Goal: Information Seeking & Learning: Compare options

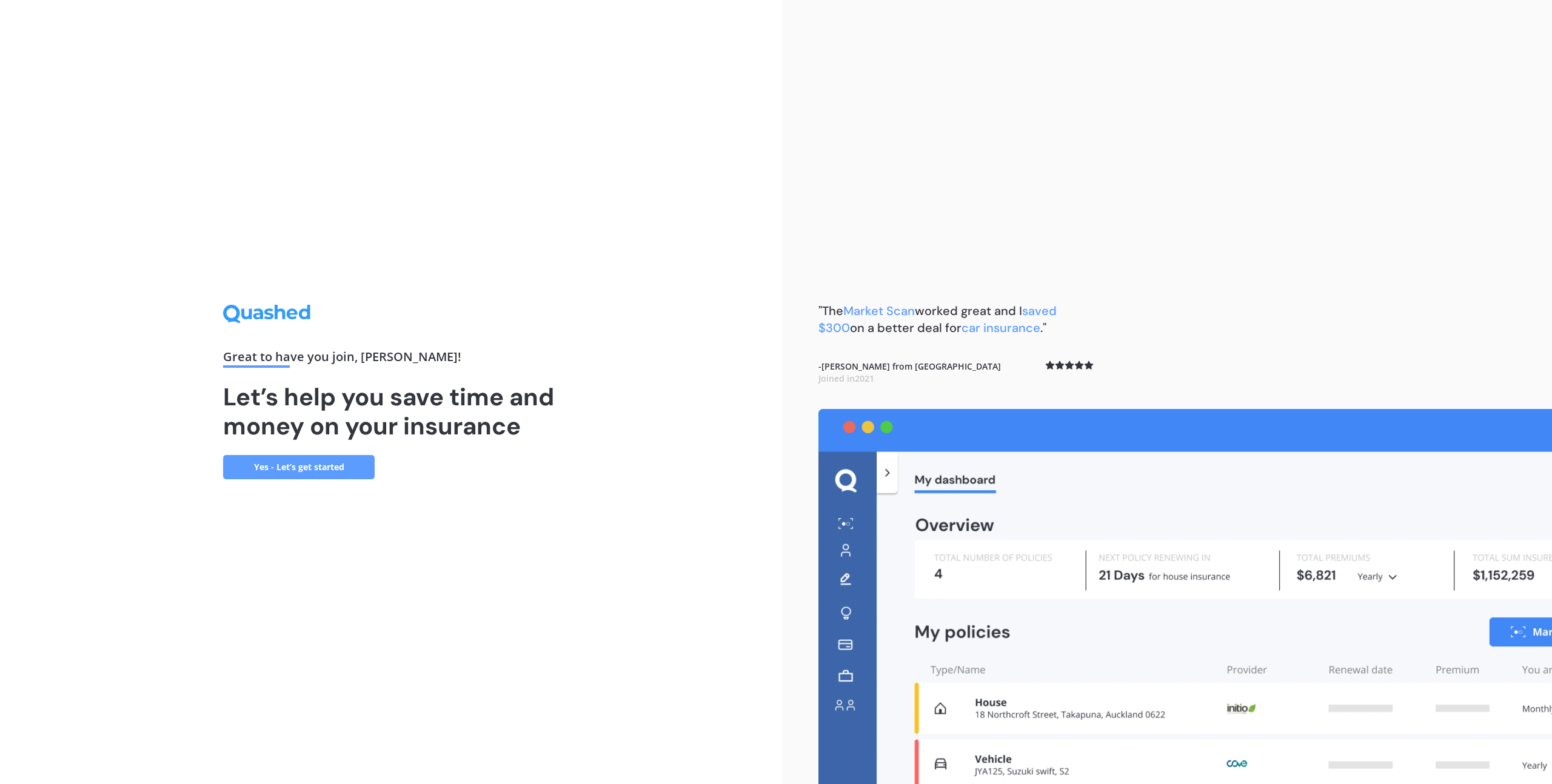
click at [325, 467] on link "Yes - Let’s get started" at bounding box center [299, 467] width 151 height 24
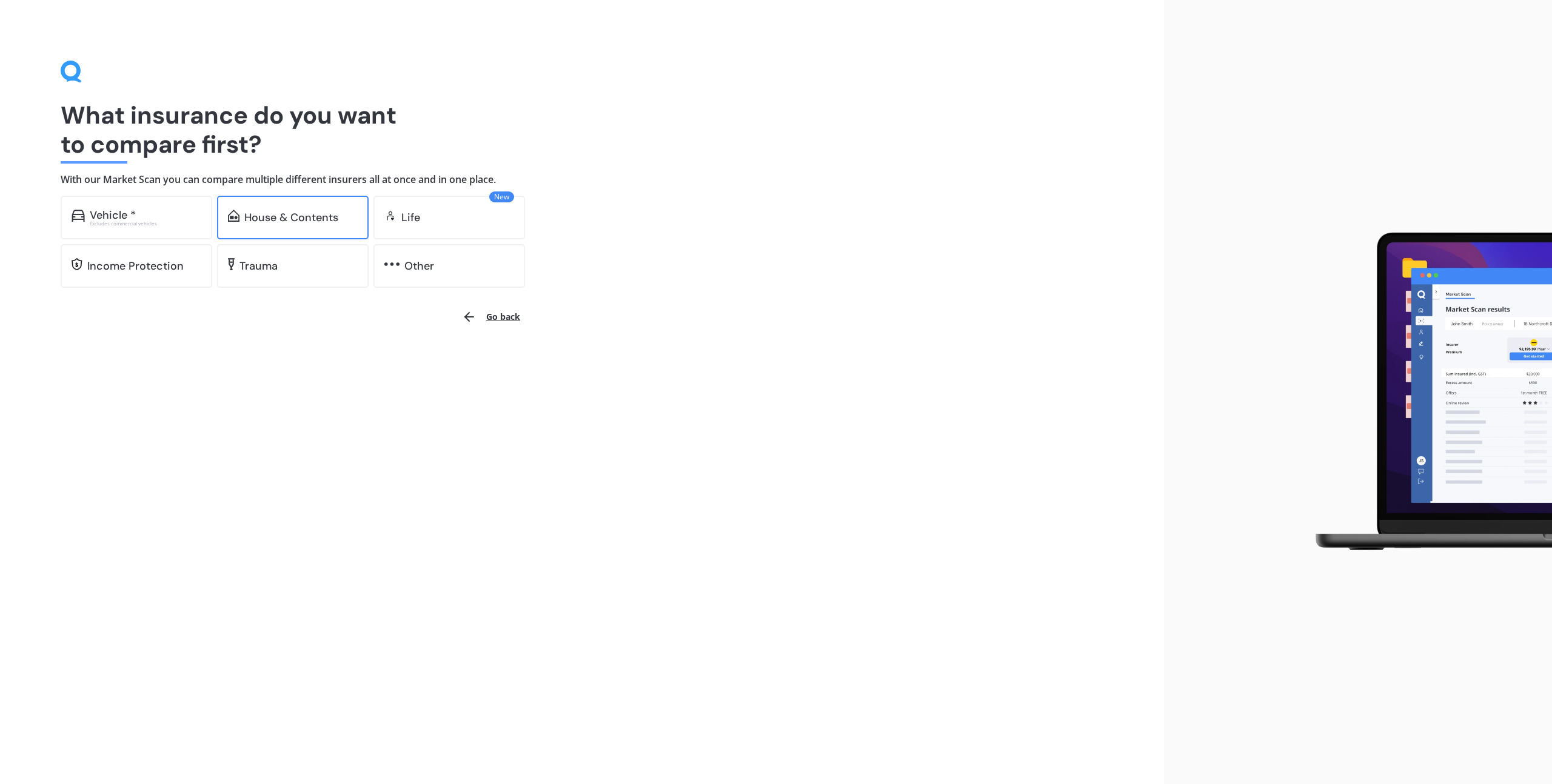
click at [263, 211] on div "House & Contents" at bounding box center [291, 217] width 94 height 12
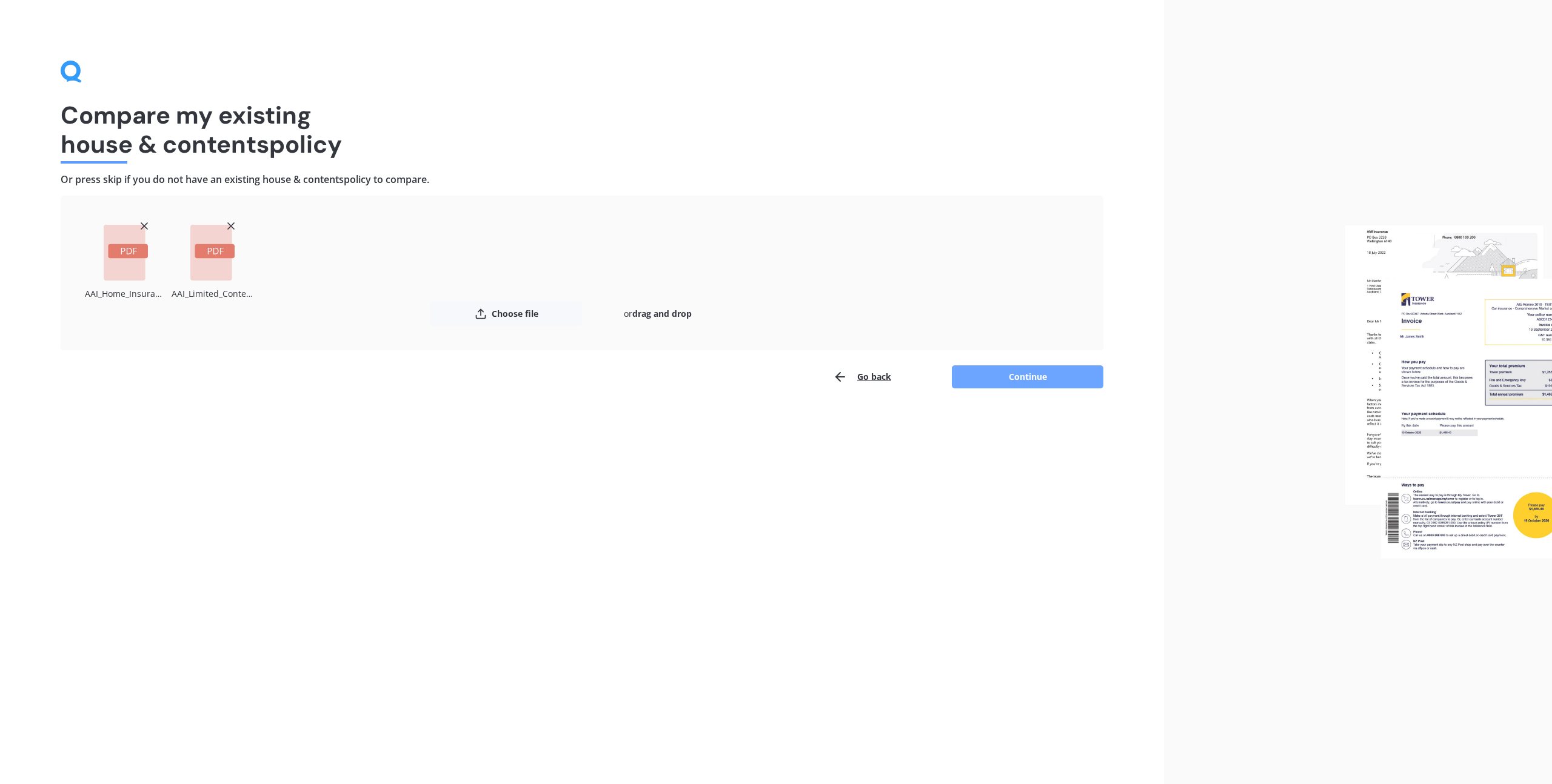
click at [1050, 382] on button "Continue" at bounding box center [1028, 377] width 151 height 23
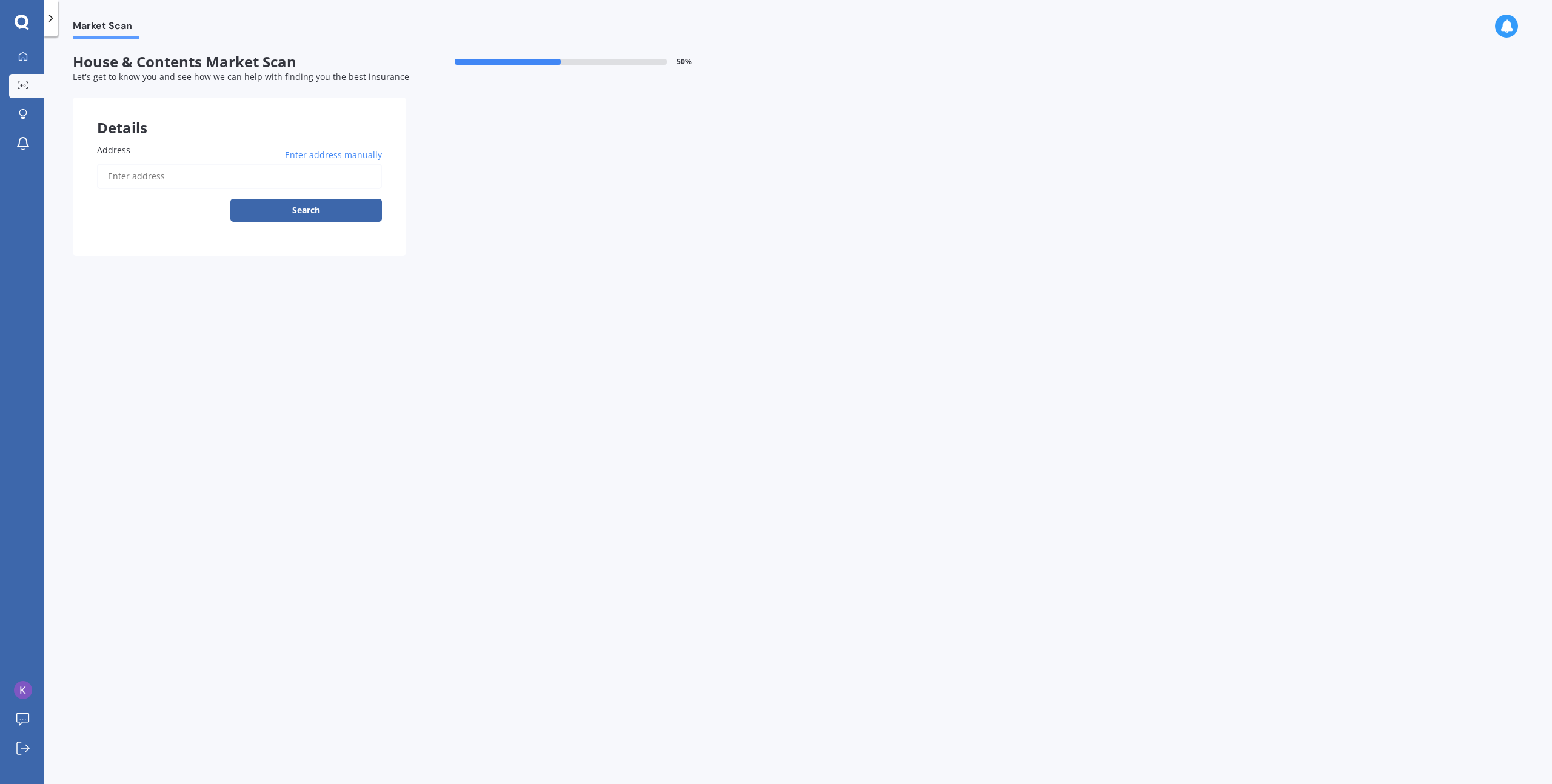
click at [136, 167] on input "Address" at bounding box center [239, 176] width 285 height 26
type input "[STREET_ADDRESS]"
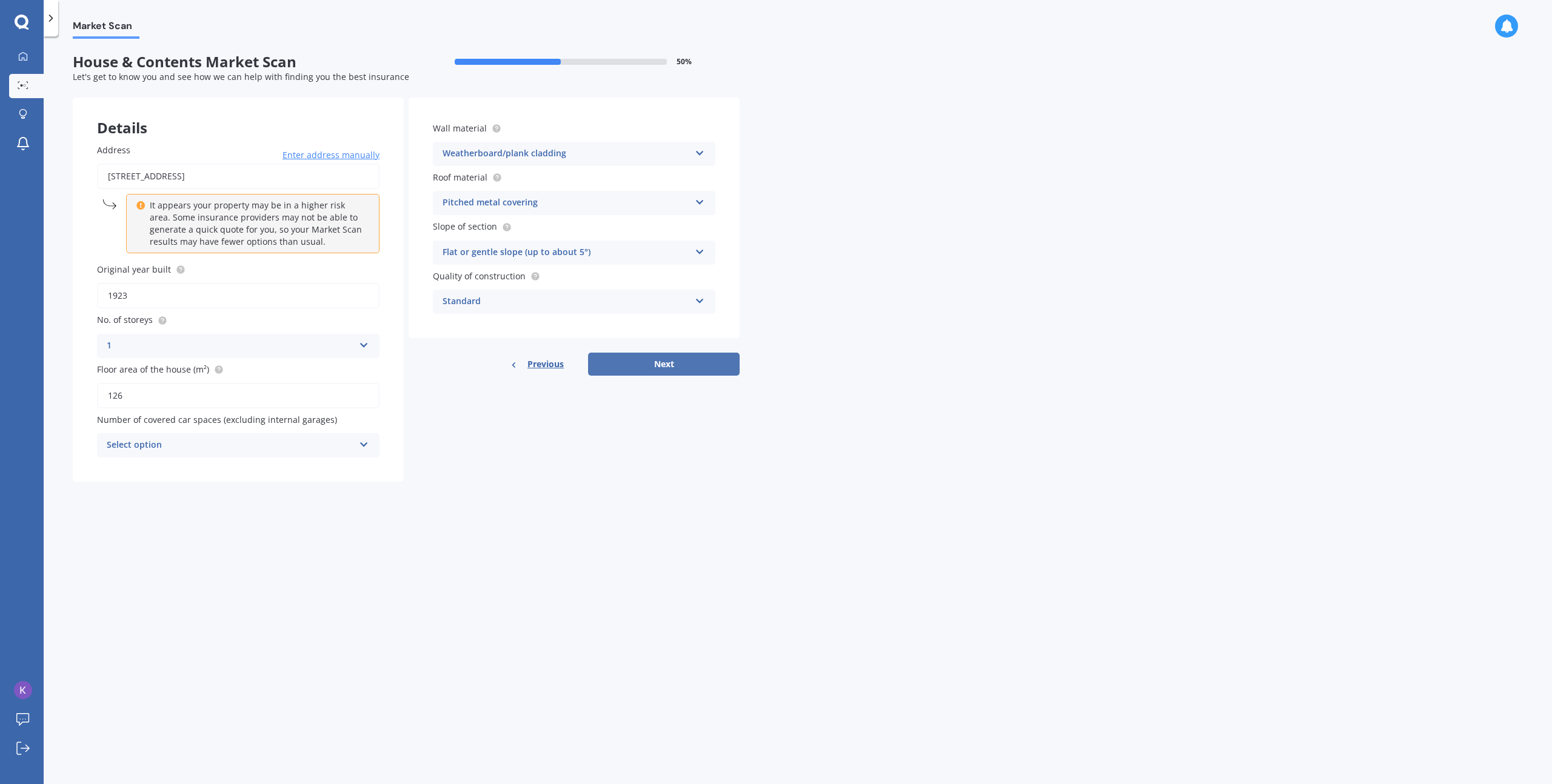
click at [654, 367] on button "Next" at bounding box center [664, 364] width 151 height 23
click at [336, 435] on div "Select option 0 1 2 3 4 5+" at bounding box center [238, 445] width 283 height 24
click at [63, 427] on div "Market Scan House & Contents Market Scan 50 % Let's get to know you and see how…" at bounding box center [798, 412] width 1508 height 748
click at [149, 436] on div "0 0 1 2 3 4 5+" at bounding box center [238, 445] width 283 height 24
click at [161, 466] on div "0" at bounding box center [238, 469] width 281 height 22
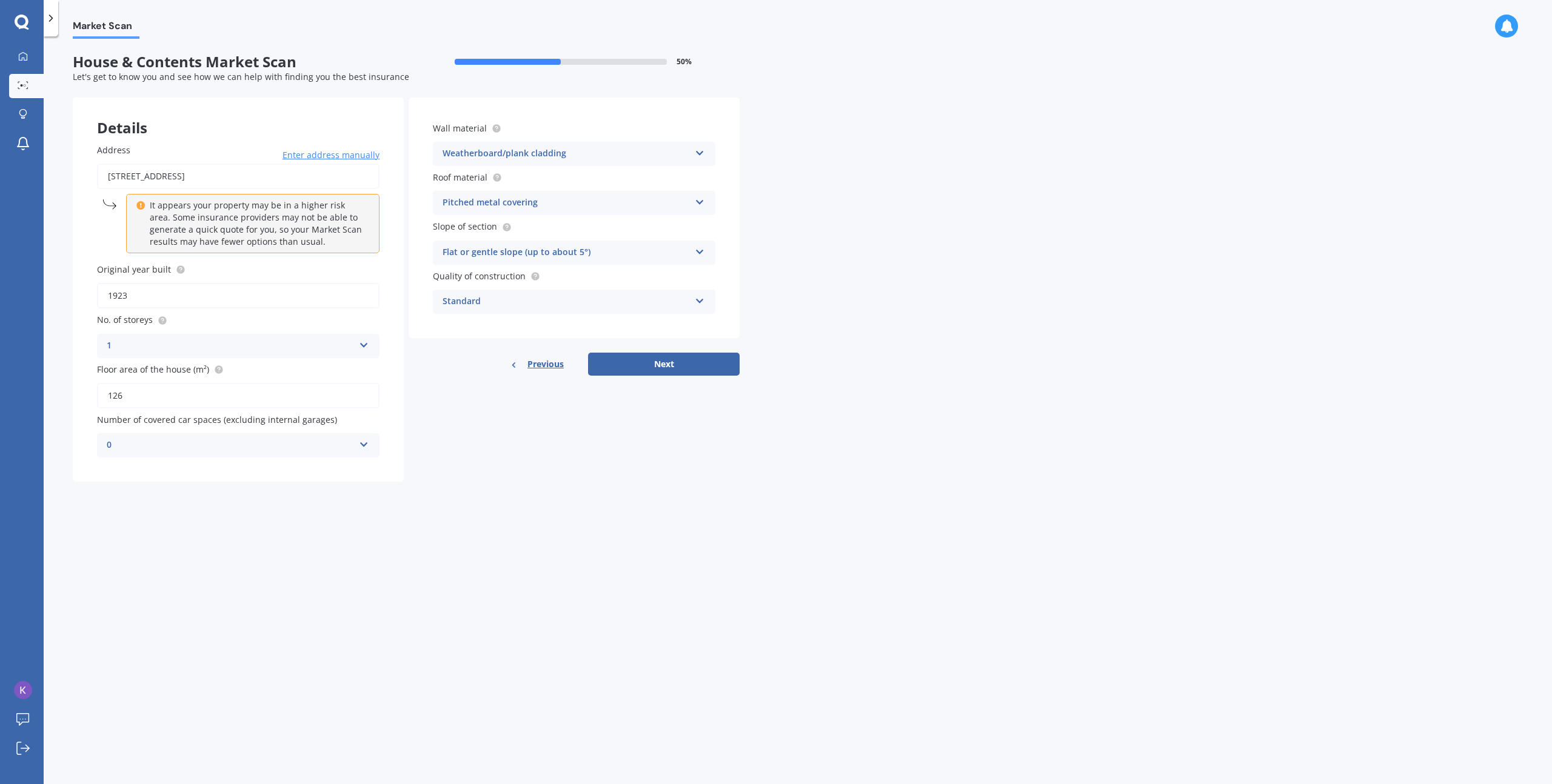
click at [325, 447] on div "0" at bounding box center [230, 445] width 248 height 14
click at [550, 462] on div "Details Address [STREET_ADDRESS] Enter address manually It appears your propert…" at bounding box center [406, 290] width 667 height 385
click at [654, 367] on button "Next" at bounding box center [664, 364] width 151 height 23
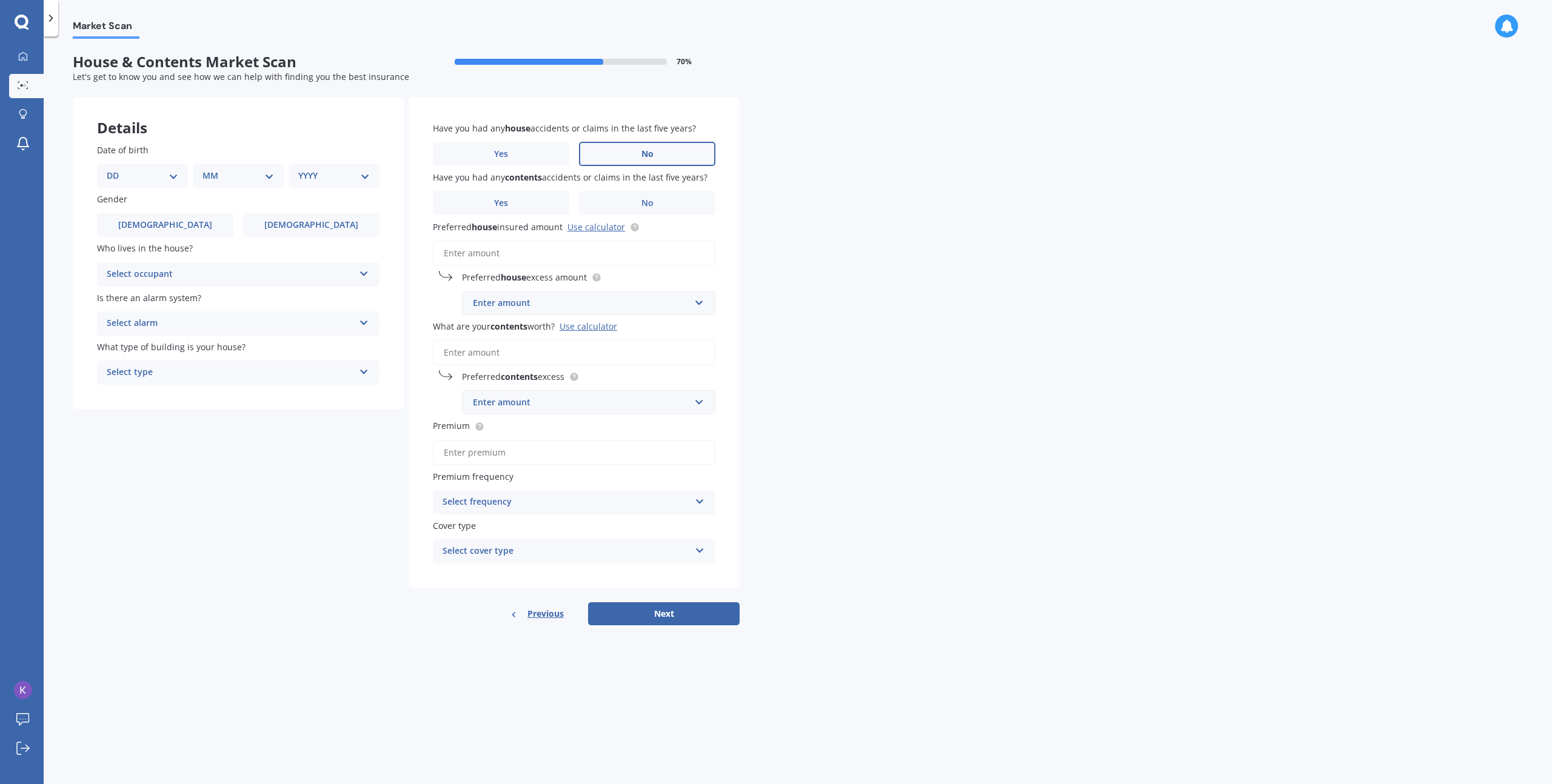
click at [655, 151] on label "No" at bounding box center [646, 154] width 136 height 24
click at [0, 0] on input "No" at bounding box center [0, 0] width 0 height 0
click at [650, 206] on span "No" at bounding box center [647, 203] width 12 height 10
click at [0, 0] on input "No" at bounding box center [0, 0] width 0 height 0
click at [501, 250] on input "Preferred house insured amount Use calculator" at bounding box center [574, 253] width 283 height 26
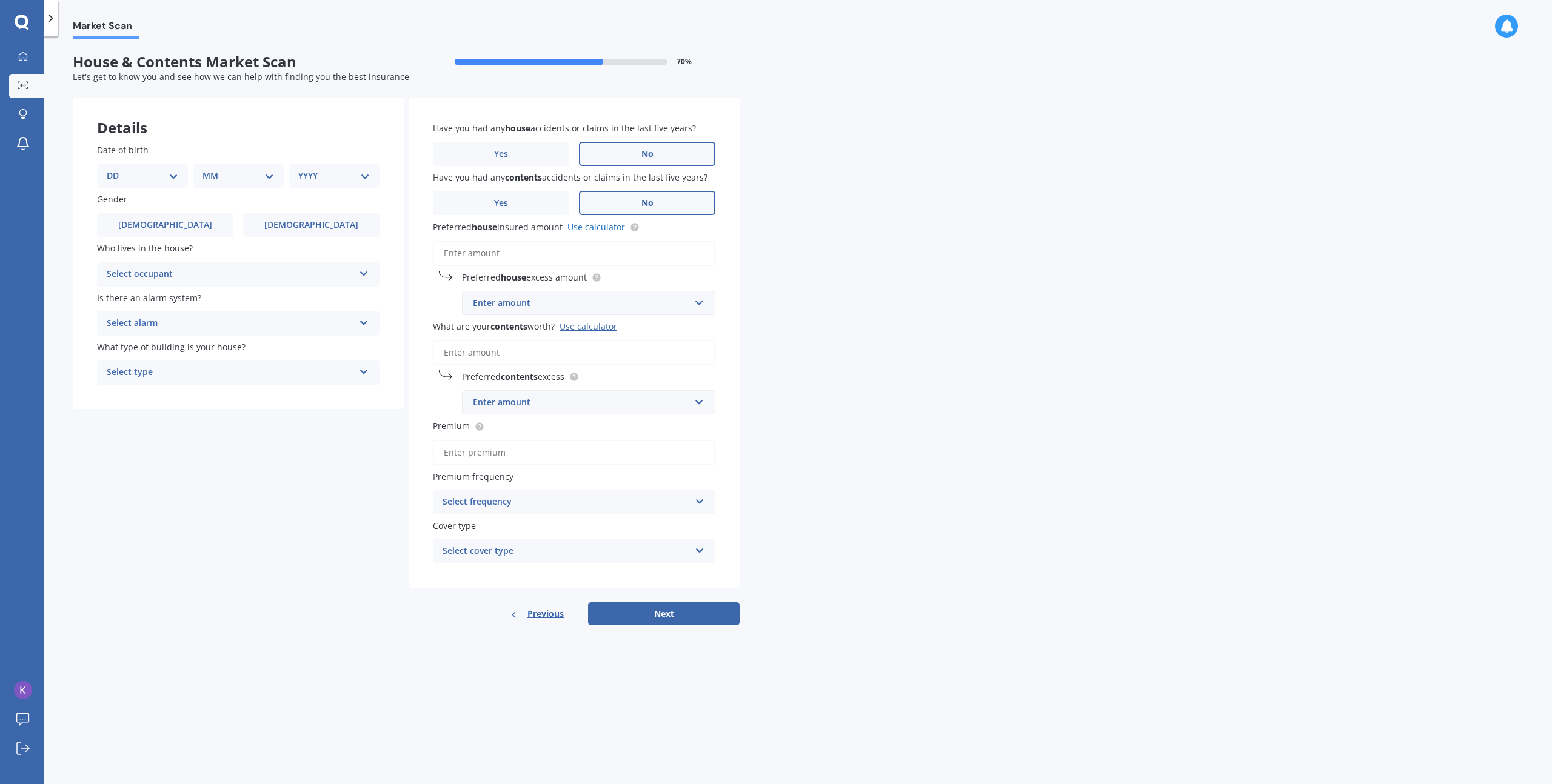
click at [611, 227] on link "Use calculator" at bounding box center [596, 227] width 58 height 11
click at [881, 263] on div "Market Scan House & Contents Market Scan 70 % Let's get to know you and see how…" at bounding box center [798, 412] width 1508 height 748
click at [599, 248] on input "Preferred house insured amount Use calculator" at bounding box center [574, 253] width 283 height 26
paste input "$610,730"
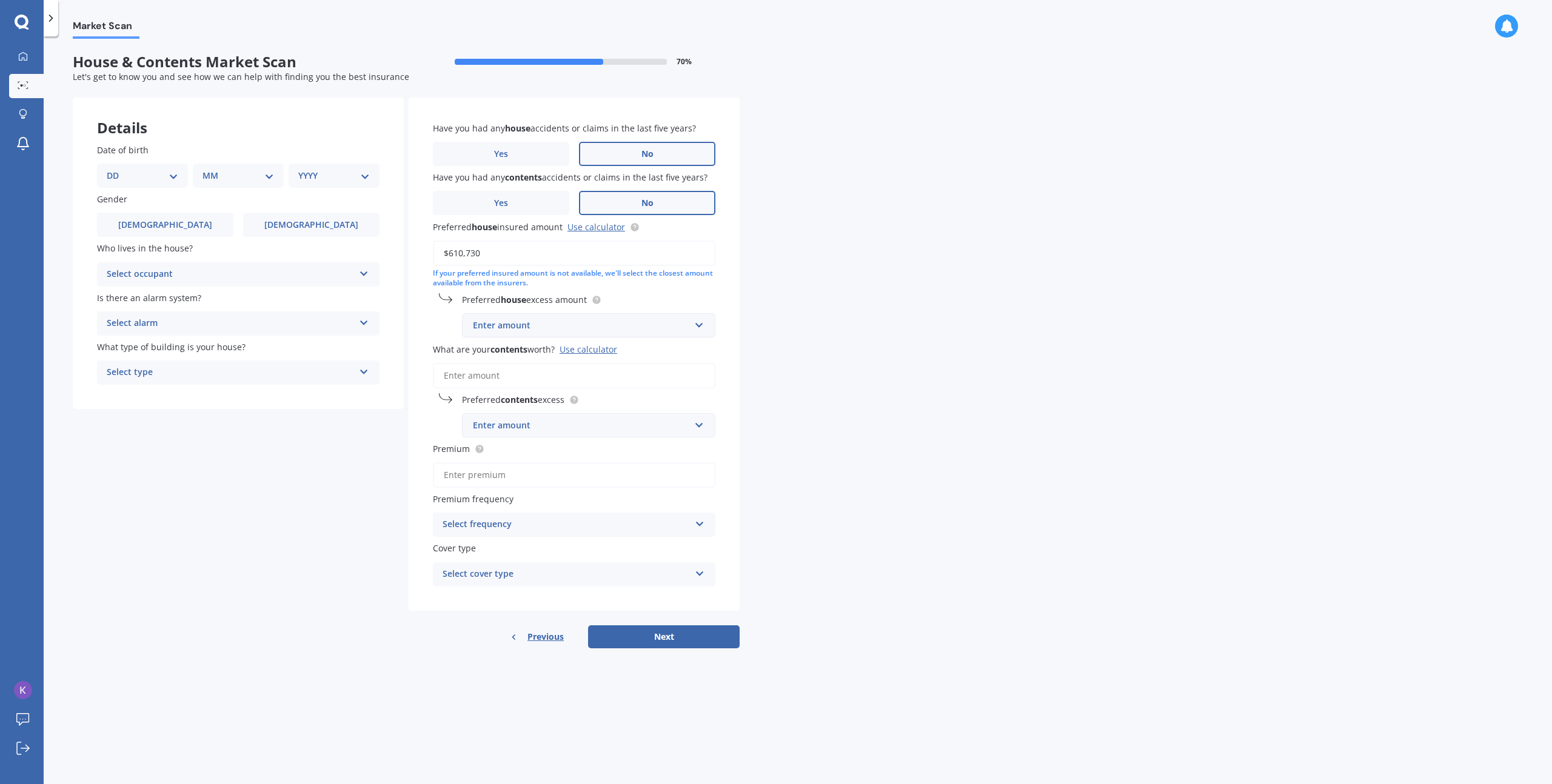
type input "$610,730"
click at [820, 293] on div "Market Scan House & Contents Market Scan 70 % Let's get to know you and see how…" at bounding box center [798, 412] width 1508 height 748
click at [602, 315] on input "text" at bounding box center [584, 325] width 243 height 23
click at [534, 441] on div "$1,000" at bounding box center [588, 437] width 252 height 22
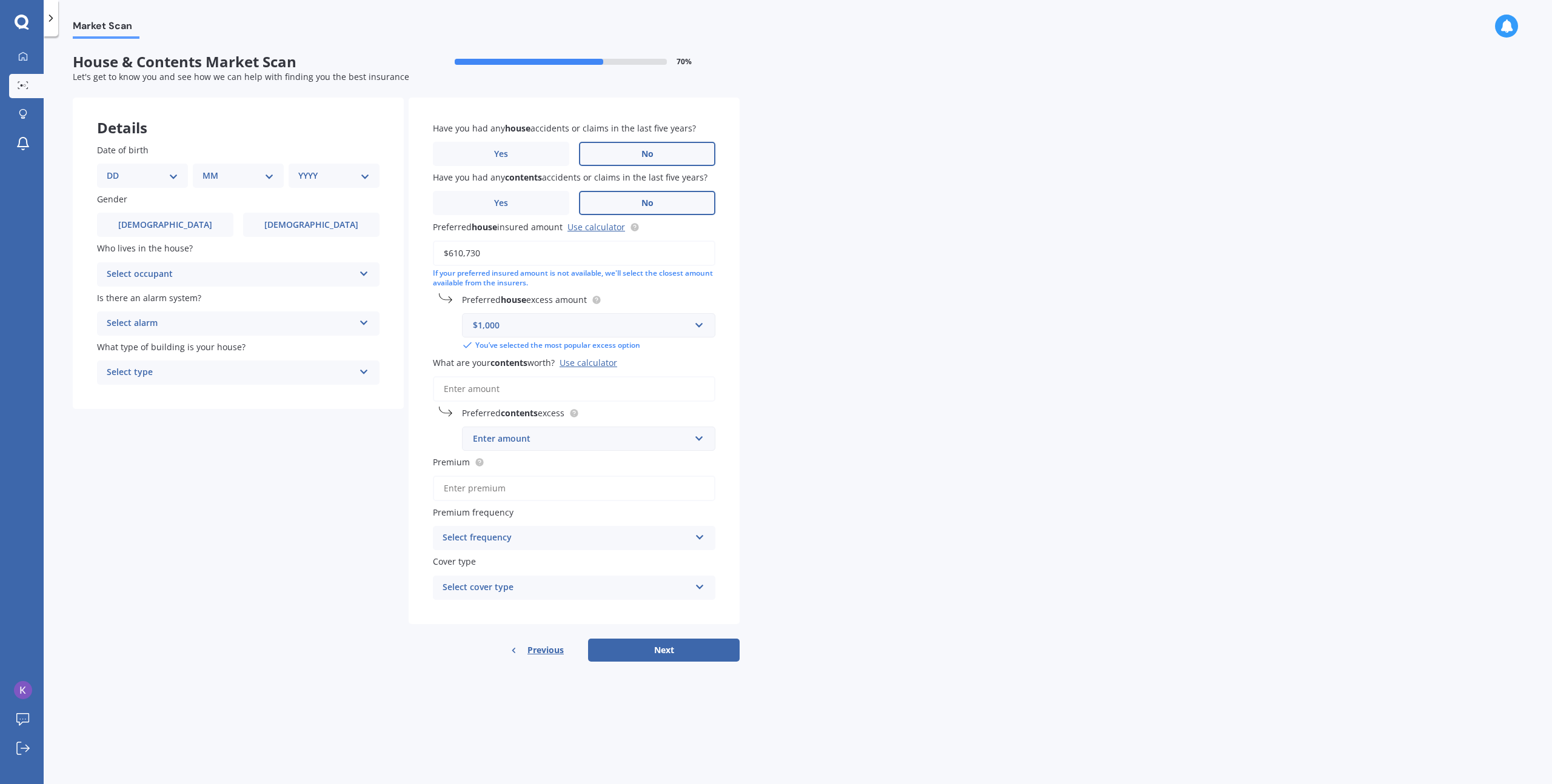
click at [488, 390] on input "What are your contents worth? Use calculator" at bounding box center [574, 390] width 283 height 26
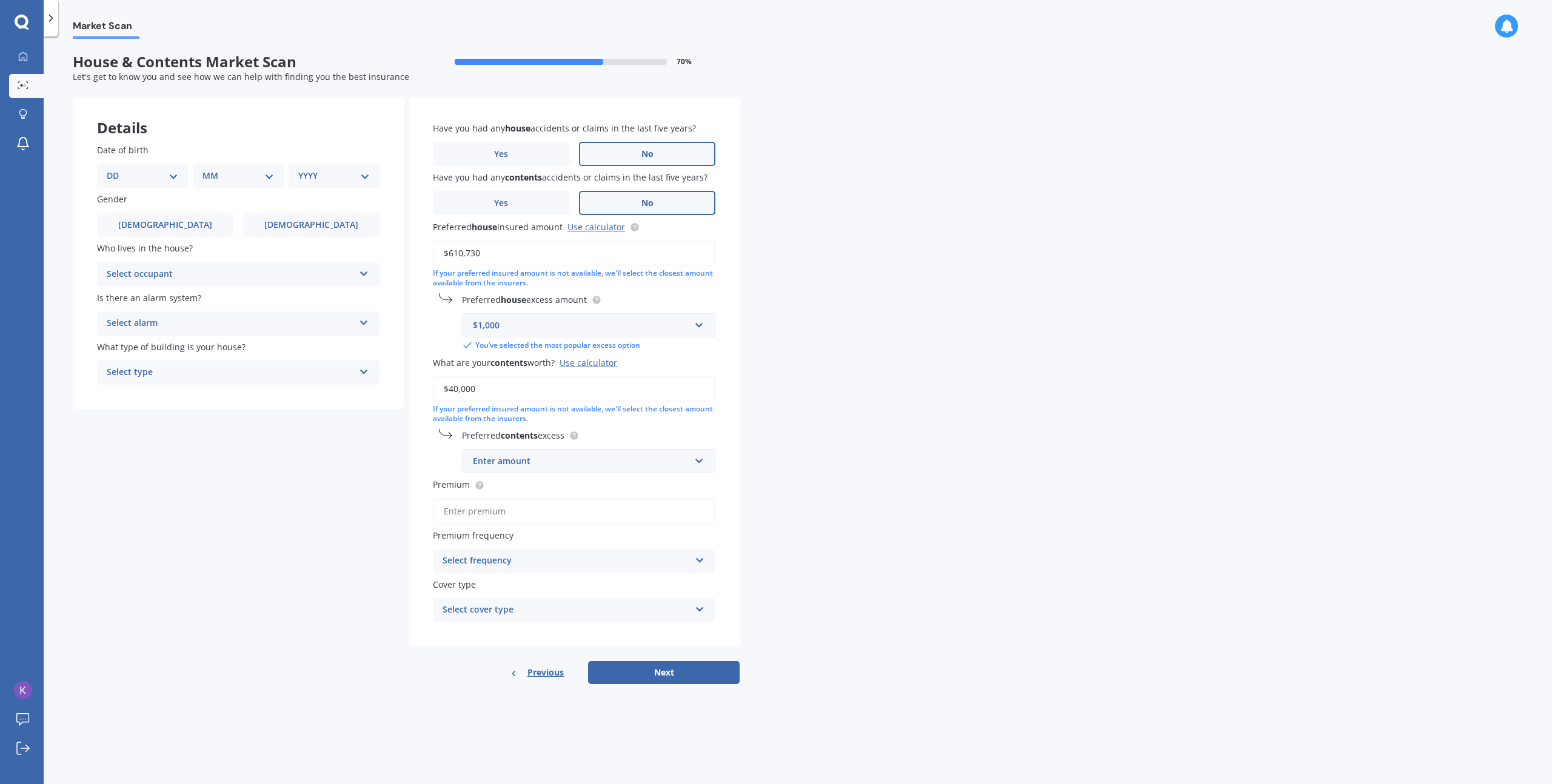
click at [587, 385] on input "$40,000" at bounding box center [574, 390] width 283 height 26
type input "$50,000"
click at [547, 463] on div "Enter amount" at bounding box center [582, 461] width 217 height 14
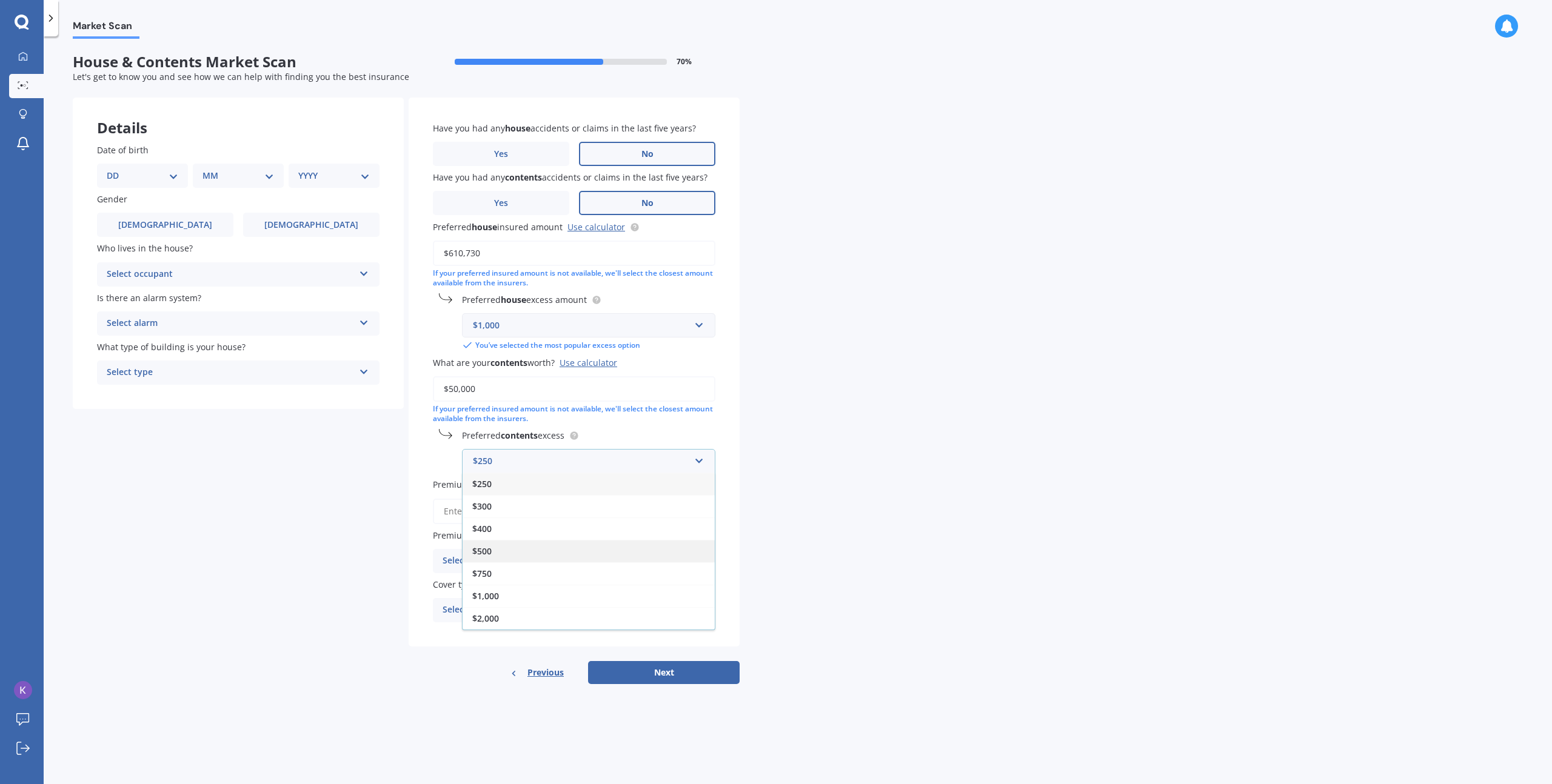
click at [521, 554] on div "$500" at bounding box center [588, 551] width 252 height 22
click at [538, 449] on div "$500 $250 $300 $400 $500 $750 $1,000 $2,000" at bounding box center [588, 462] width 253 height 24
click at [534, 456] on input "text" at bounding box center [584, 461] width 243 height 23
click at [511, 590] on div "$1,000" at bounding box center [588, 596] width 252 height 22
click at [529, 468] on input "text" at bounding box center [584, 461] width 243 height 23
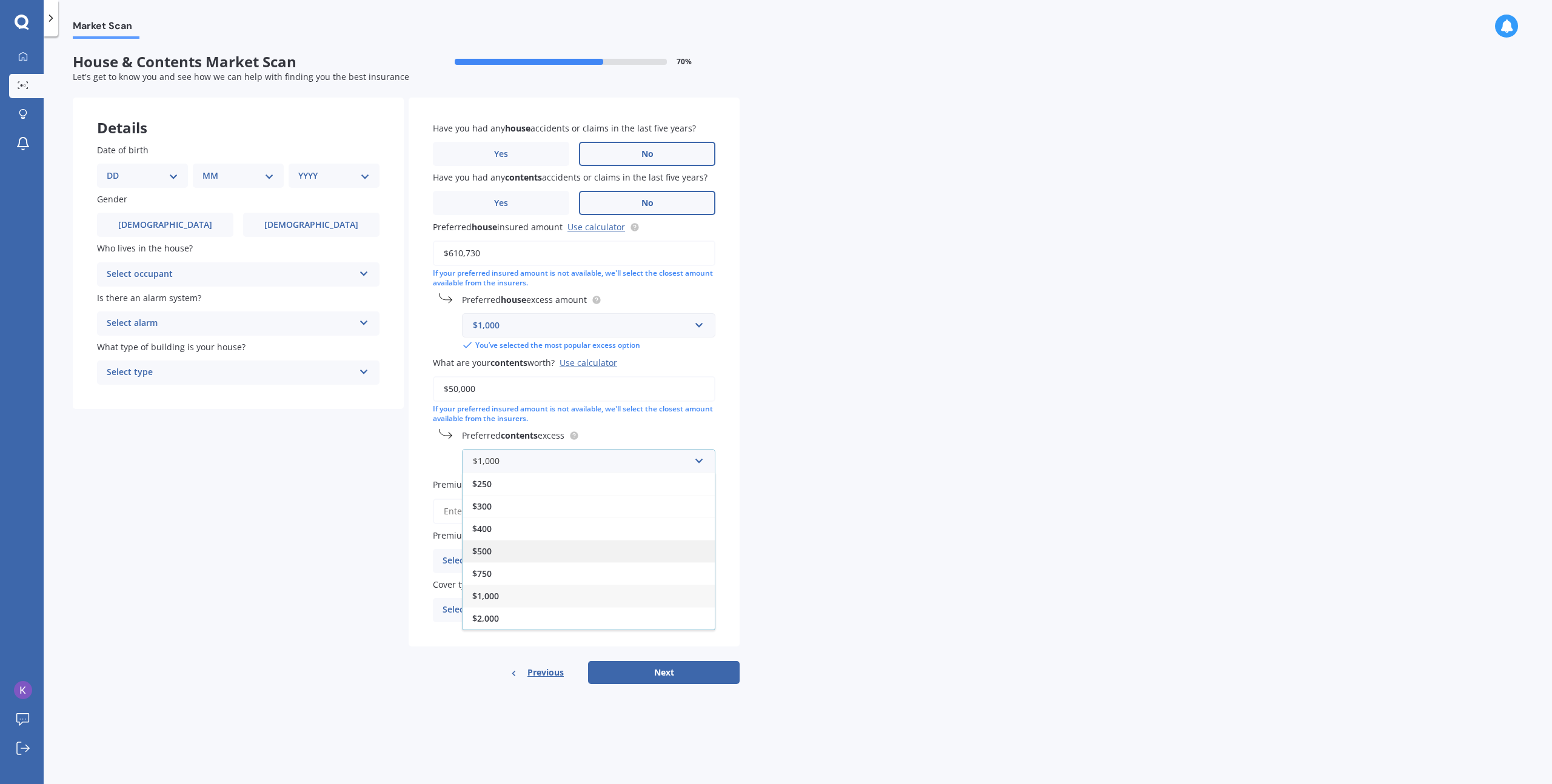
click at [520, 548] on div "$500" at bounding box center [588, 551] width 252 height 22
click at [522, 510] on input "Premium" at bounding box center [574, 511] width 283 height 26
click at [520, 561] on div "Select frequency" at bounding box center [566, 561] width 248 height 14
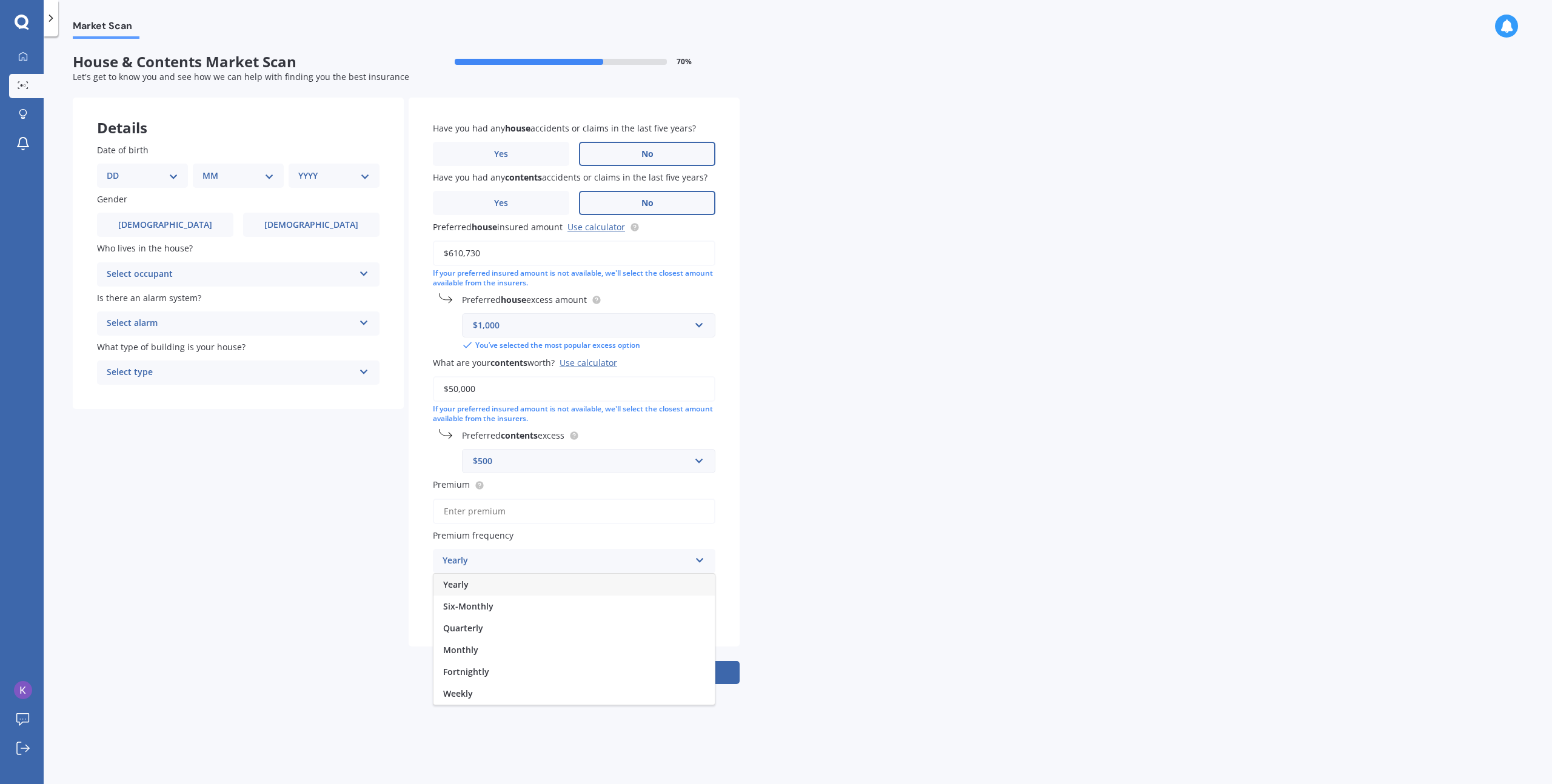
click at [522, 507] on input "Premium" at bounding box center [574, 511] width 283 height 26
click at [139, 179] on select "DD 01 02 03 04 05 06 07 08 09 10 11 12 13 14 15 16 17 18 19 20 21 22 23 24 25 2…" at bounding box center [143, 175] width 71 height 14
select select "27"
click at [116, 169] on select "DD 01 02 03 04 05 06 07 08 09 10 11 12 13 14 15 16 17 18 19 20 21 22 23 24 25 2…" at bounding box center [143, 175] width 71 height 14
click at [238, 169] on select "MM 01 02 03 04 05 06 07 08 09 10 11 12" at bounding box center [240, 175] width 66 height 14
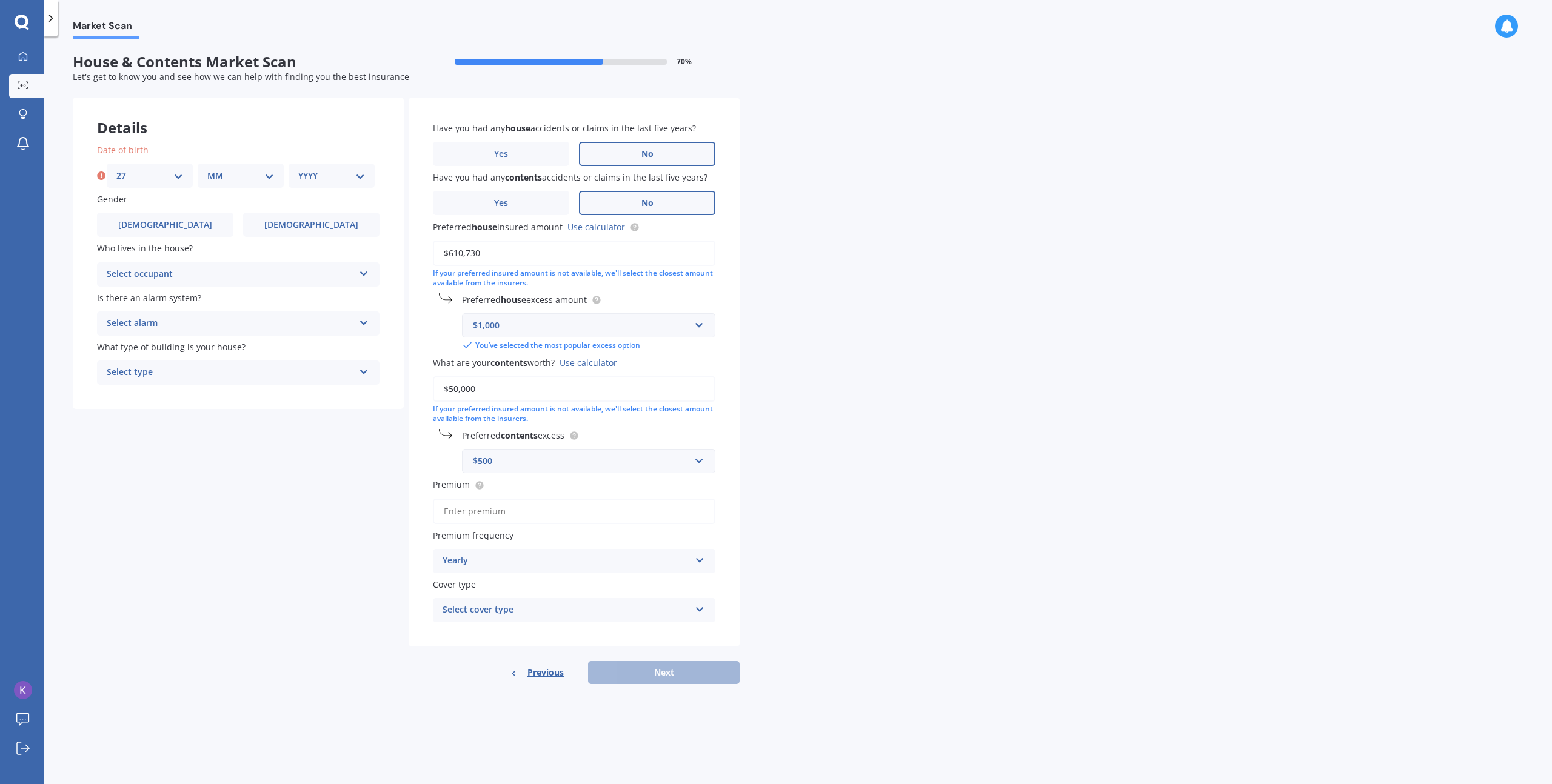
select select "03"
click at [208, 169] on select "MM 01 02 03 04 05 06 07 08 09 10 11 12" at bounding box center [240, 175] width 66 height 14
click at [328, 167] on div "YYYY 2009 2008 2007 2006 2005 2004 2003 2002 2001 2000 1999 1998 1997 1996 1995…" at bounding box center [331, 175] width 86 height 24
click at [325, 175] on select "YYYY 2009 2008 2007 2006 2005 2004 2003 2002 2001 2000 1999 1998 1997 1996 1995…" at bounding box center [331, 175] width 66 height 14
select select "1989"
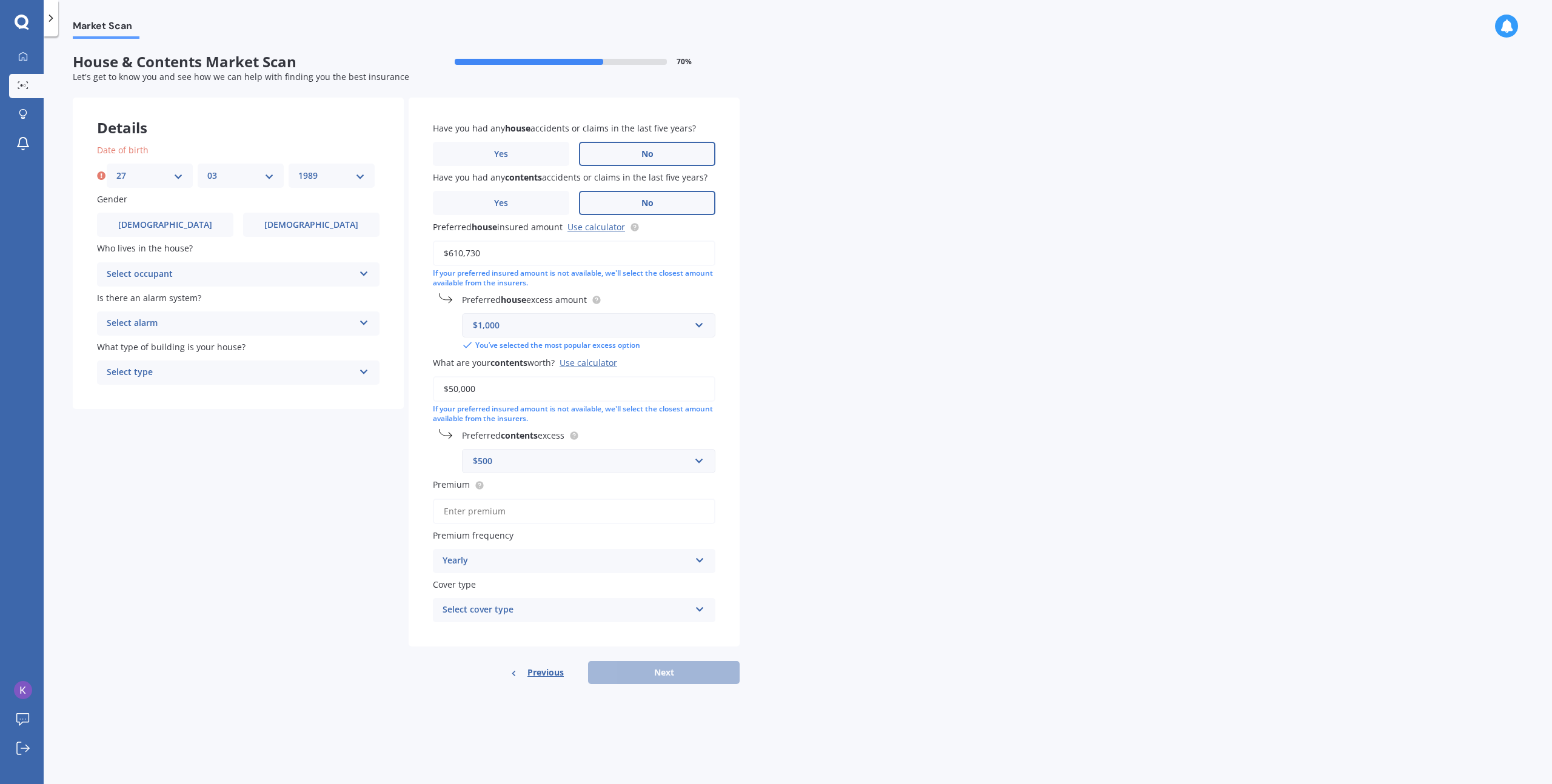
click at [298, 169] on select "YYYY 2009 2008 2007 2006 2005 2004 2003 2002 2001 2000 1999 1998 1997 1996 1995…" at bounding box center [331, 175] width 66 height 14
click at [191, 228] on label "[DEMOGRAPHIC_DATA]" at bounding box center [165, 225] width 136 height 24
click at [0, 0] on input "[DEMOGRAPHIC_DATA]" at bounding box center [0, 0] width 0 height 0
click at [198, 277] on div "Select occupant" at bounding box center [230, 275] width 248 height 14
click at [190, 300] on div "Owner" at bounding box center [238, 298] width 281 height 22
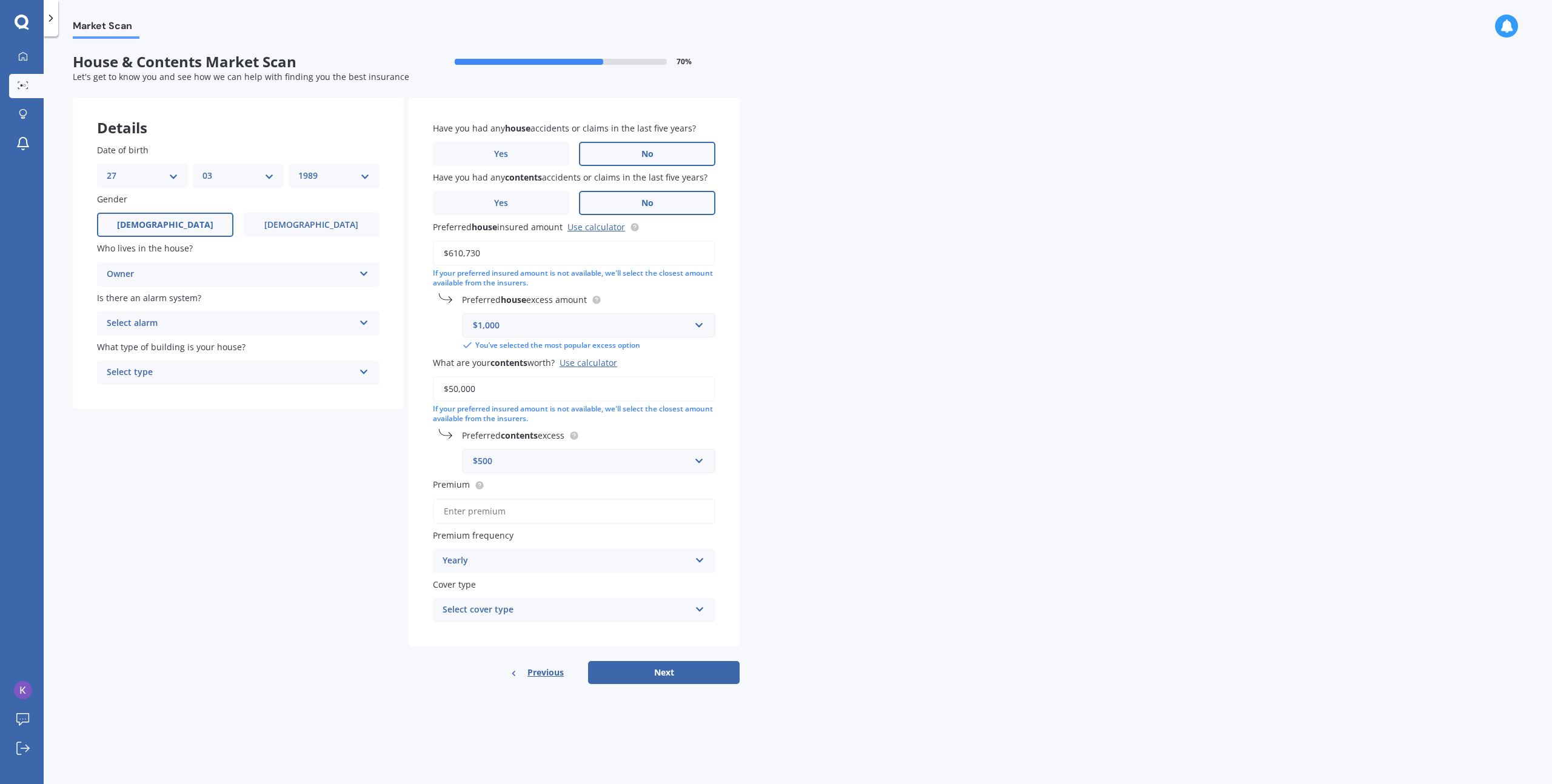
click at [191, 319] on div "Select alarm" at bounding box center [230, 323] width 248 height 14
click at [159, 389] on div "No" at bounding box center [238, 391] width 281 height 22
click at [186, 319] on div "No" at bounding box center [230, 323] width 248 height 14
click at [167, 365] on span "Yes, not monitored" at bounding box center [147, 369] width 80 height 11
click at [163, 365] on div "Select type" at bounding box center [230, 372] width 248 height 14
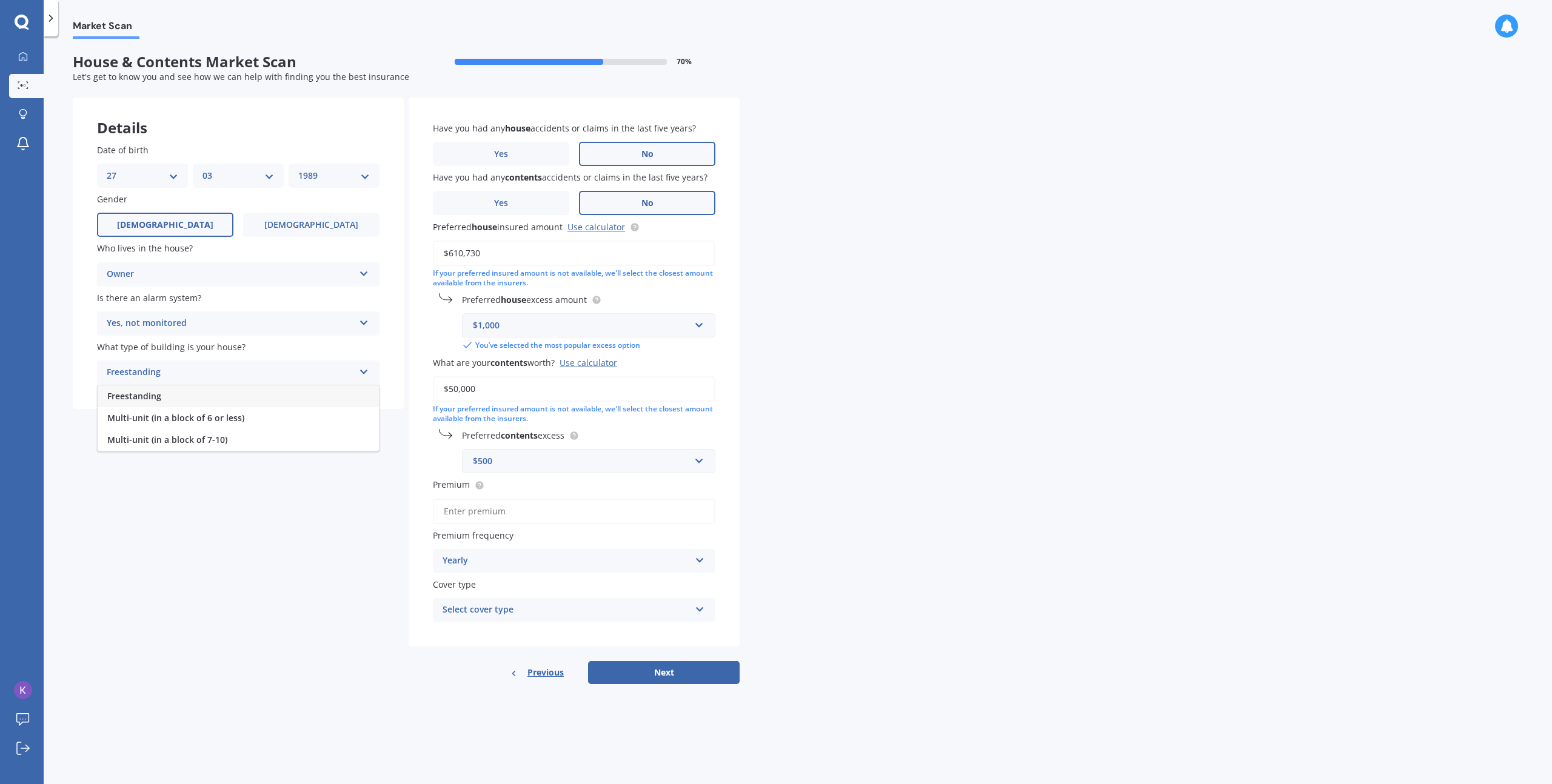
click at [181, 400] on div "Freestanding" at bounding box center [238, 396] width 281 height 22
click at [489, 565] on div "Yearly" at bounding box center [566, 561] width 248 height 14
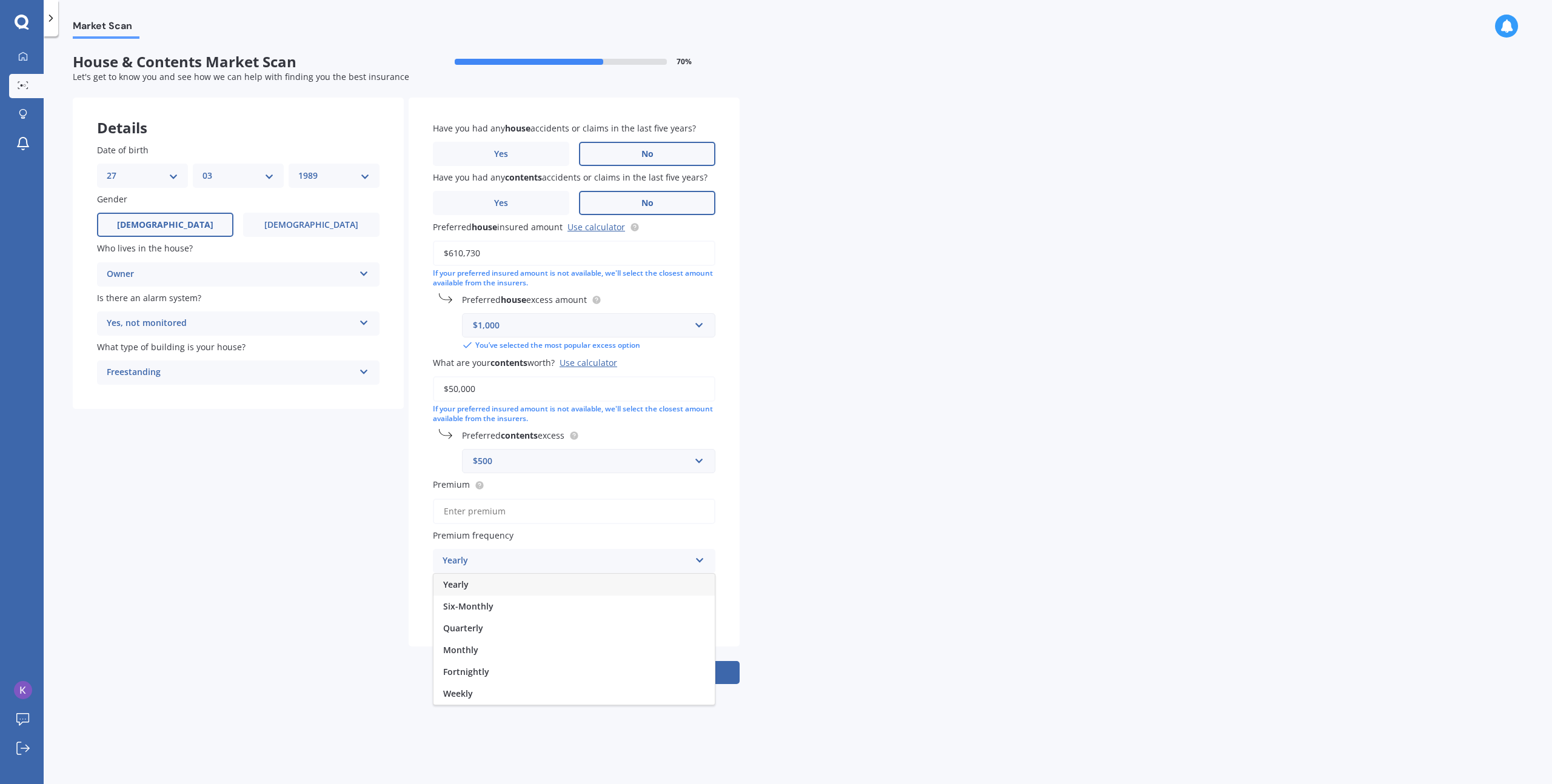
click at [489, 566] on div "Yearly" at bounding box center [566, 561] width 248 height 14
click at [468, 555] on div "Yearly" at bounding box center [566, 561] width 248 height 14
click at [470, 556] on div "Yearly" at bounding box center [566, 561] width 248 height 14
click at [482, 608] on div "Select cover type" at bounding box center [566, 610] width 248 height 14
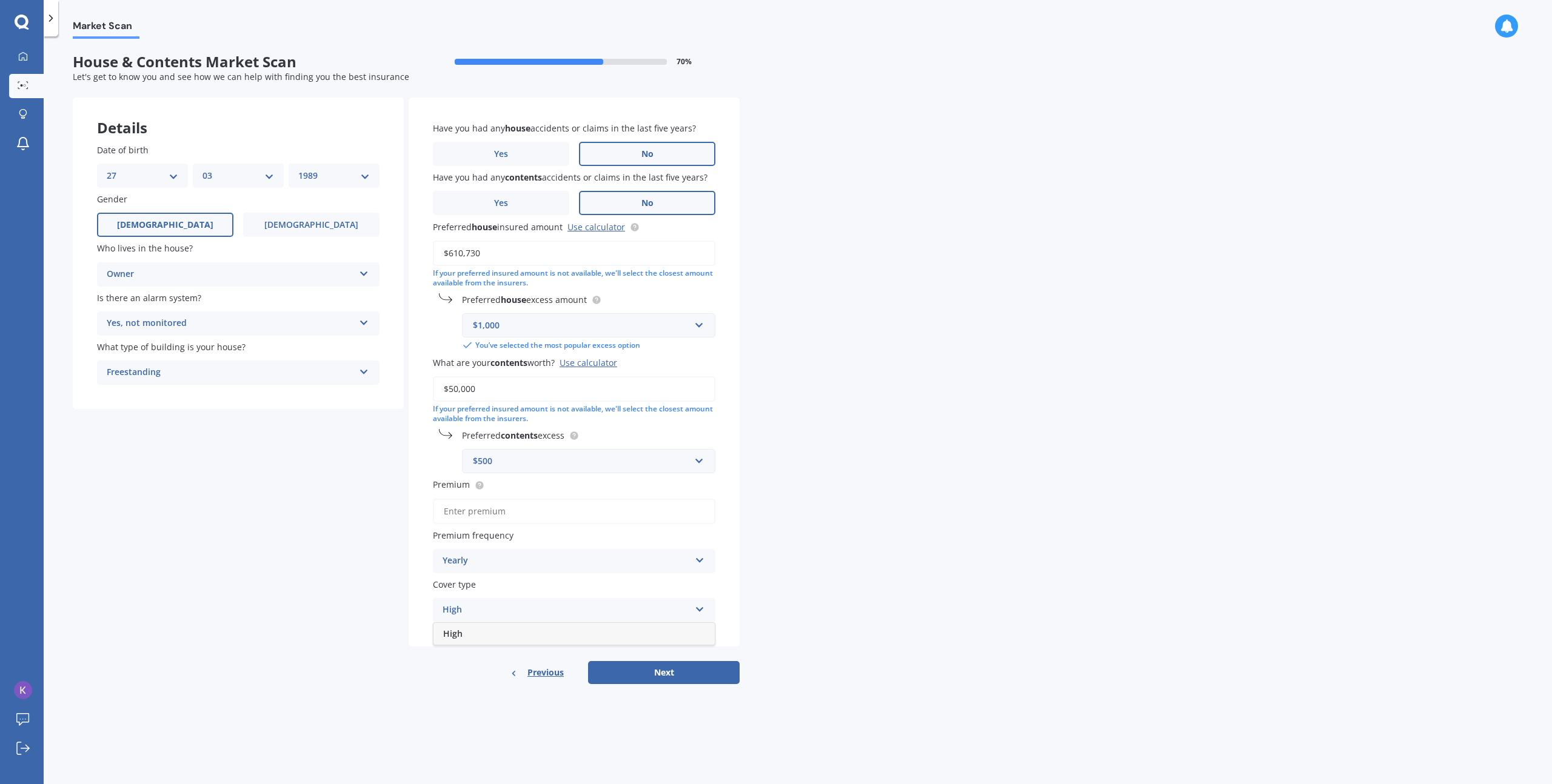
click at [492, 626] on div "High" at bounding box center [574, 633] width 281 height 22
click at [494, 511] on input "Premium" at bounding box center [574, 511] width 283 height 26
click at [891, 551] on div "Market Scan House & Contents Market Scan 70 % Let's get to know you and see how…" at bounding box center [798, 412] width 1508 height 748
click at [459, 509] on input "$4,000.00" at bounding box center [574, 511] width 283 height 26
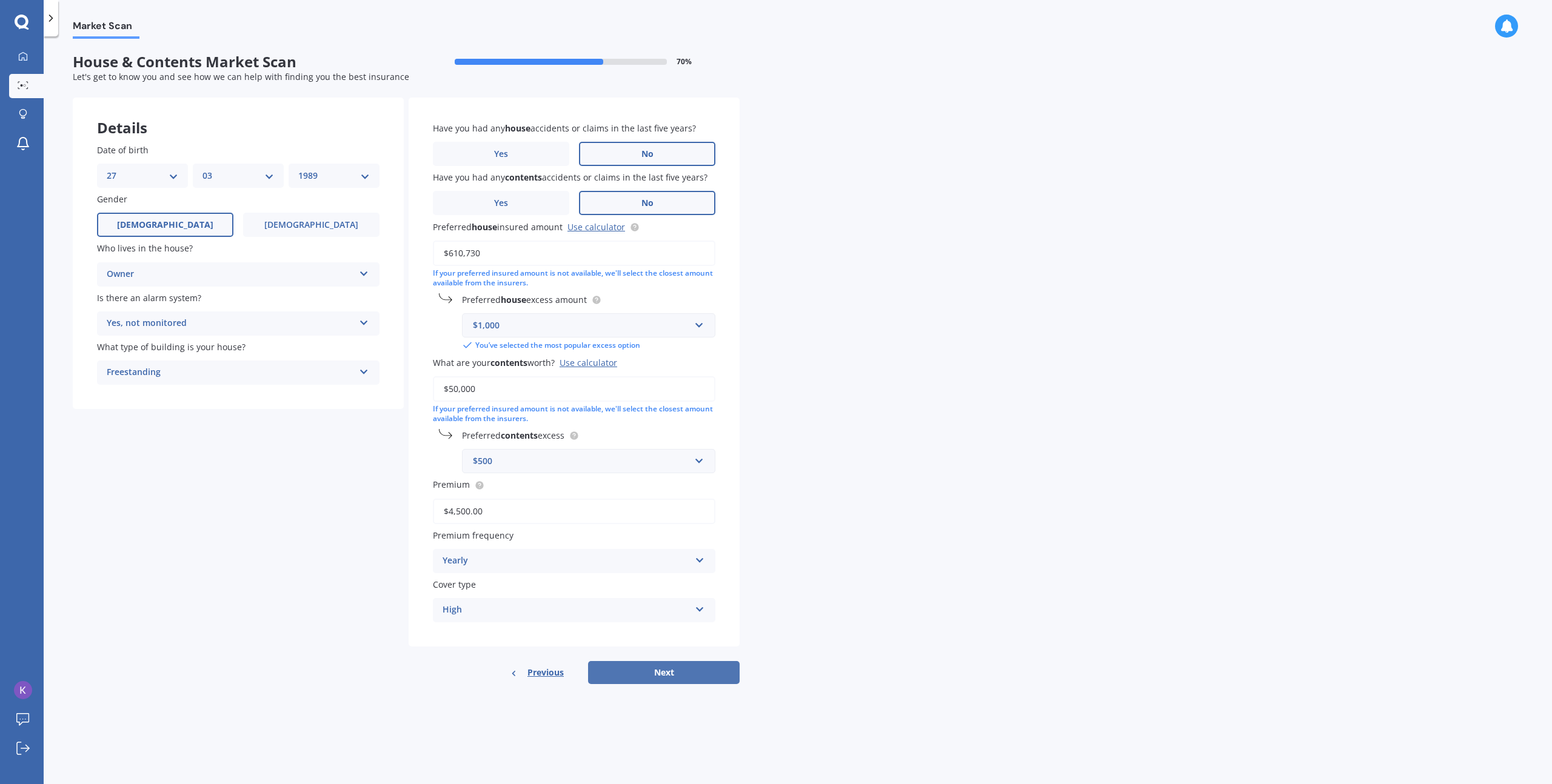
type input "$4,500.00"
click at [667, 666] on button "Next" at bounding box center [664, 673] width 151 height 23
select select "27"
select select "03"
select select "1989"
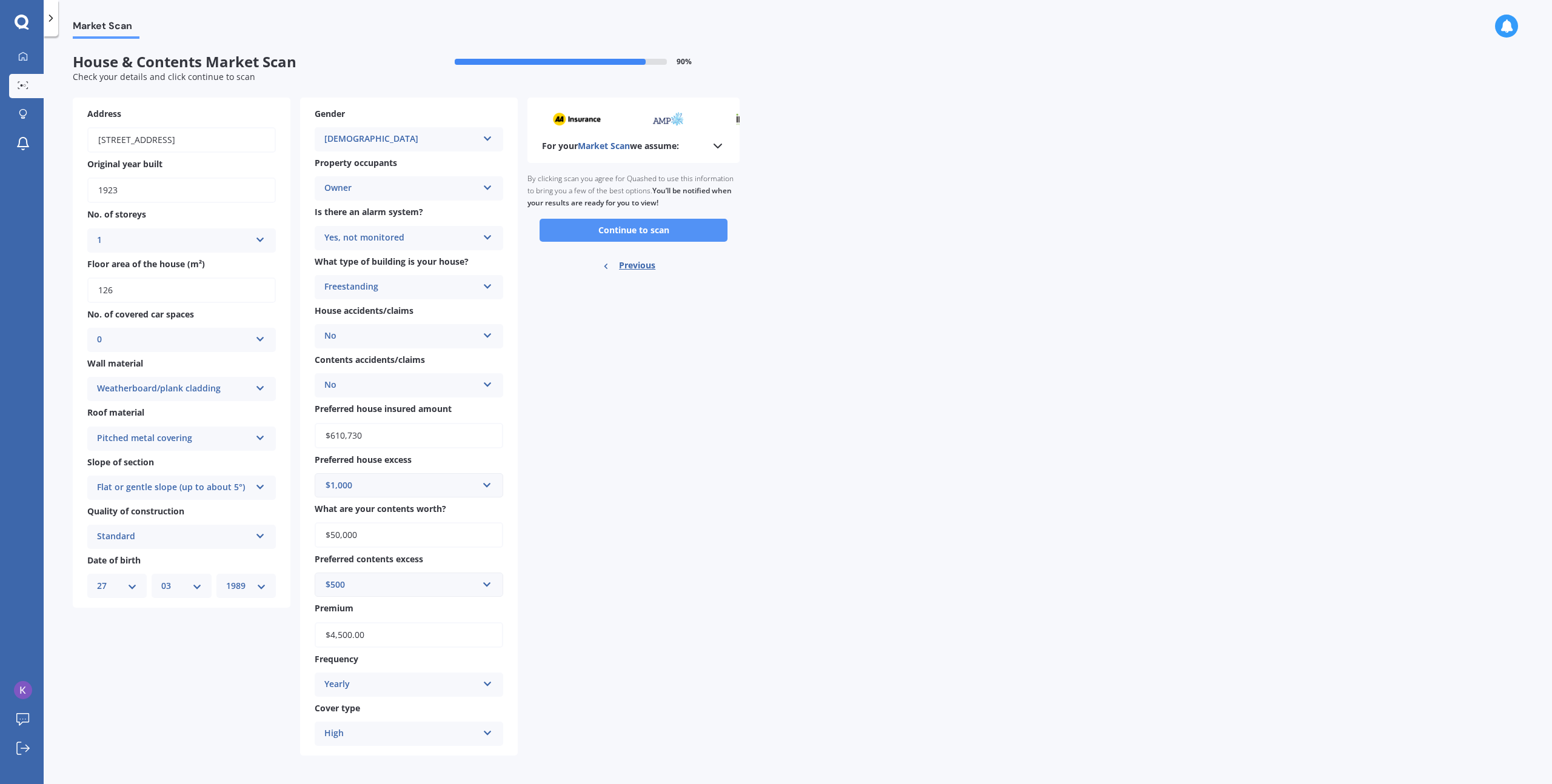
click at [639, 234] on button "Continue to scan" at bounding box center [633, 230] width 188 height 23
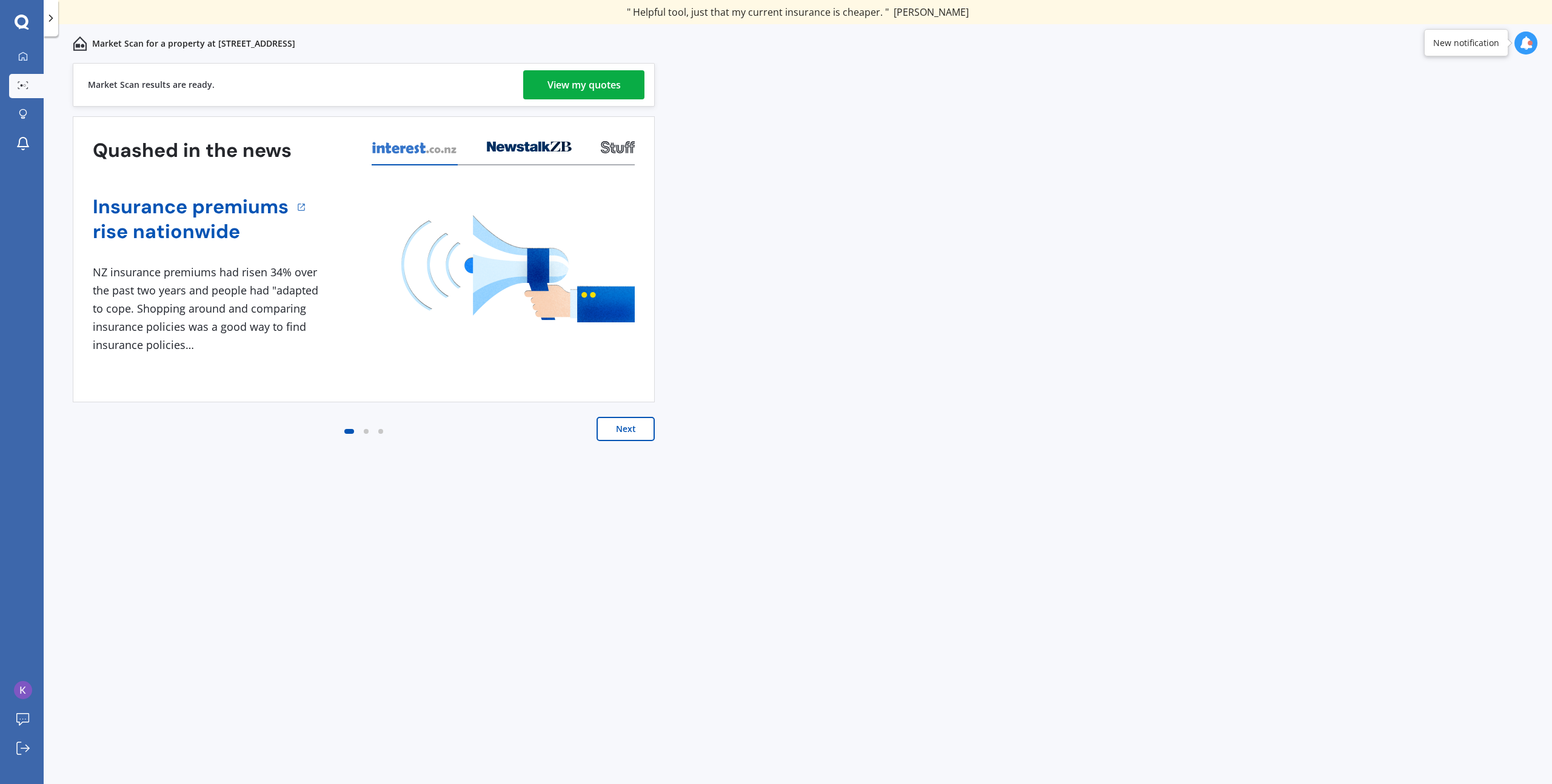
click at [537, 78] on link "View my quotes" at bounding box center [584, 85] width 121 height 29
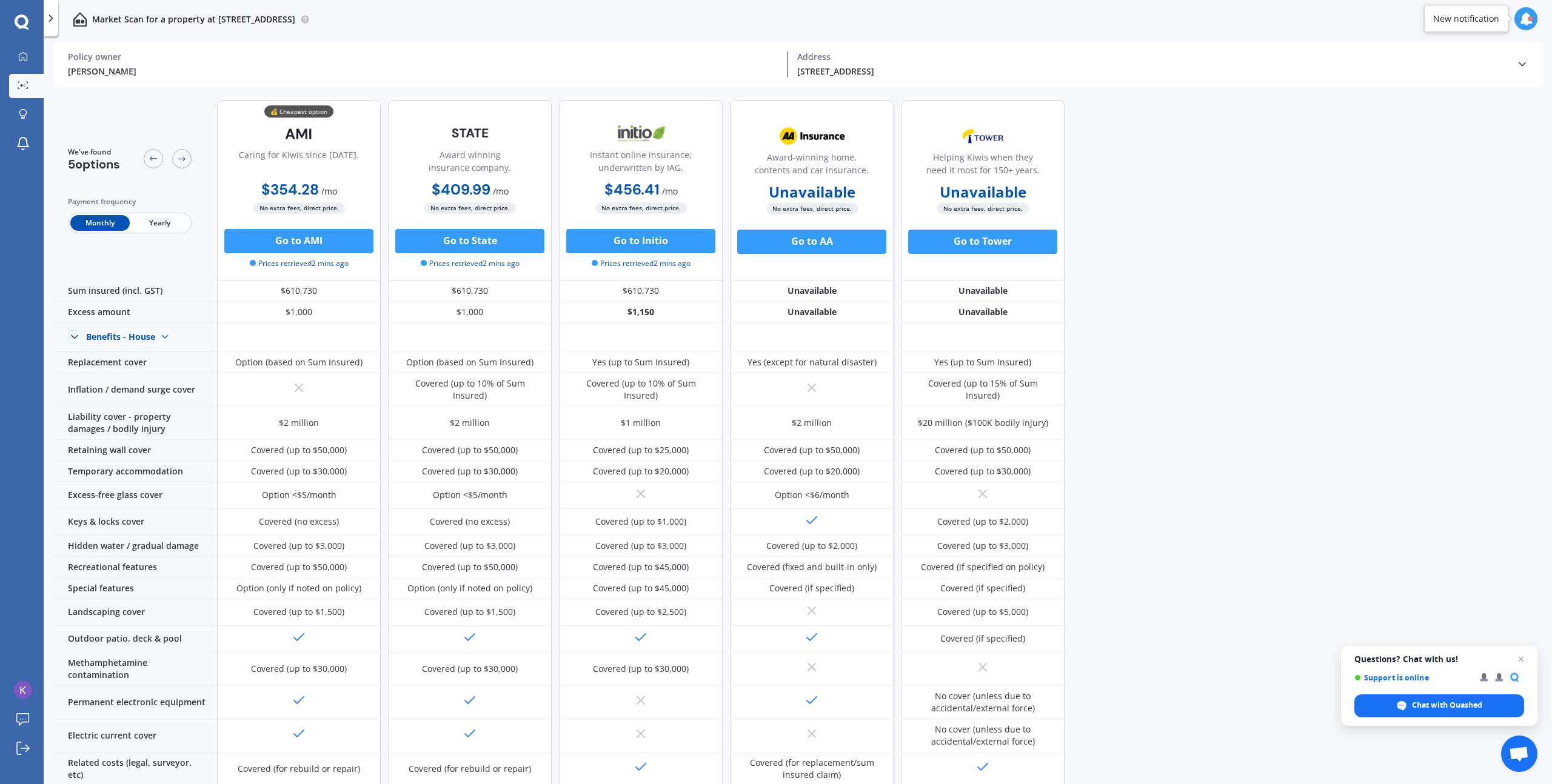
click at [153, 220] on span "Yearly" at bounding box center [159, 223] width 59 height 16
click at [177, 161] on icon at bounding box center [182, 159] width 10 height 10
click at [106, 220] on span "Monthly" at bounding box center [100, 223] width 59 height 16
click at [153, 220] on span "Yearly" at bounding box center [159, 223] width 59 height 16
click at [275, 240] on button "Go to AMI" at bounding box center [298, 241] width 149 height 24
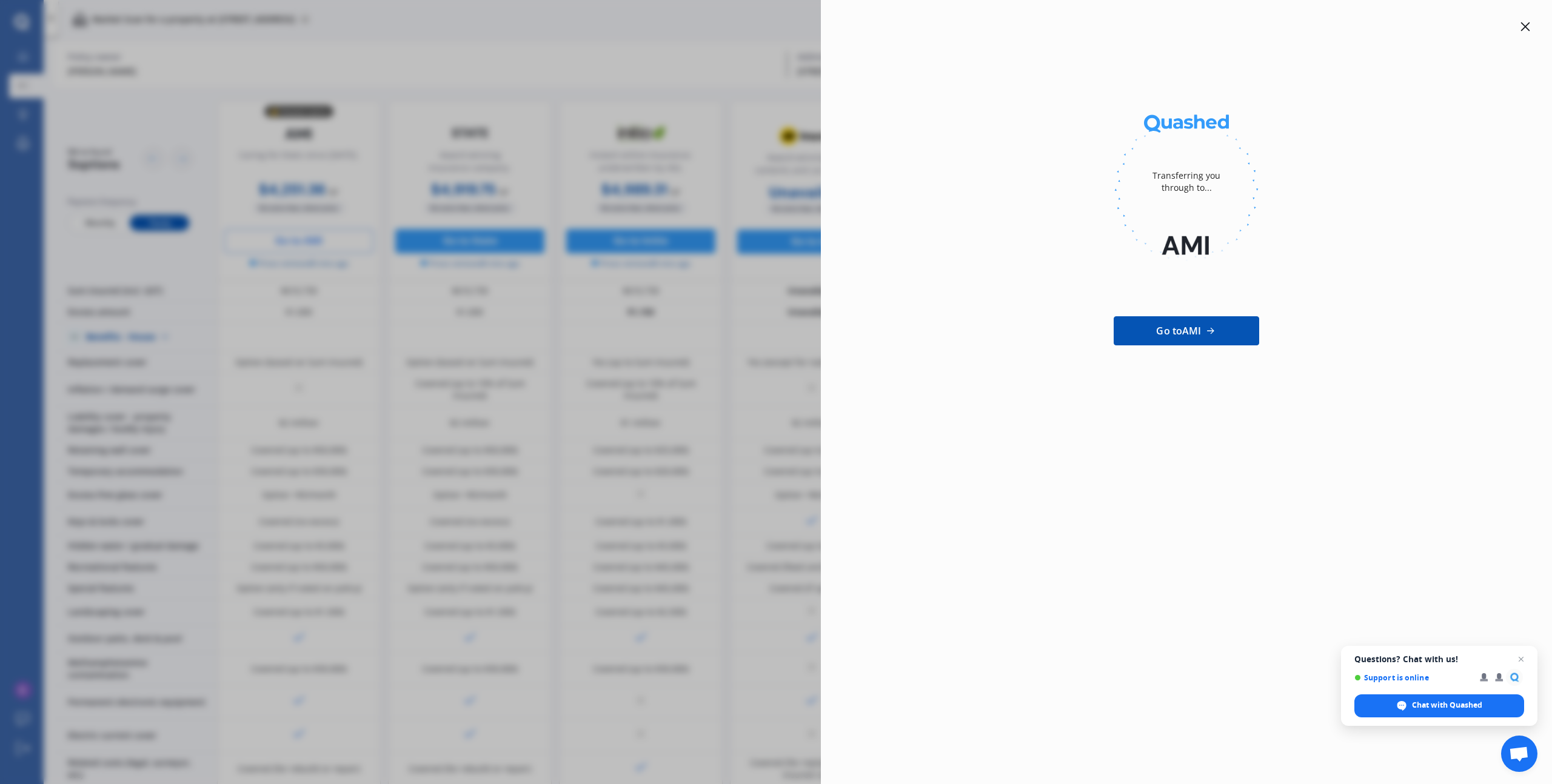
click at [1522, 19] on div at bounding box center [1525, 26] width 14 height 14
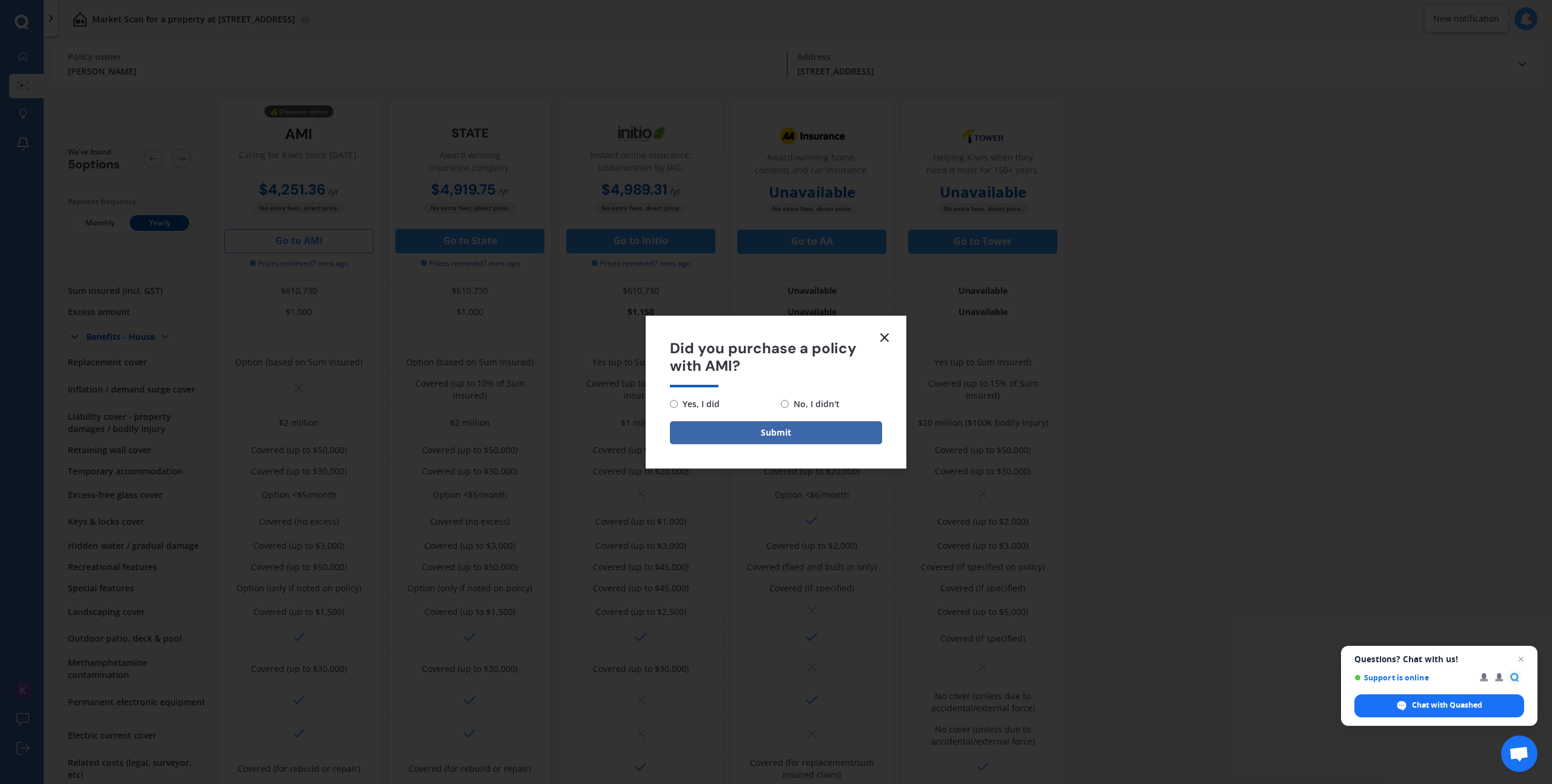
click at [786, 400] on input "No, I didn't" at bounding box center [784, 404] width 8 height 8
radio input "true"
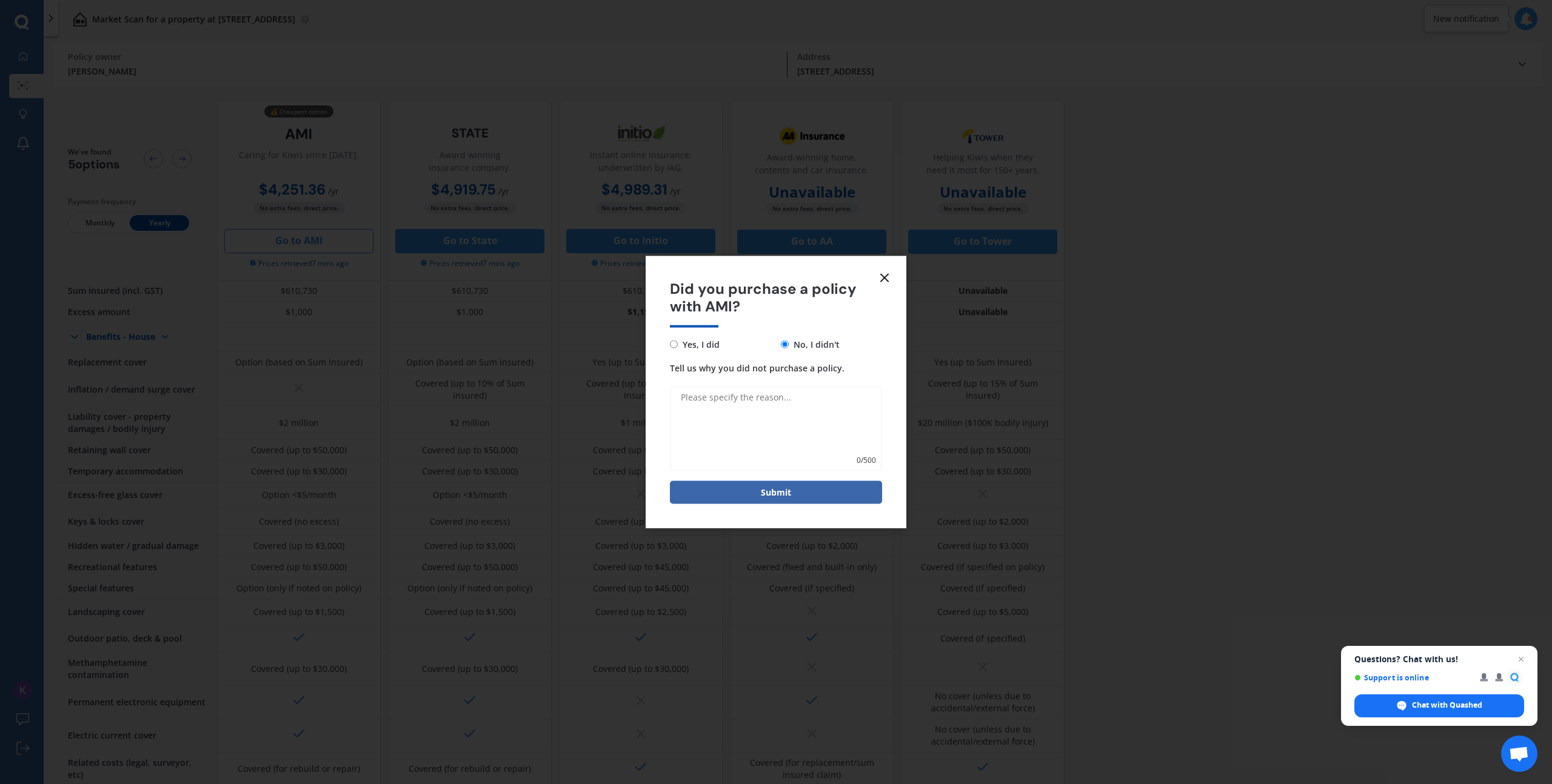
click at [891, 275] on icon at bounding box center [884, 278] width 14 height 14
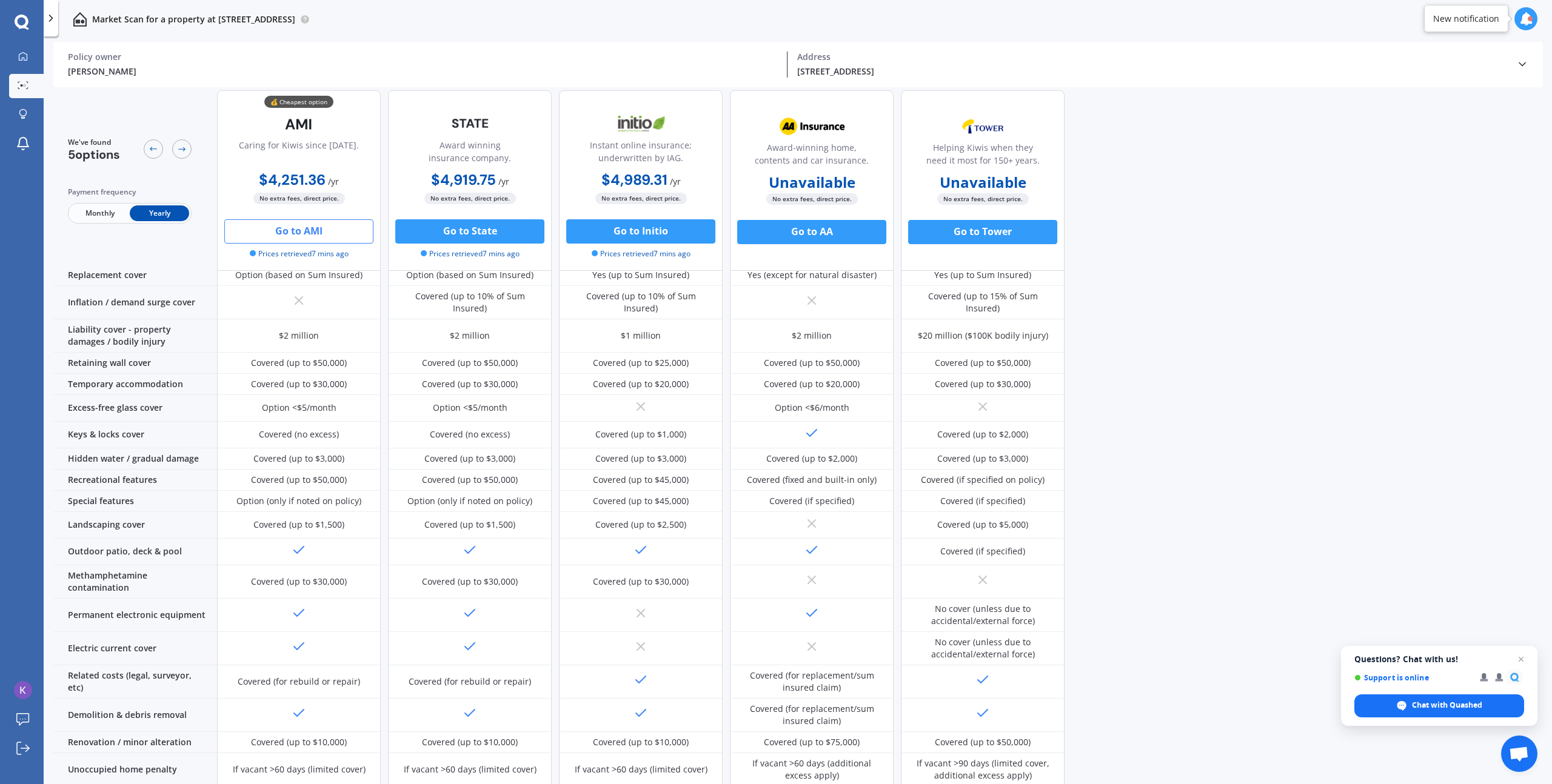
scroll to position [226, 0]
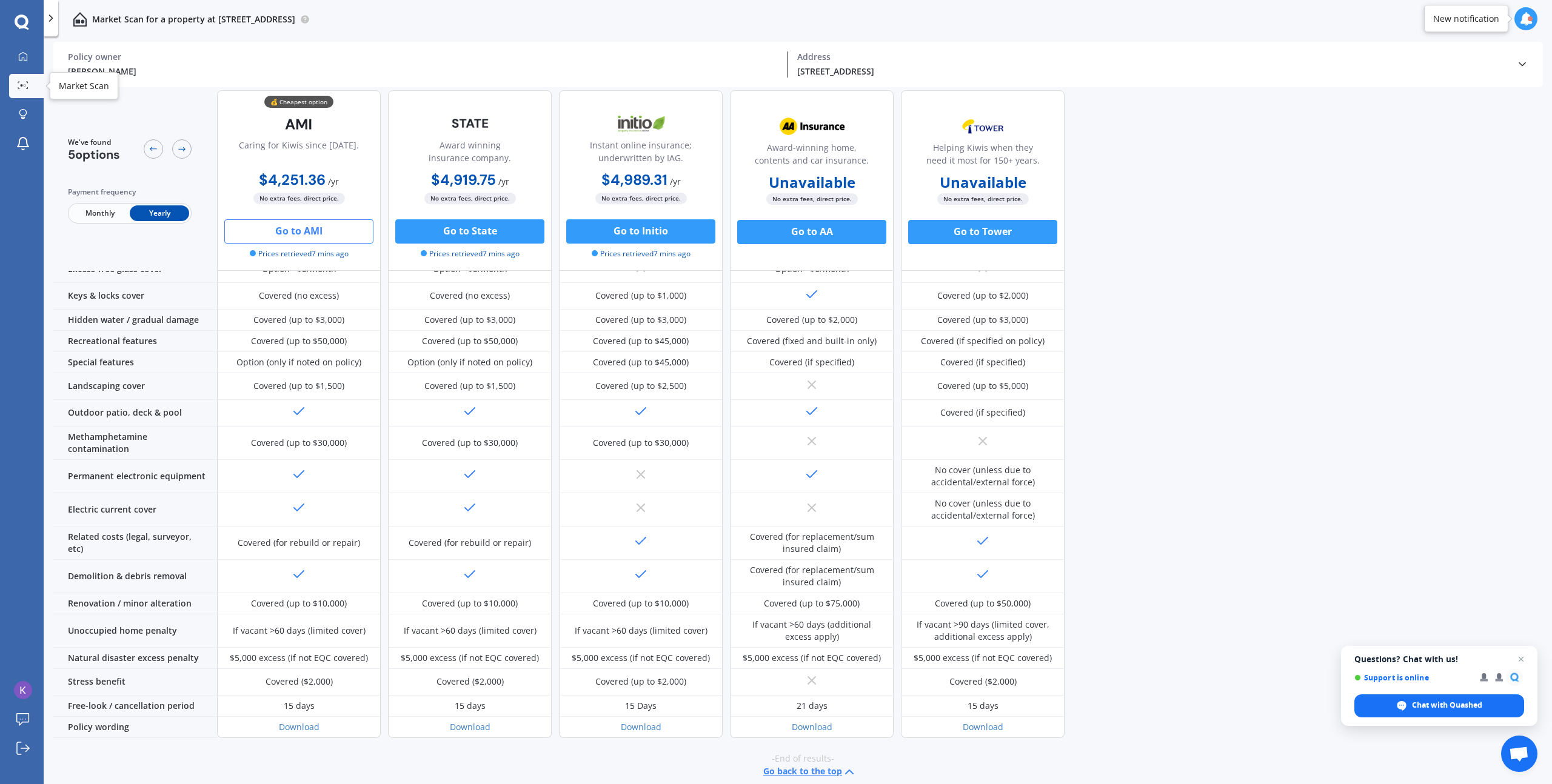
click at [24, 87] on icon at bounding box center [23, 85] width 11 height 8
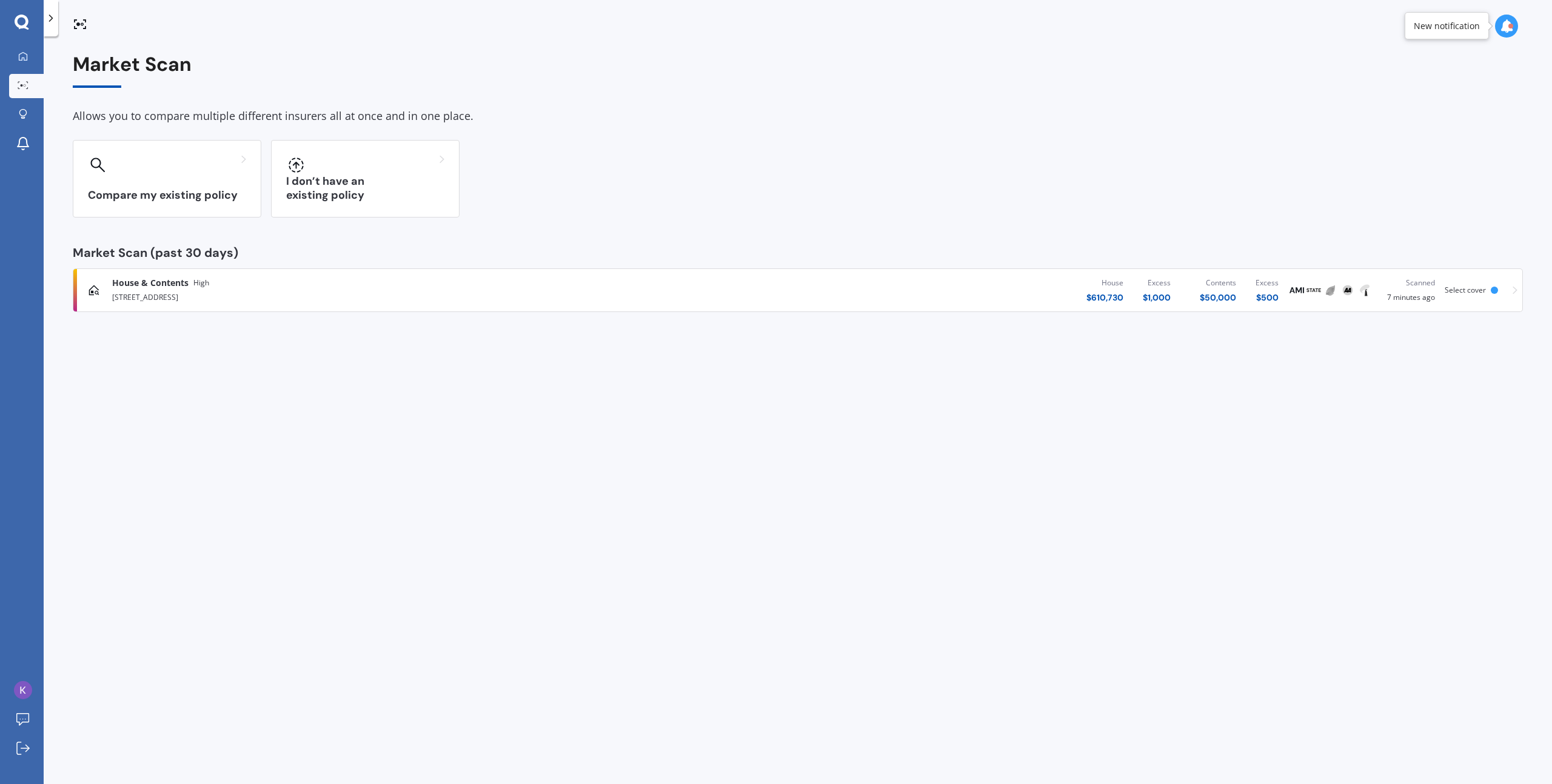
click at [1498, 19] on div at bounding box center [1506, 26] width 23 height 23
click at [1419, 88] on div "[STREET_ADDRESS]" at bounding box center [1408, 92] width 66 height 9
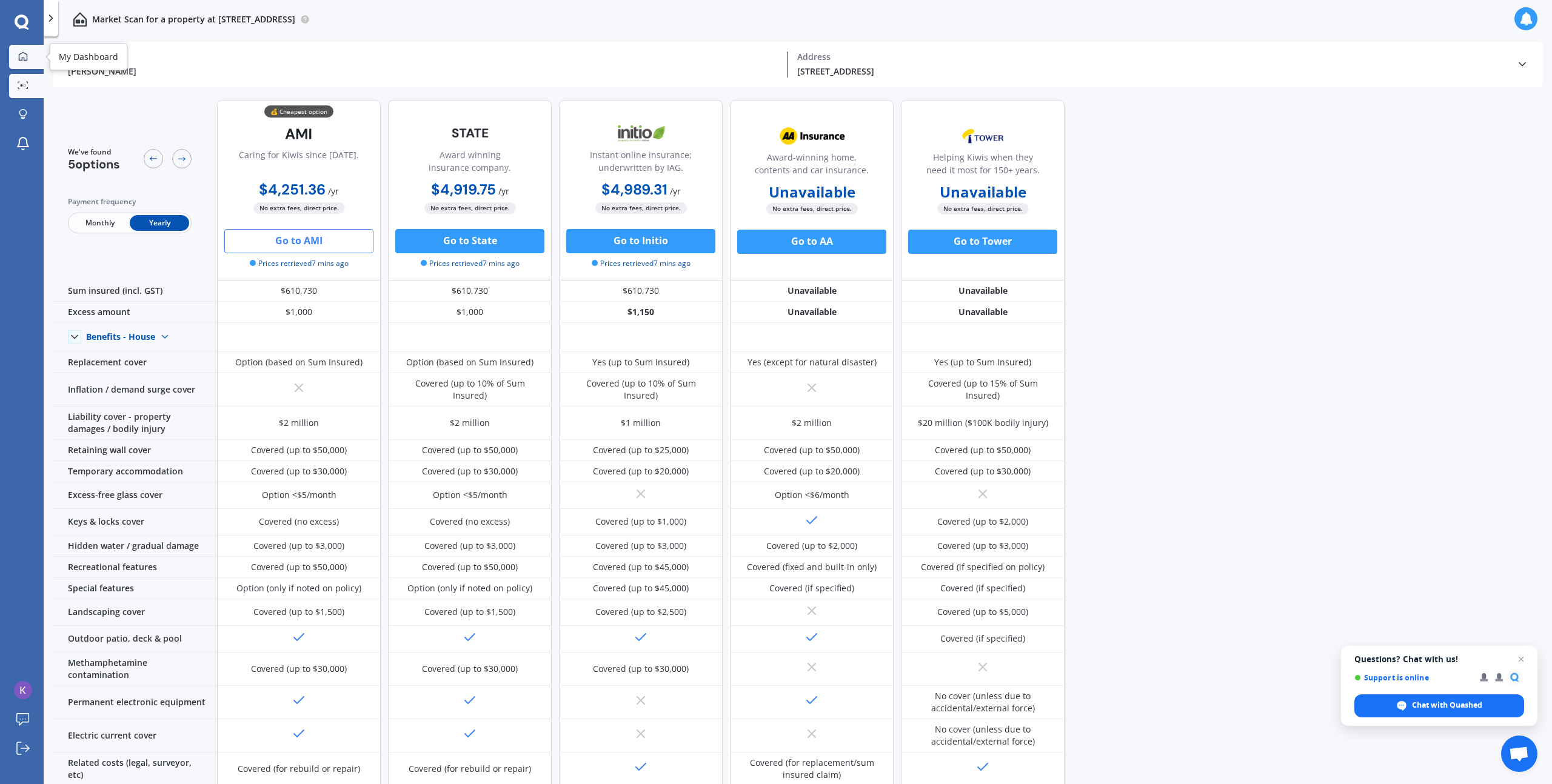
click at [16, 54] on div at bounding box center [23, 56] width 18 height 11
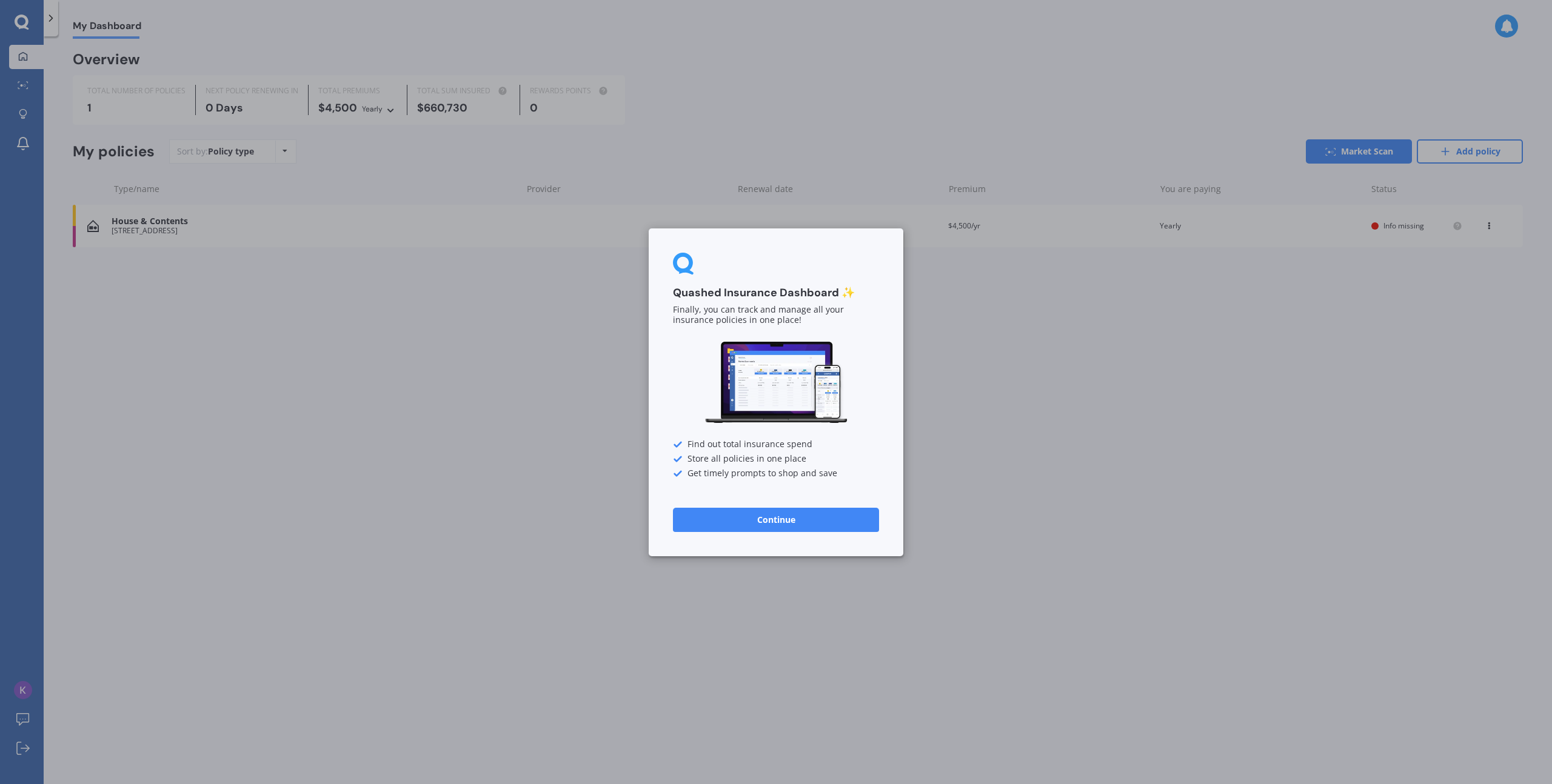
click at [764, 521] on button "Continue" at bounding box center [776, 519] width 206 height 24
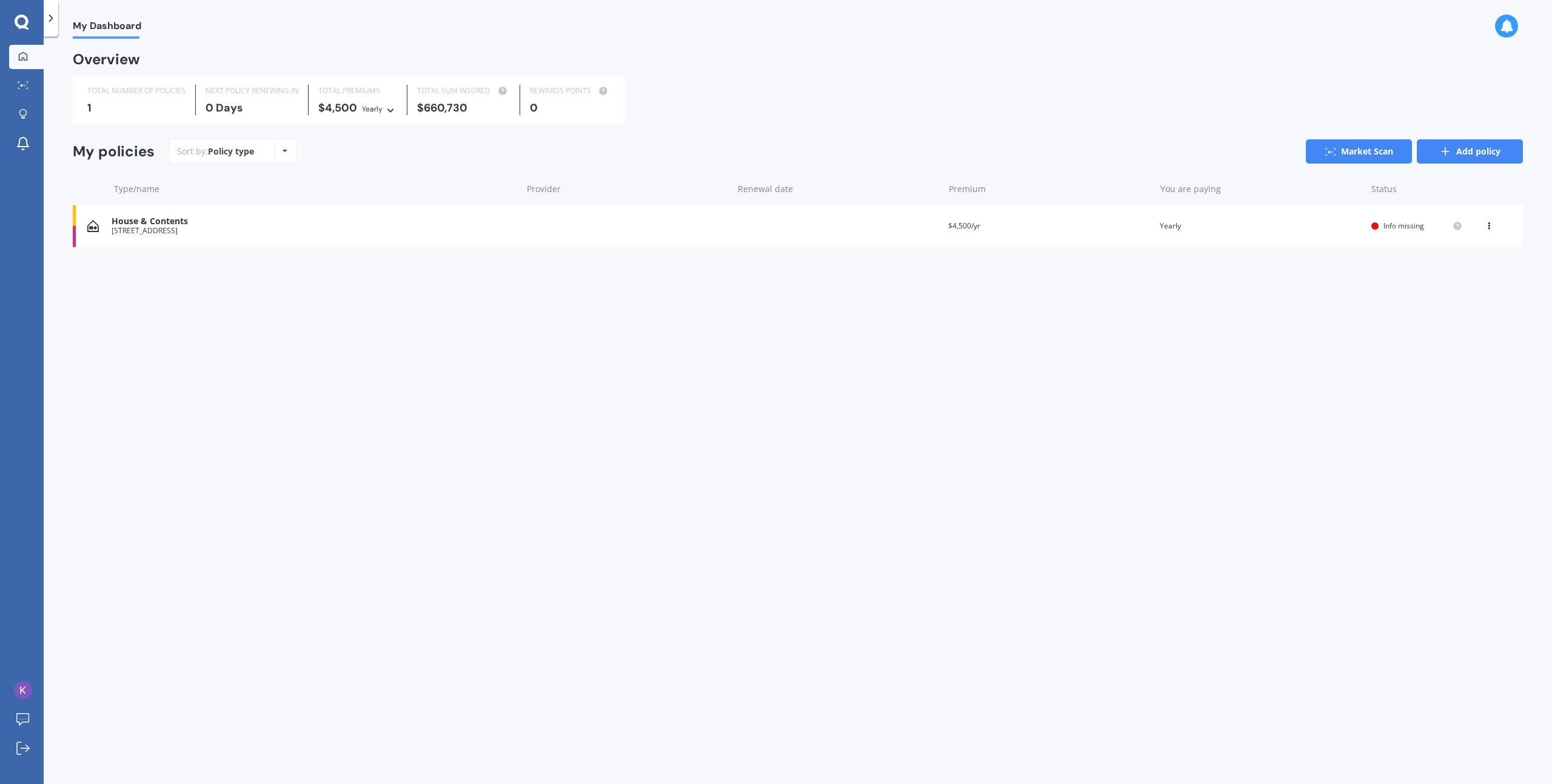
click at [1462, 152] on link "Add policy" at bounding box center [1469, 151] width 106 height 24
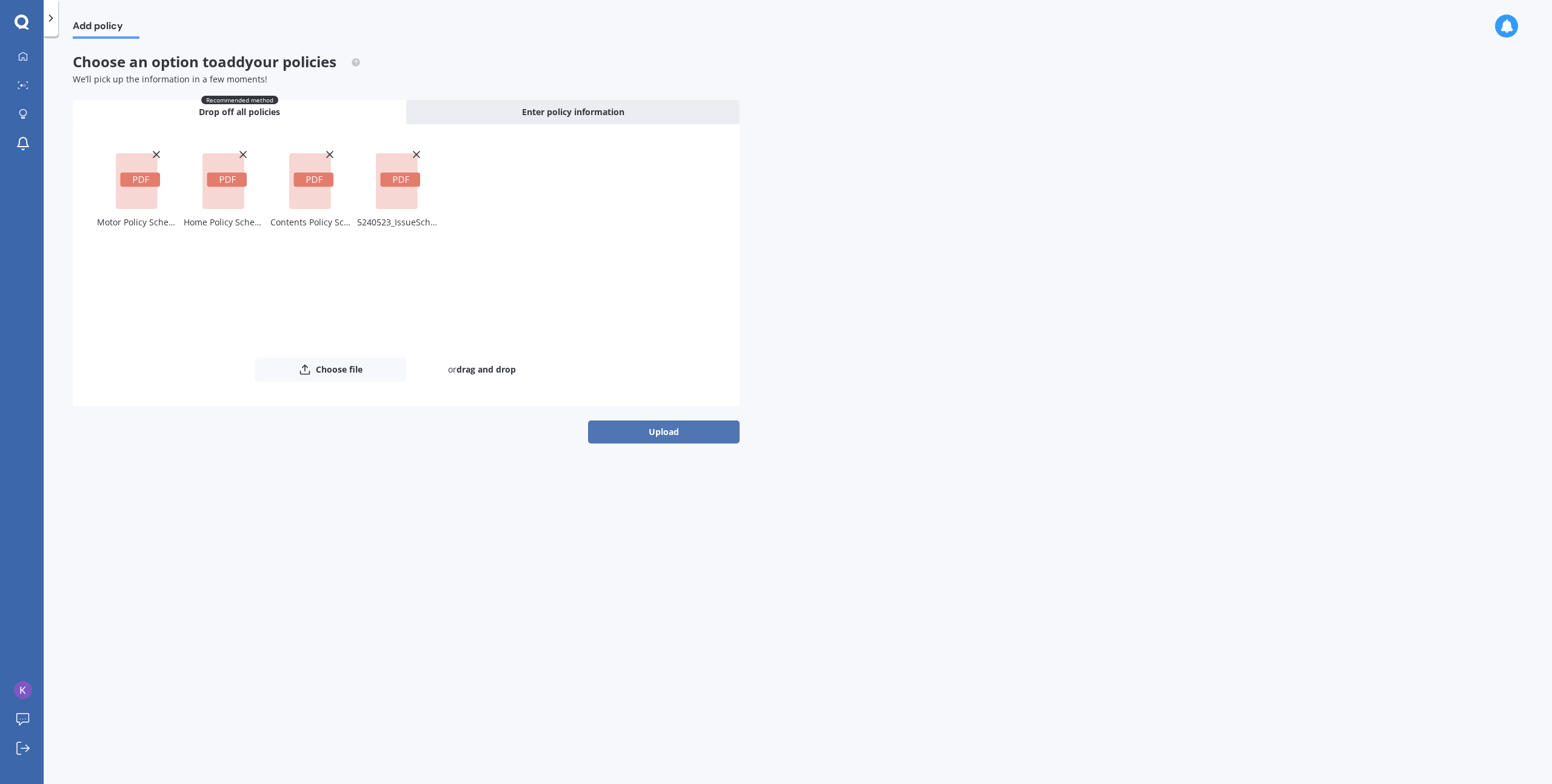
click at [651, 426] on button "Upload" at bounding box center [664, 432] width 151 height 23
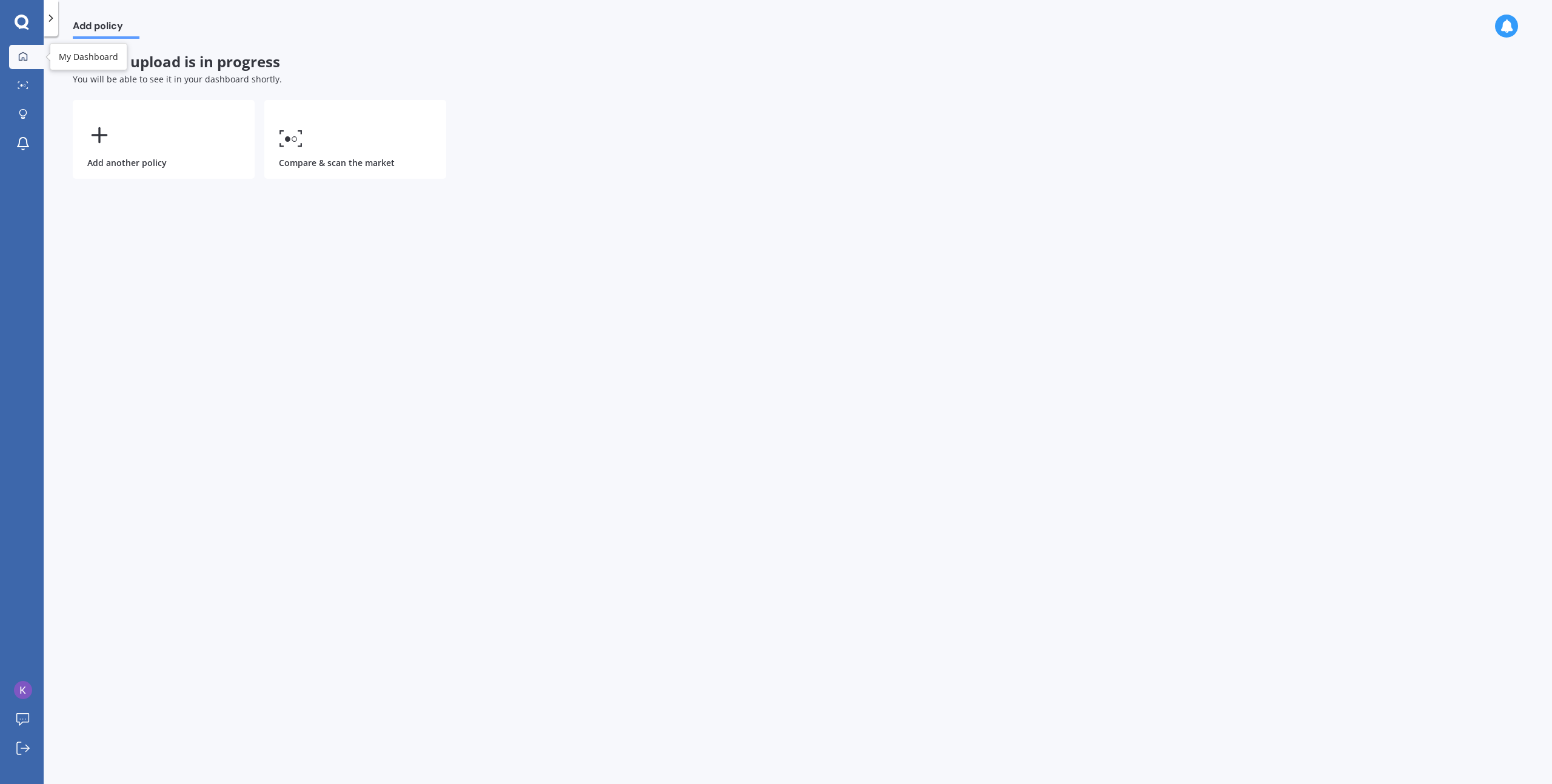
click at [30, 62] on div at bounding box center [23, 56] width 18 height 11
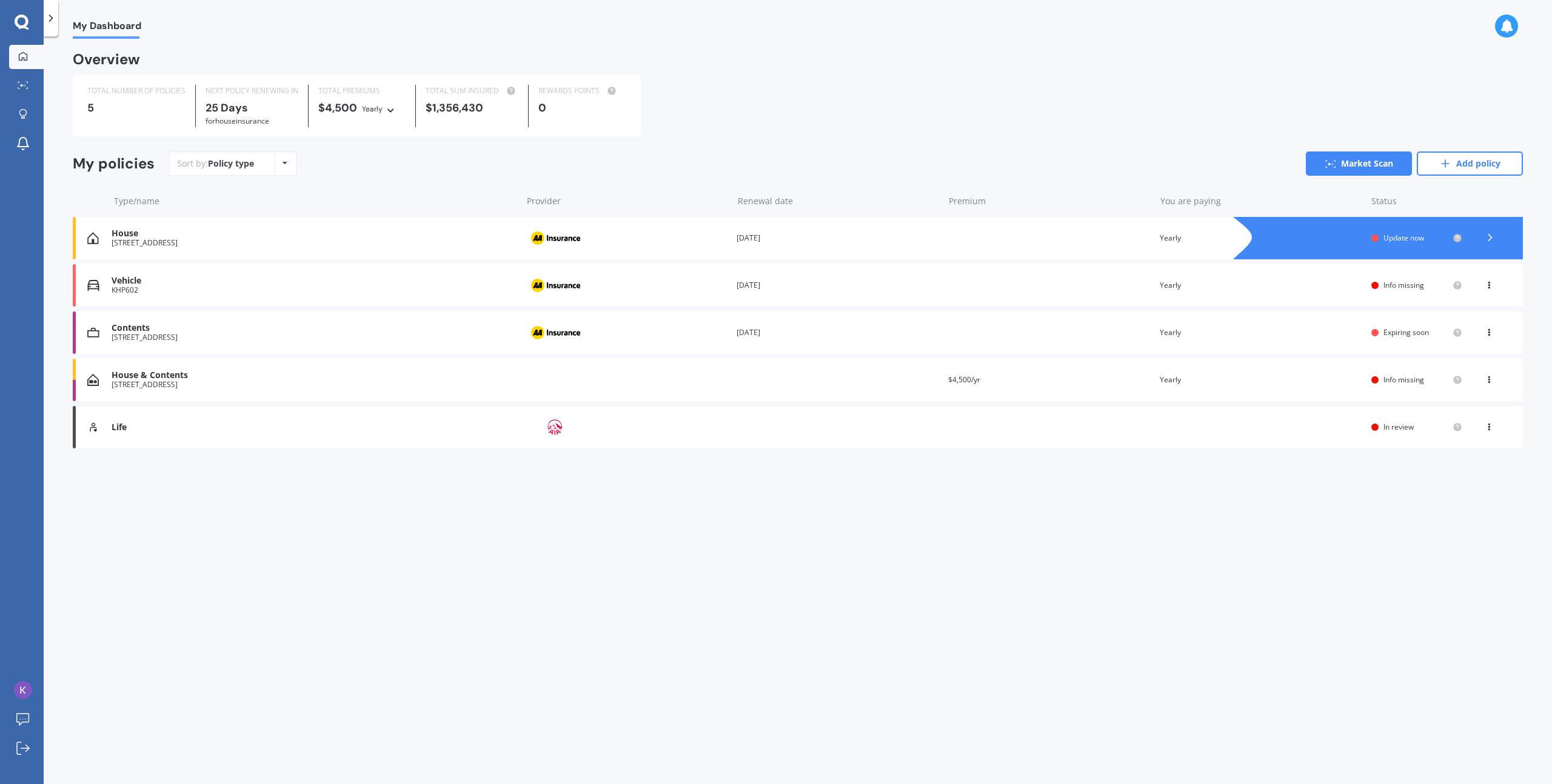
click at [1401, 283] on span "Info missing" at bounding box center [1404, 285] width 41 height 10
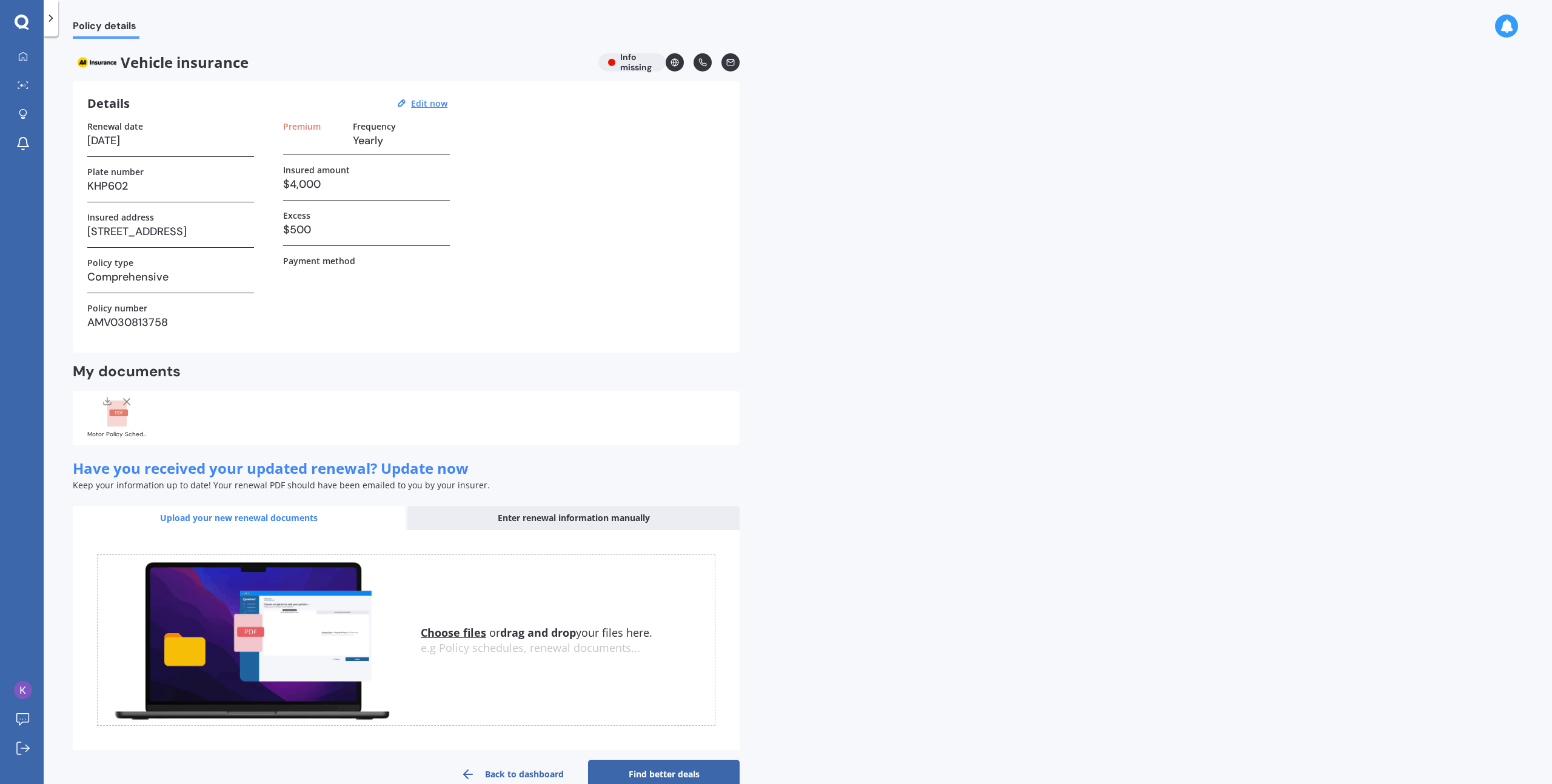
click at [637, 64] on div "Vehicle insurance Info missing" at bounding box center [406, 62] width 667 height 18
click at [30, 59] on div at bounding box center [23, 56] width 18 height 11
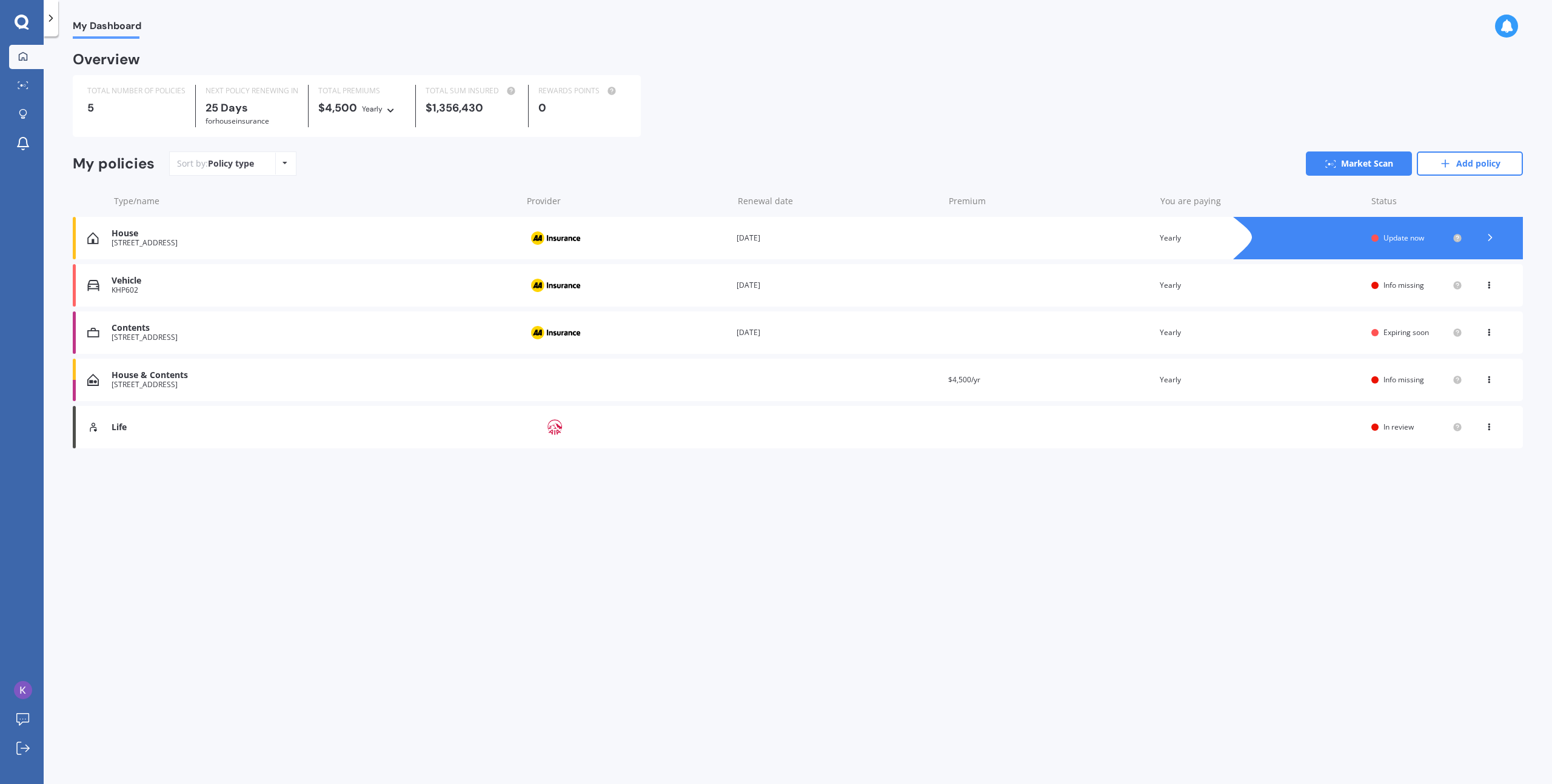
click at [977, 243] on div "House [STREET_ADDRESS] Provider Renewal date [DATE] Premium You are paying Year…" at bounding box center [798, 238] width 1450 height 42
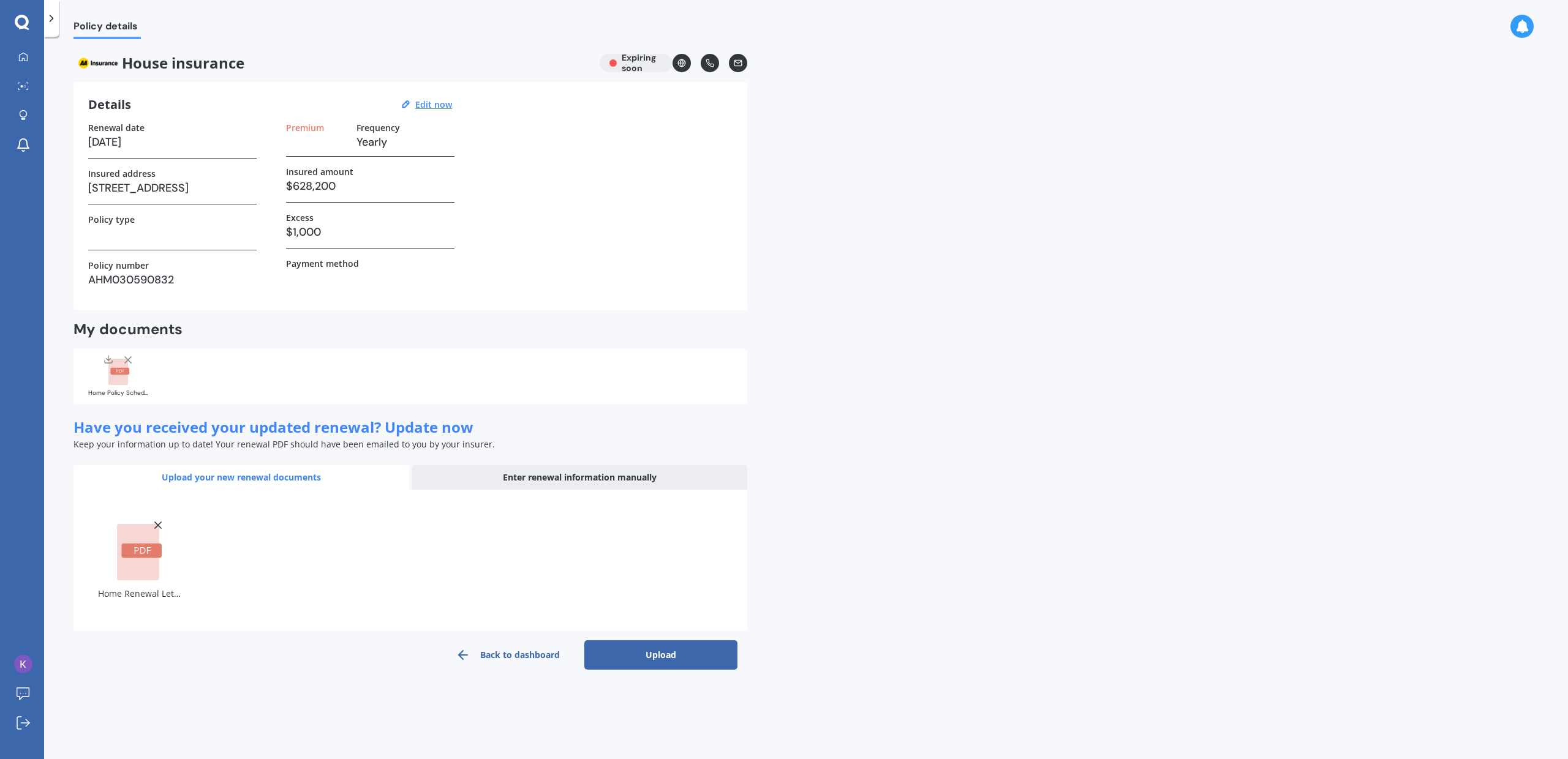
click at [651, 651] on button "Upload" at bounding box center [660, 655] width 153 height 30
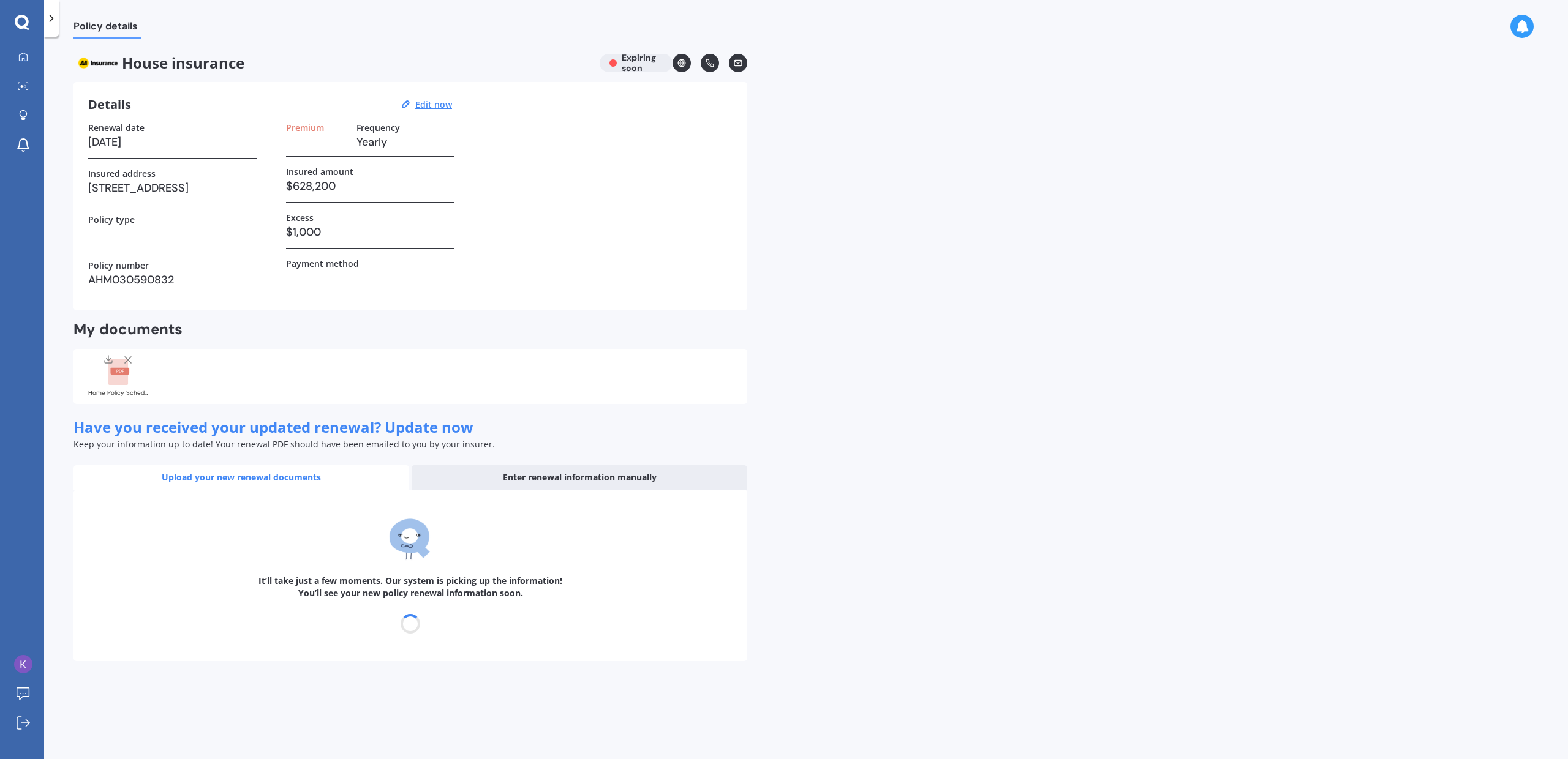
select select "08"
select select "09"
select select "2026"
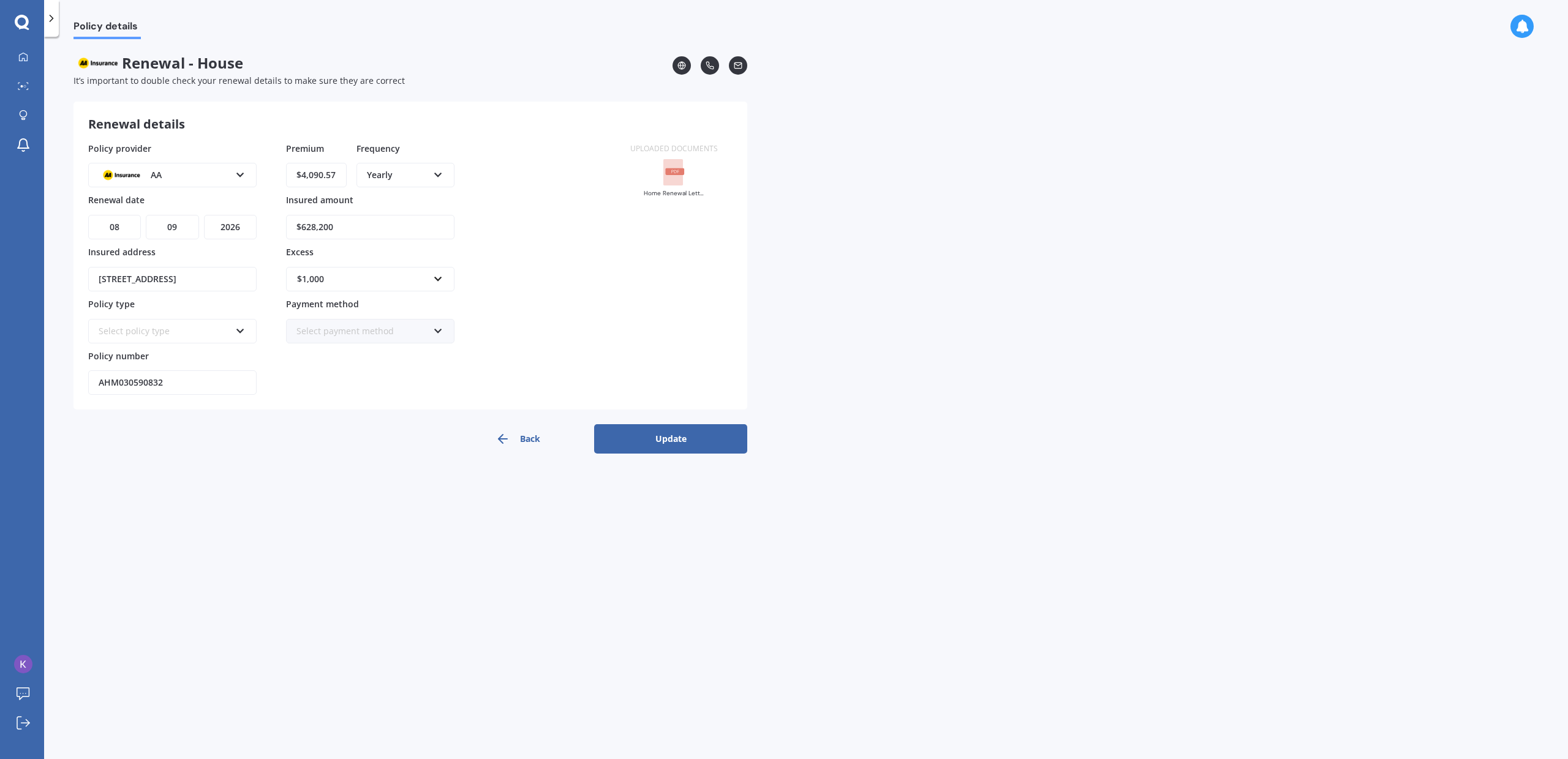
click at [672, 450] on button "Update" at bounding box center [670, 439] width 153 height 30
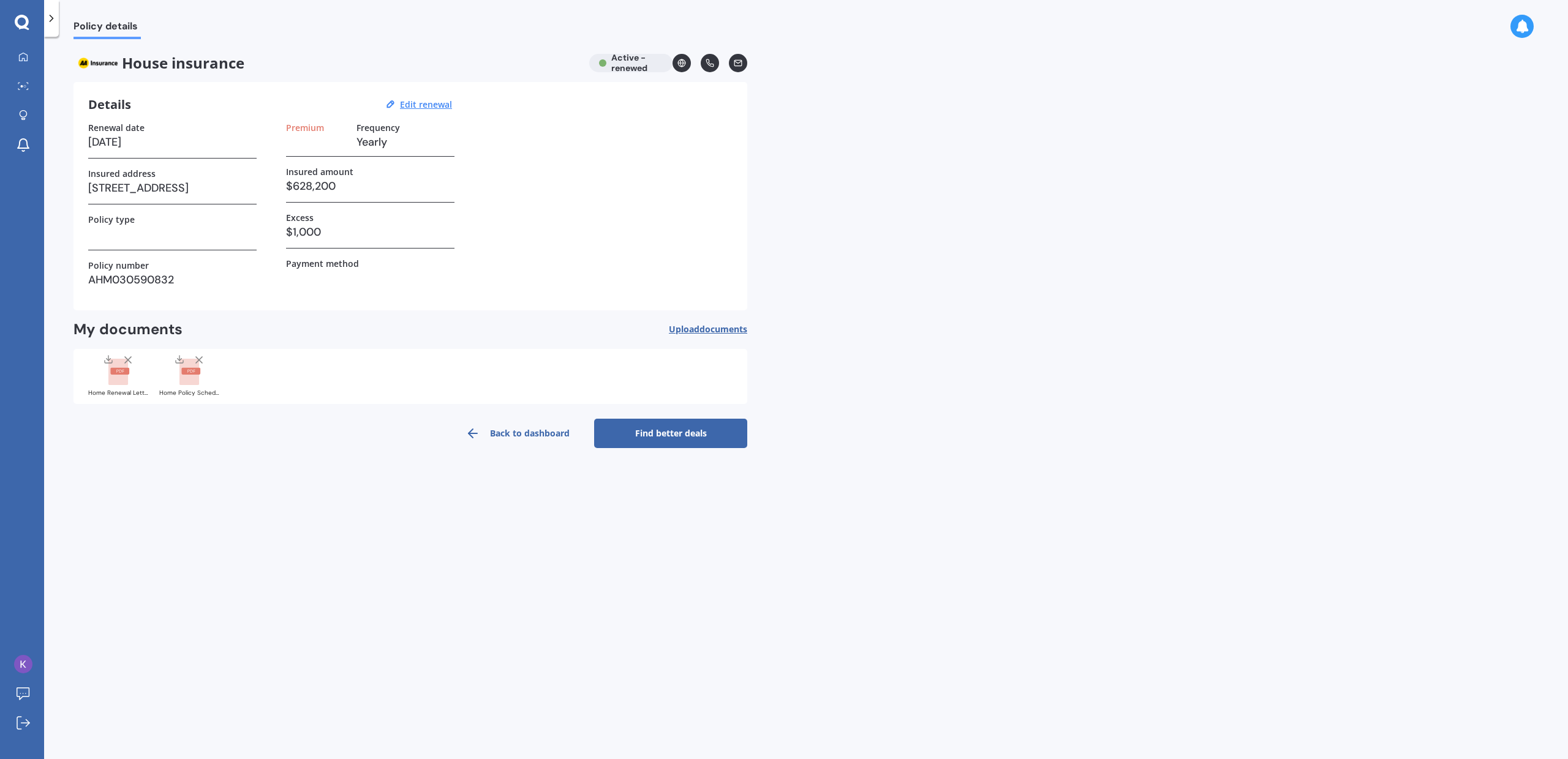
click at [496, 421] on link "Back to dashboard" at bounding box center [518, 433] width 153 height 30
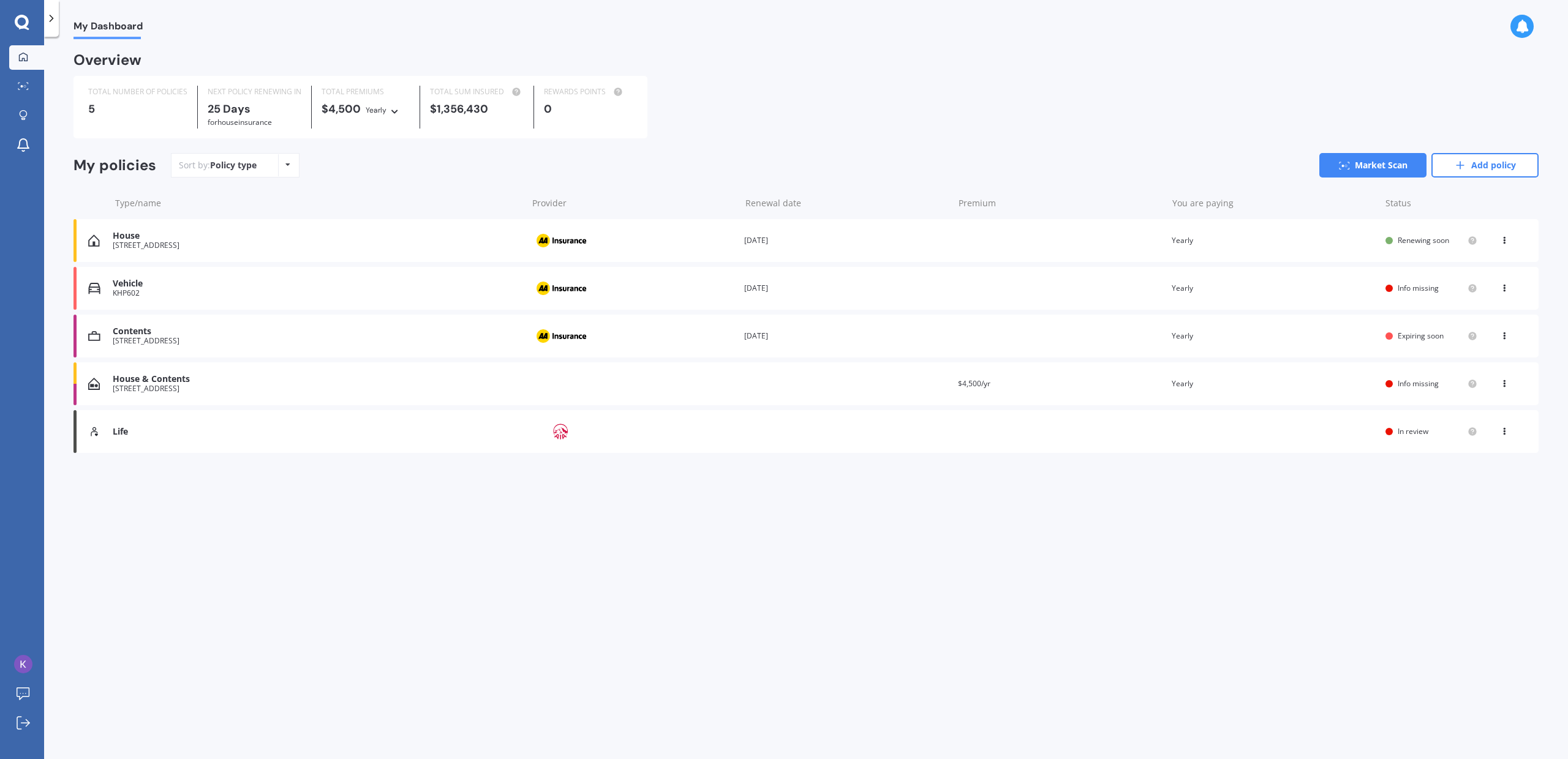
click at [1161, 519] on div "My Dashboard Overview TOTAL NUMBER OF POLICIES 5 NEXT POLICY RENEWING [DATE] fo…" at bounding box center [806, 400] width 1524 height 722
click at [1202, 442] on div "Life Provider Renewal date Premium You are paying Status In review View option …" at bounding box center [806, 431] width 1465 height 43
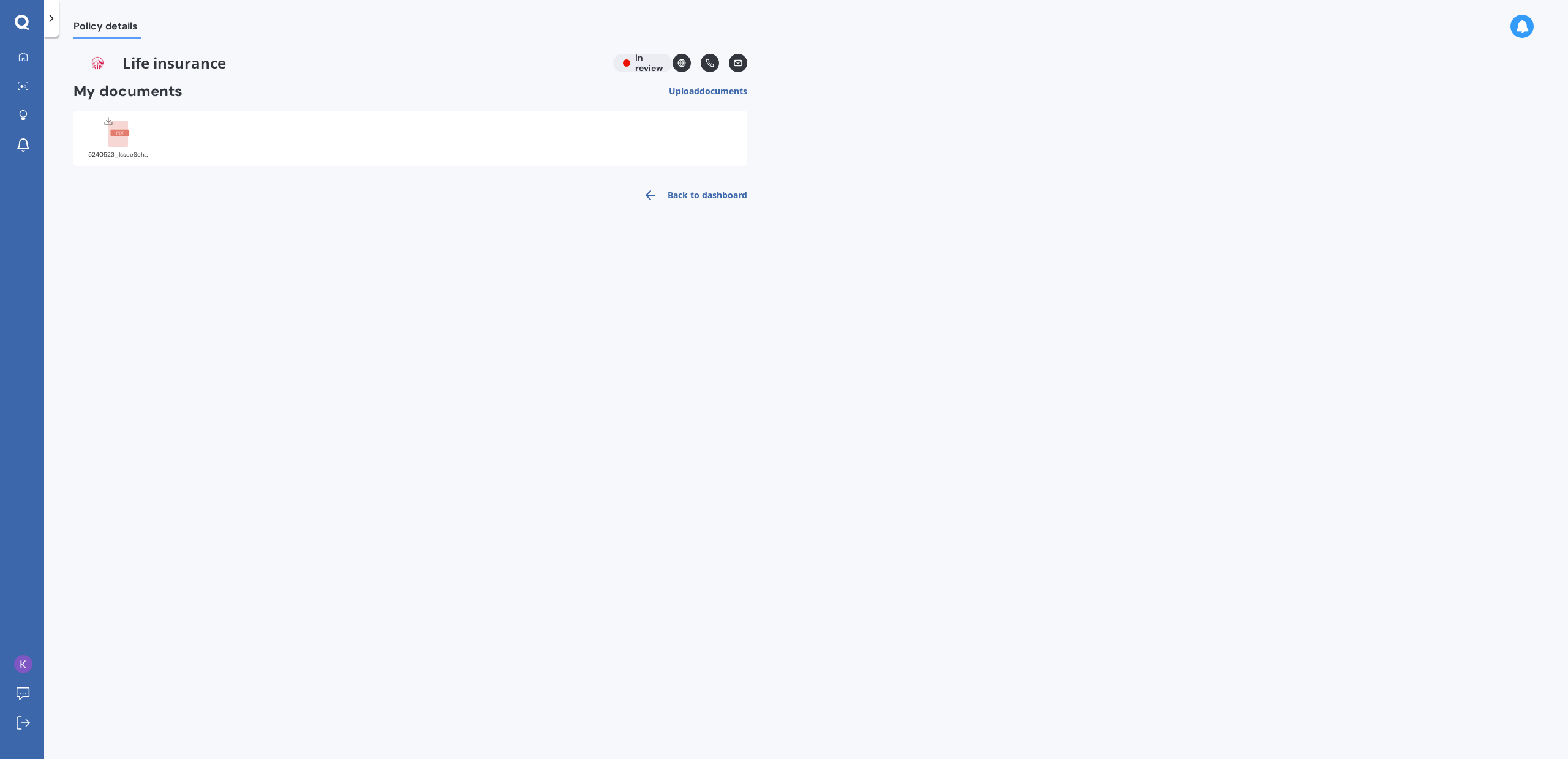
click at [662, 190] on link "Back to dashboard" at bounding box center [691, 195] width 112 height 30
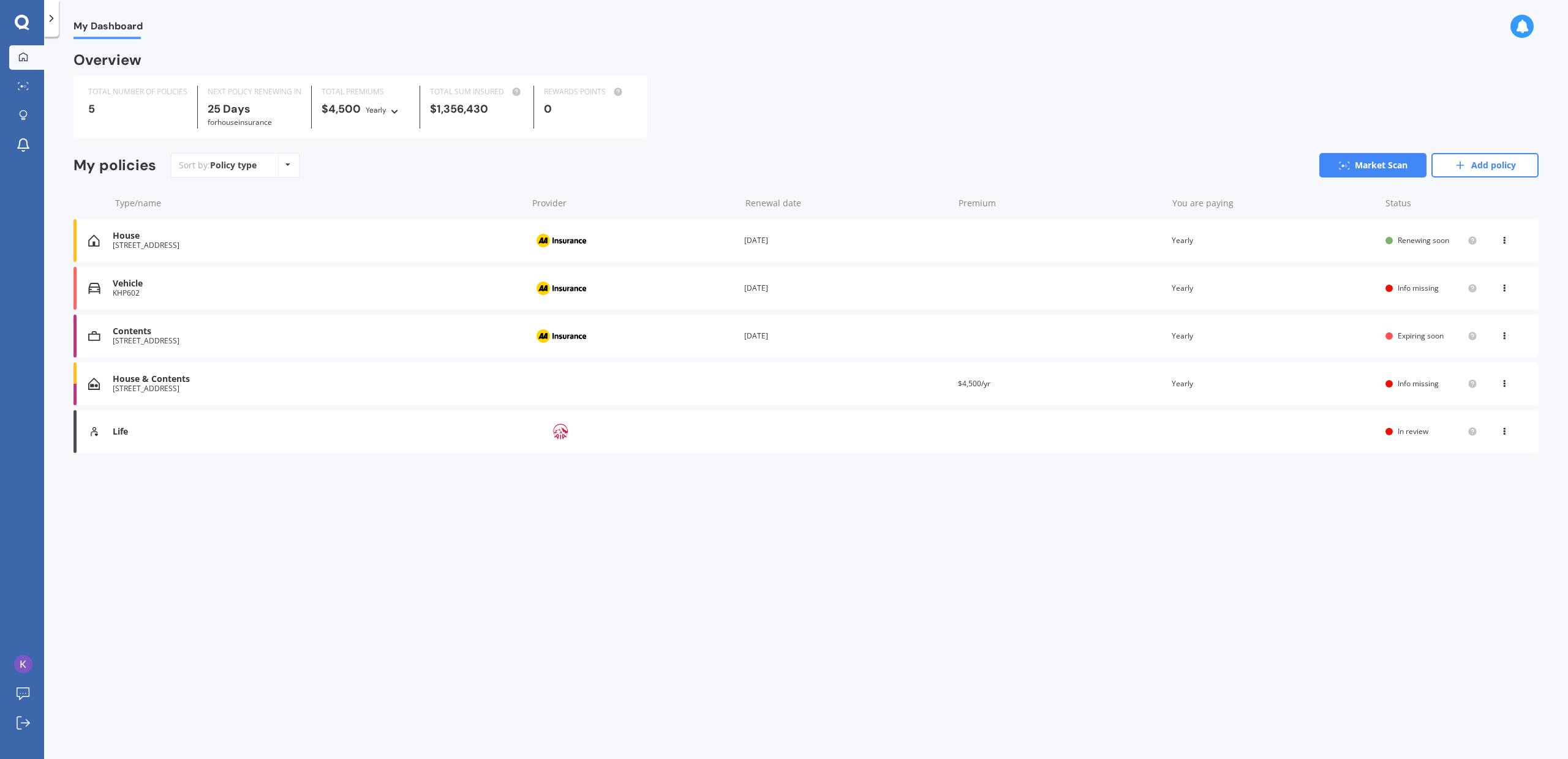
click at [1024, 241] on div "House [STREET_ADDRESS] Renewal date [DATE] Premium You are paying Yearly Status…" at bounding box center [806, 240] width 1465 height 43
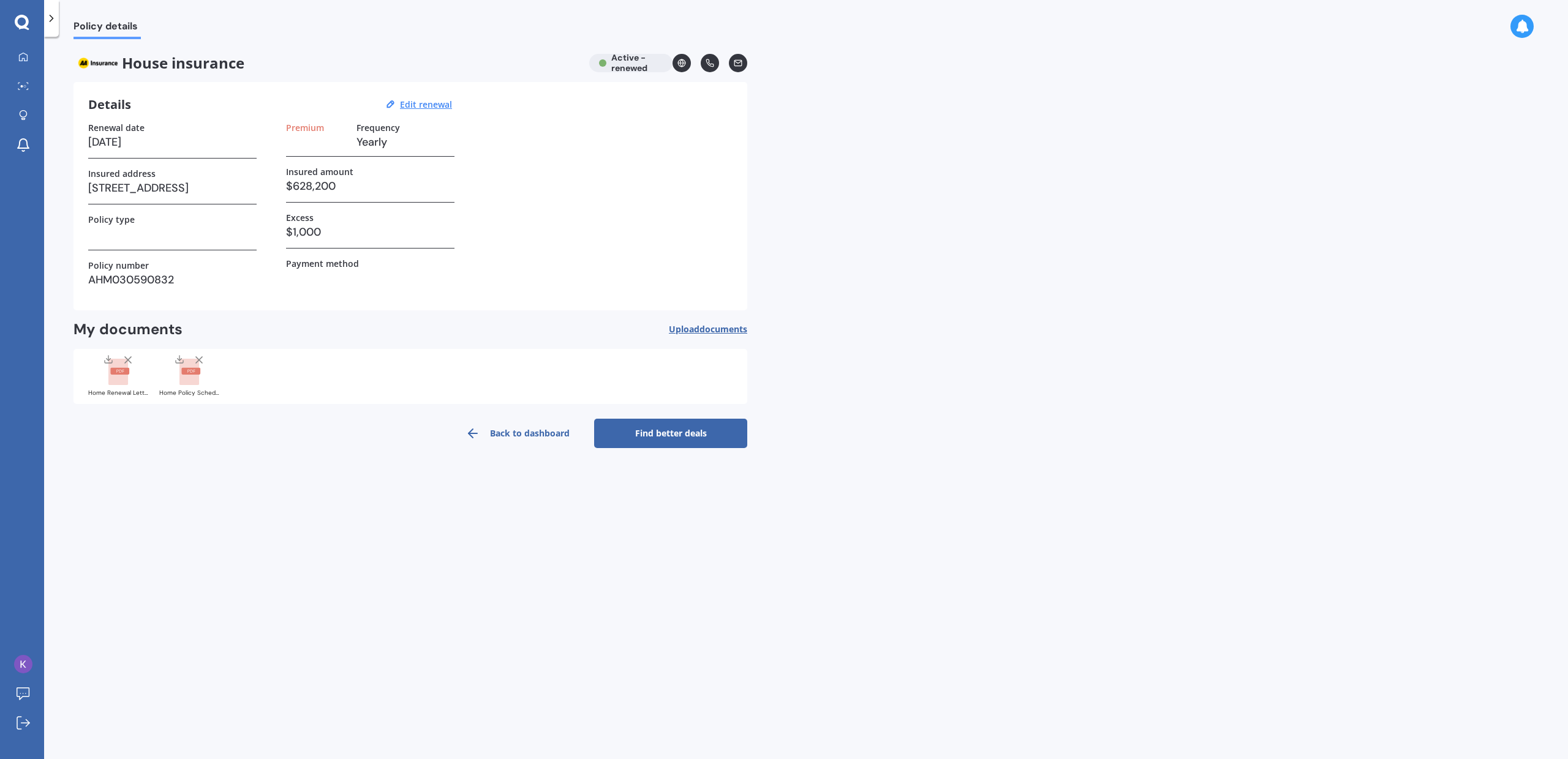
click at [647, 430] on link "Find better deals" at bounding box center [670, 433] width 153 height 30
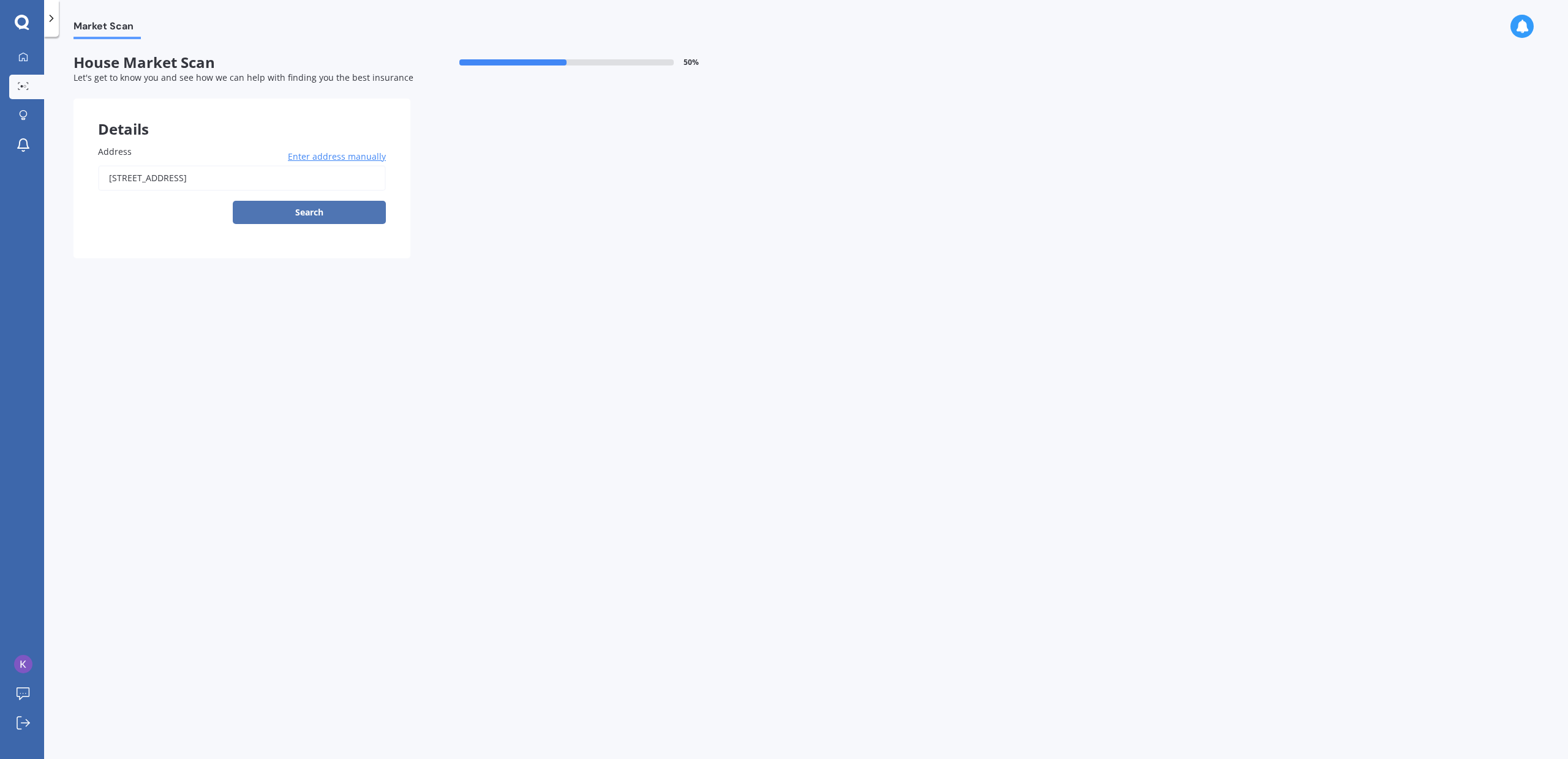
click at [332, 221] on button "Search" at bounding box center [309, 213] width 153 height 23
type input "[STREET_ADDRESS]"
click at [280, 210] on div at bounding box center [410, 210] width 674 height 17
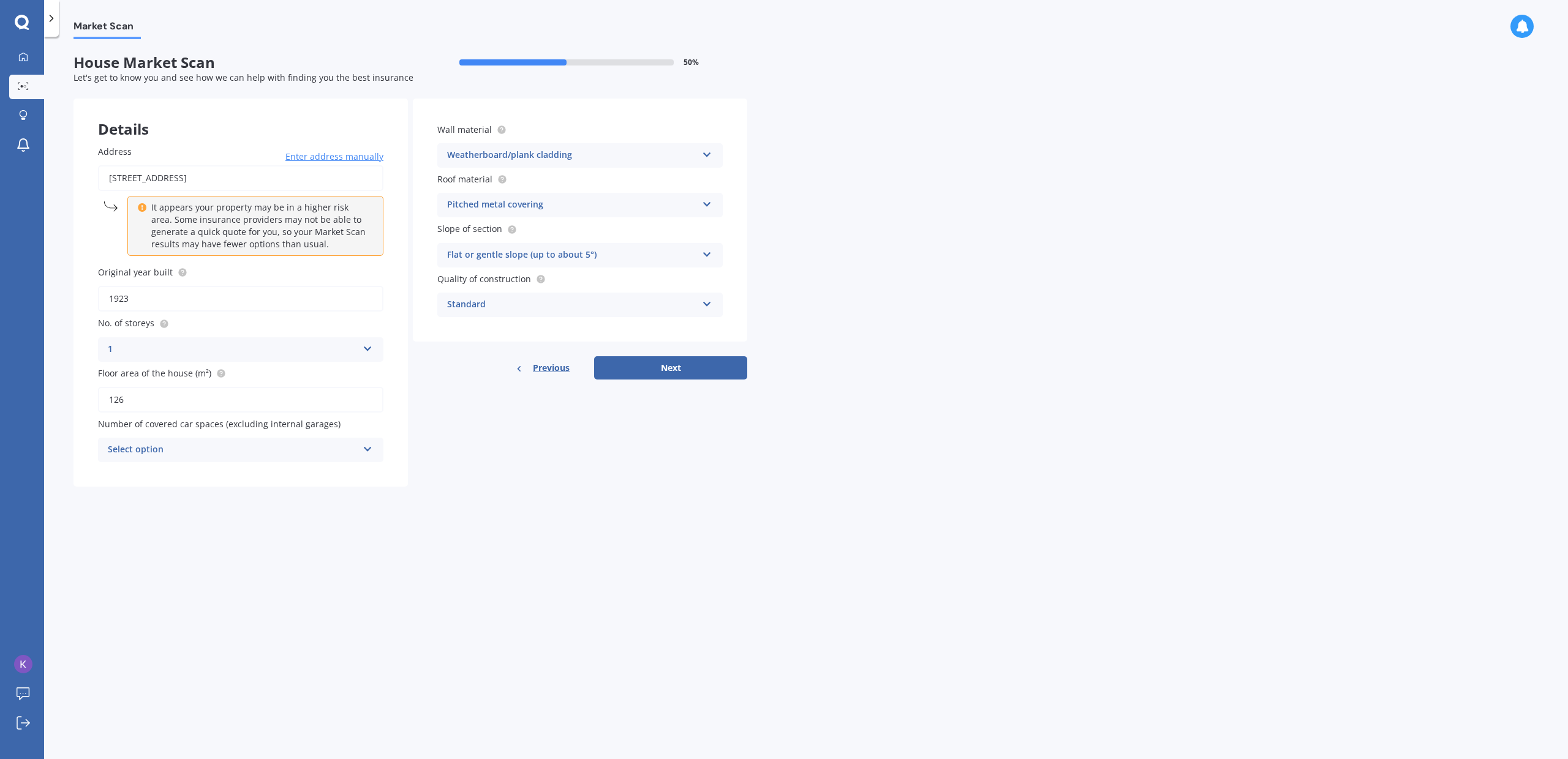
click at [297, 451] on div "Select option" at bounding box center [233, 450] width 250 height 14
click at [246, 471] on div "0" at bounding box center [241, 474] width 284 height 22
click at [659, 361] on button "Next" at bounding box center [670, 368] width 153 height 23
select select "27"
select select "03"
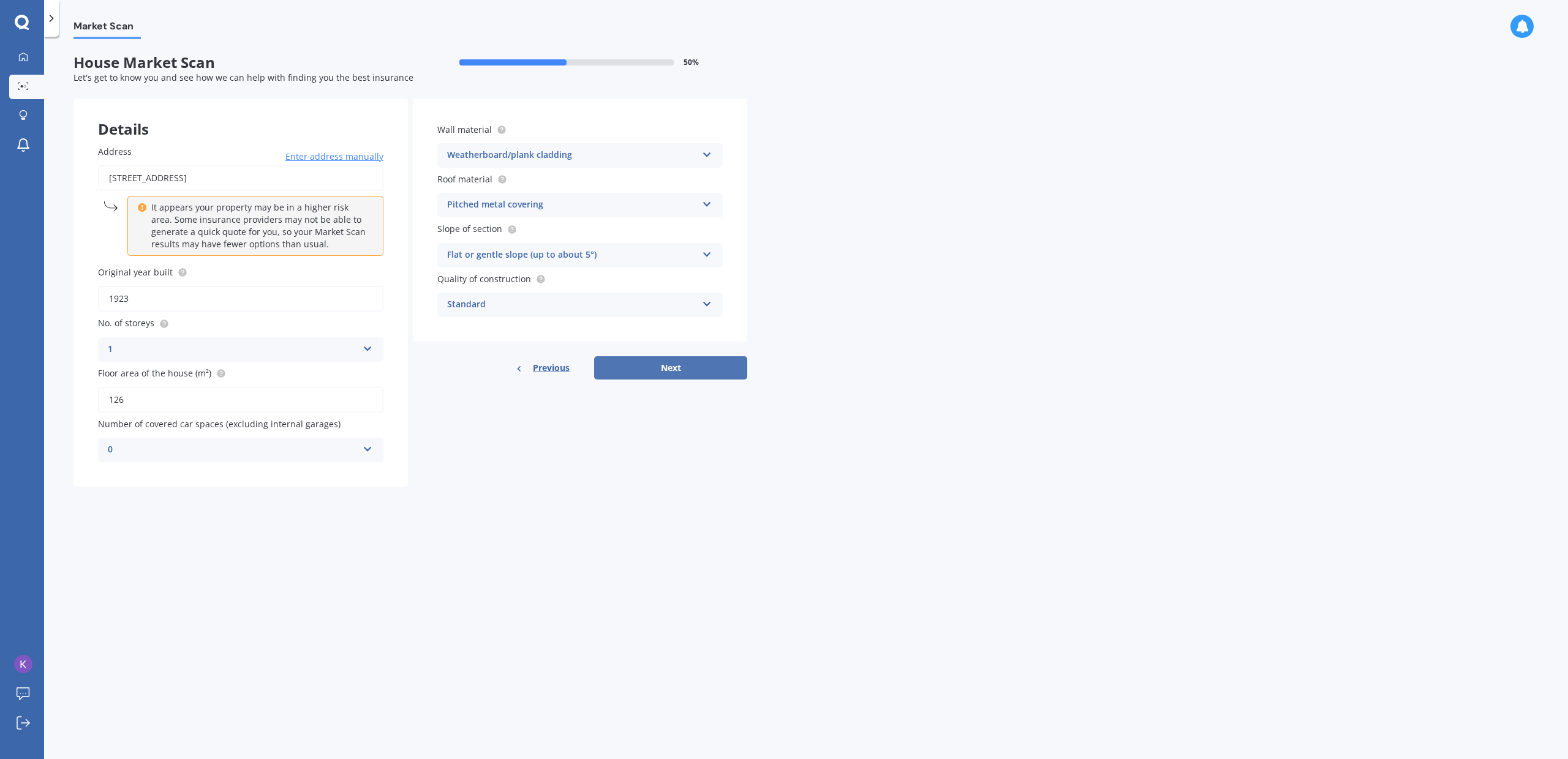
select select "1989"
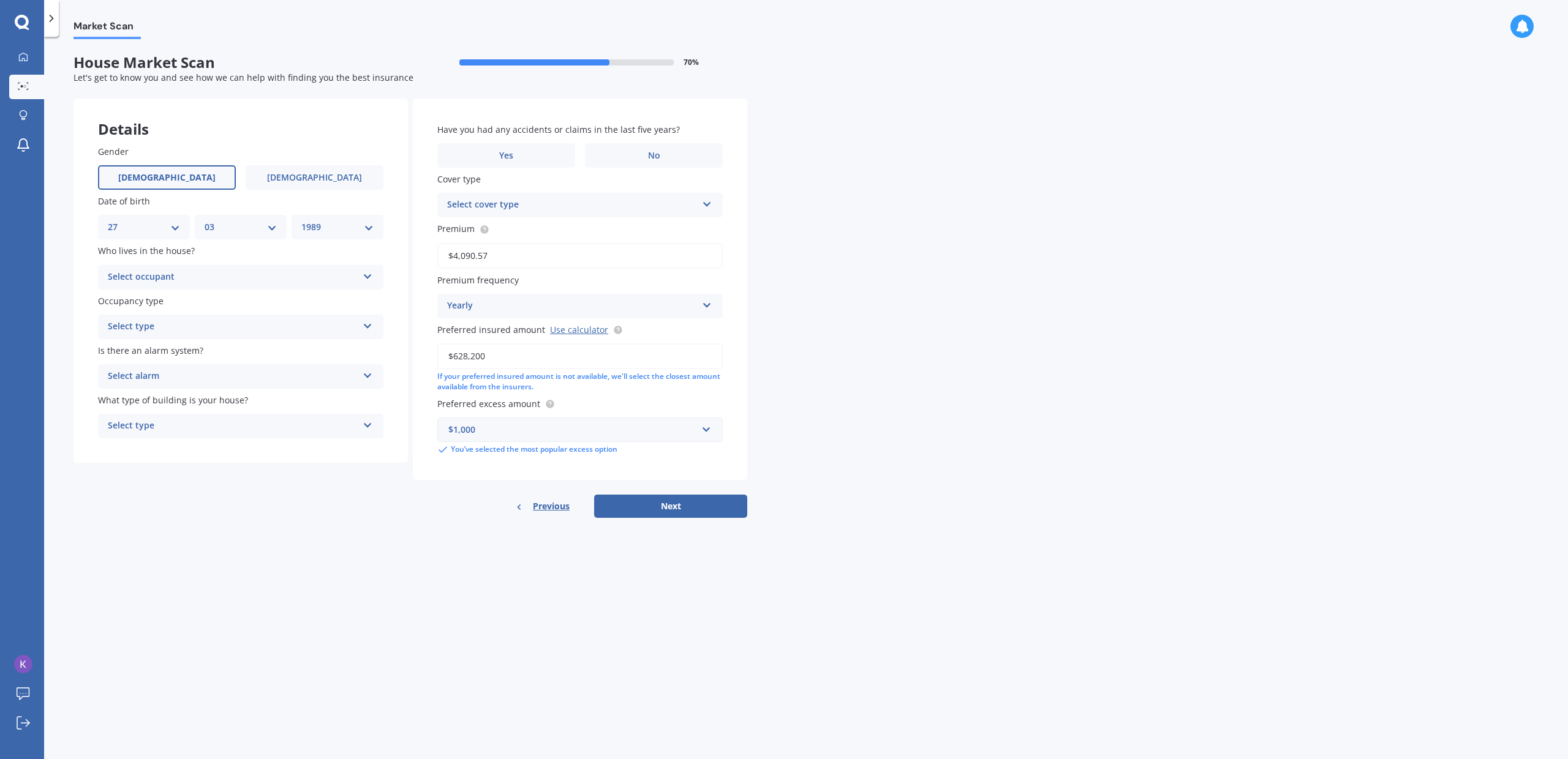
click at [259, 290] on div "Gender [DEMOGRAPHIC_DATA] [DEMOGRAPHIC_DATA] Date of birth DD 01 02 03 04 05 06…" at bounding box center [241, 292] width 335 height 343
click at [257, 283] on div "Select occupant" at bounding box center [233, 278] width 250 height 14
click at [229, 301] on div "Owner" at bounding box center [241, 301] width 284 height 22
click at [219, 319] on div "Select type" at bounding box center [233, 327] width 250 height 14
click at [207, 350] on div "Permanent" at bounding box center [241, 351] width 284 height 22
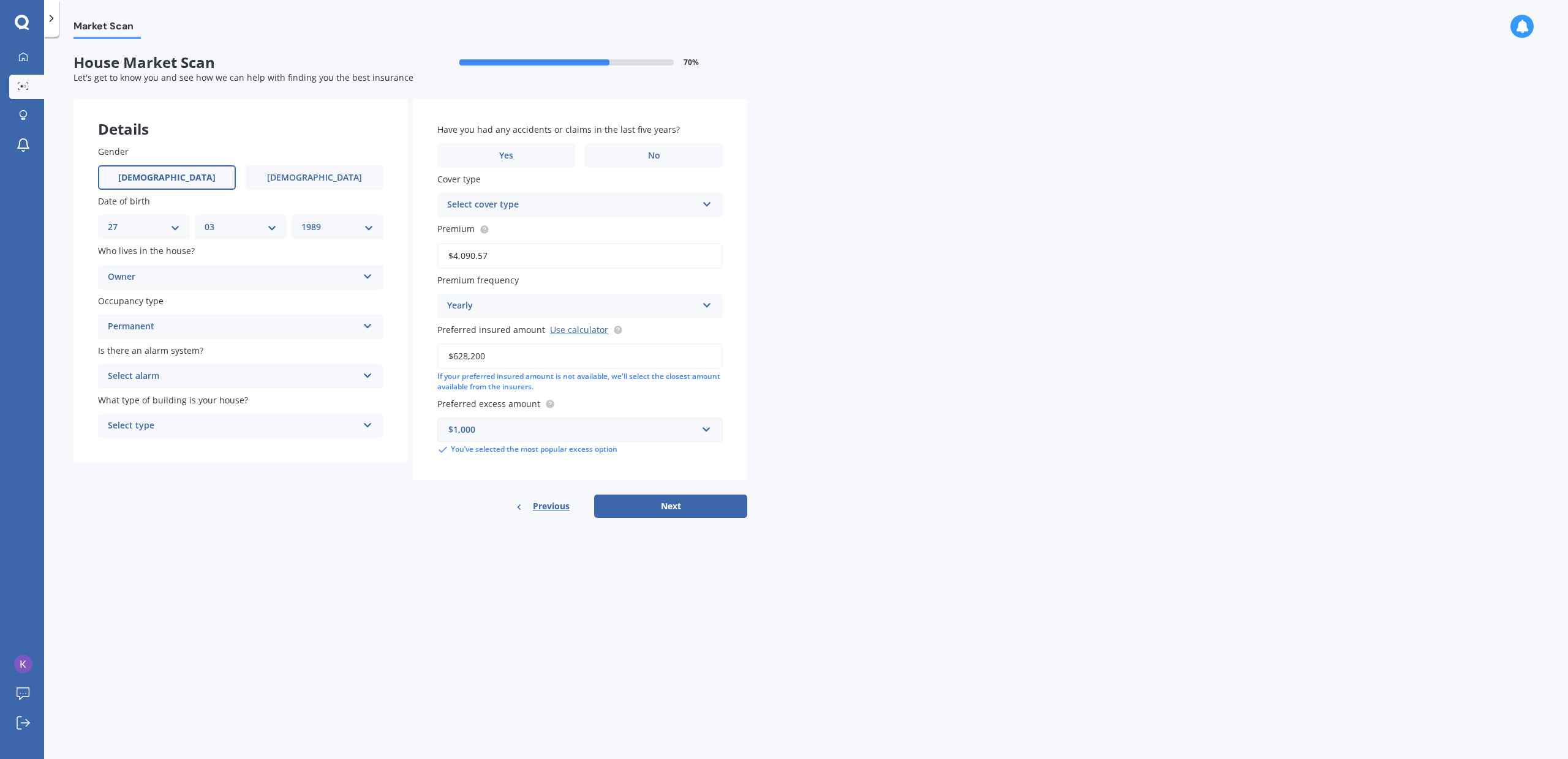
click at [205, 360] on div "Is there an alarm system? Select alarm Yes, monitored Yes, not monitored No" at bounding box center [241, 366] width 285 height 45
click at [205, 376] on div "Select alarm" at bounding box center [233, 376] width 250 height 14
click at [193, 420] on div "Yes, not monitored" at bounding box center [241, 422] width 284 height 22
click at [203, 420] on div "Select type" at bounding box center [233, 426] width 250 height 14
click at [198, 447] on div "Freestanding" at bounding box center [241, 450] width 284 height 22
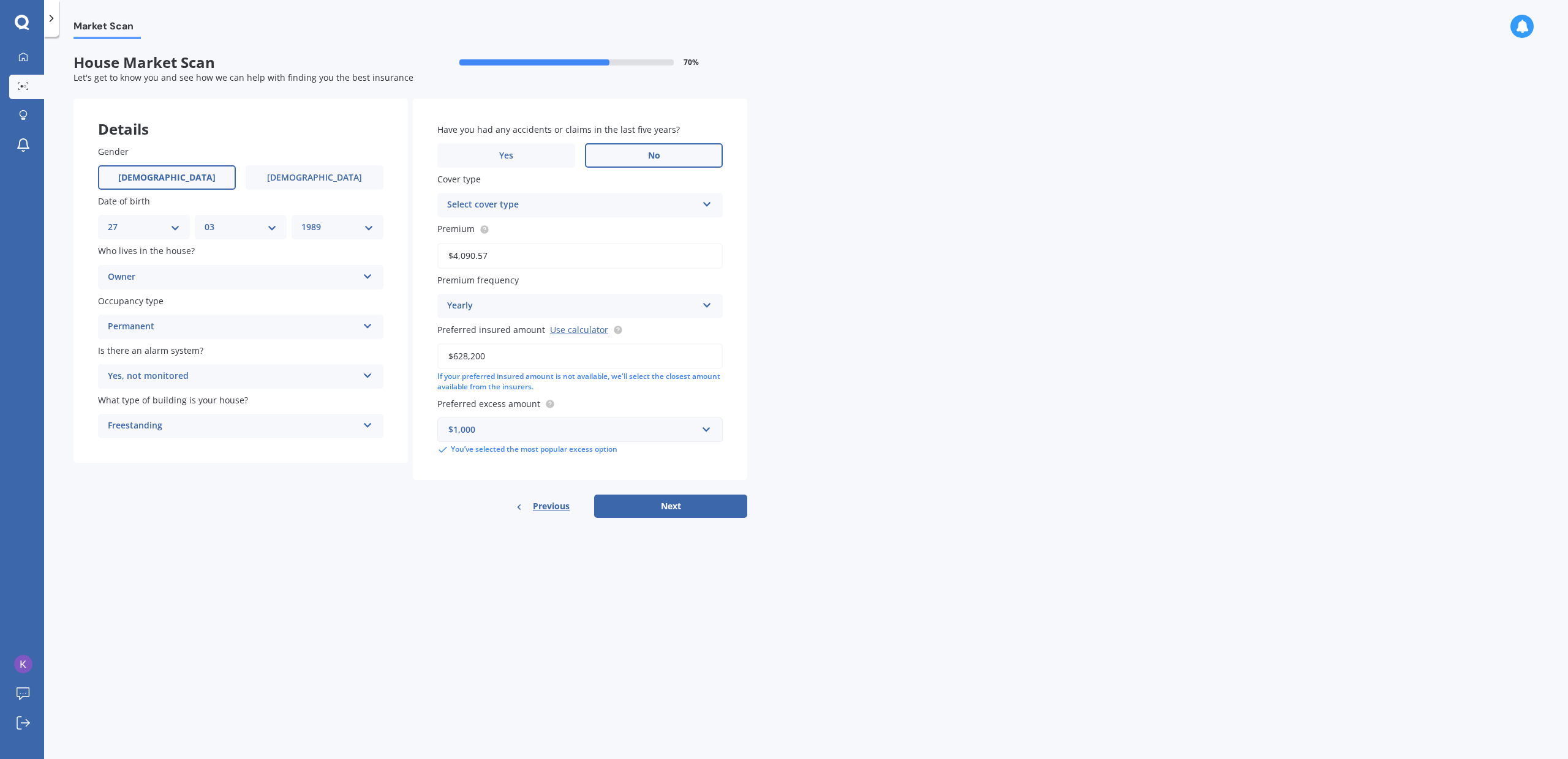
click at [603, 151] on label "No" at bounding box center [653, 156] width 138 height 25
click at [0, 0] on input "No" at bounding box center [0, 0] width 0 height 0
click at [585, 200] on div "Select cover type" at bounding box center [572, 205] width 250 height 14
click at [552, 225] on div "Home Insurance Policy" at bounding box center [580, 228] width 284 height 22
click at [670, 515] on button "Next" at bounding box center [670, 506] width 153 height 23
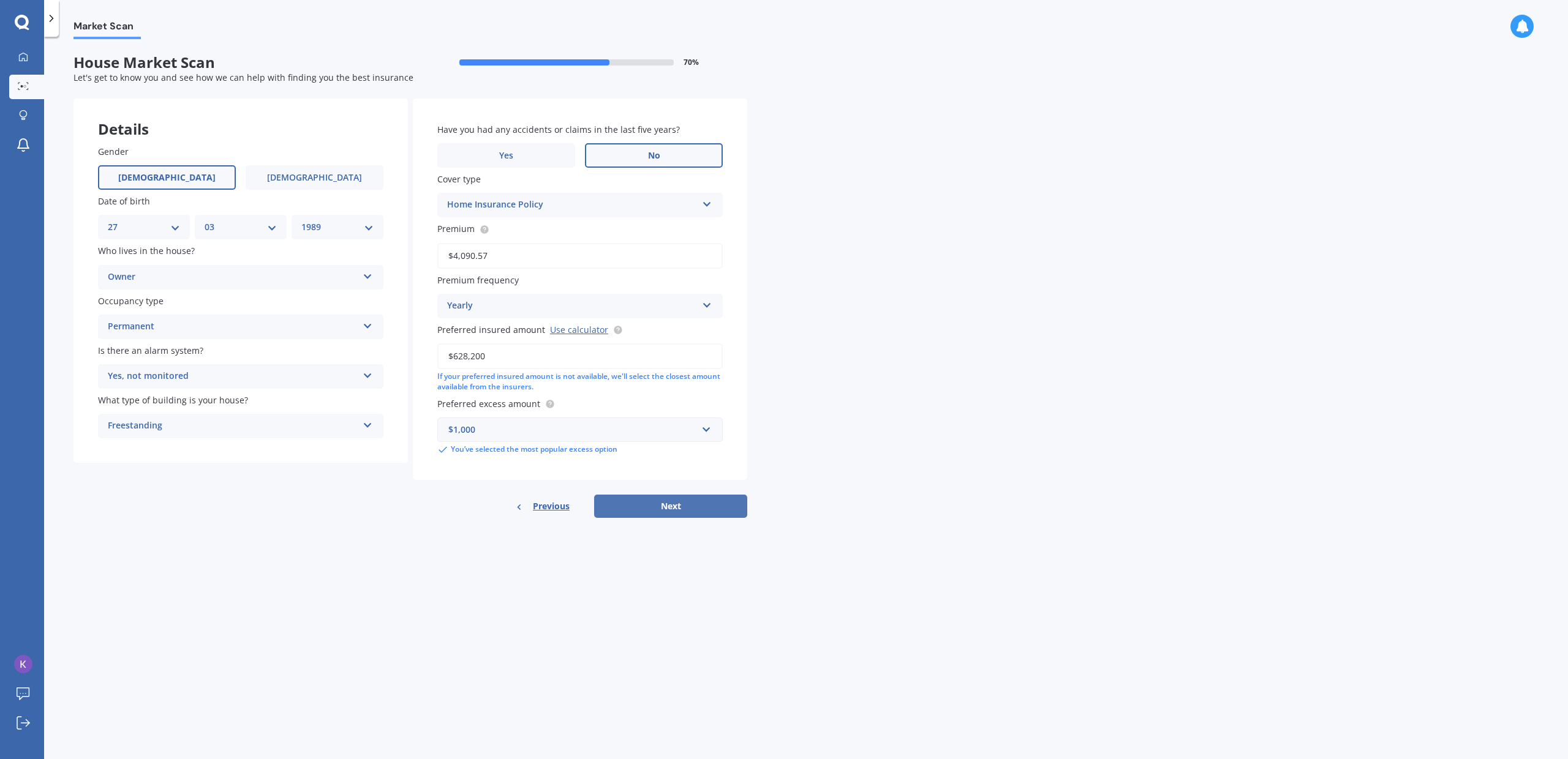
select select "27"
select select "03"
select select "1989"
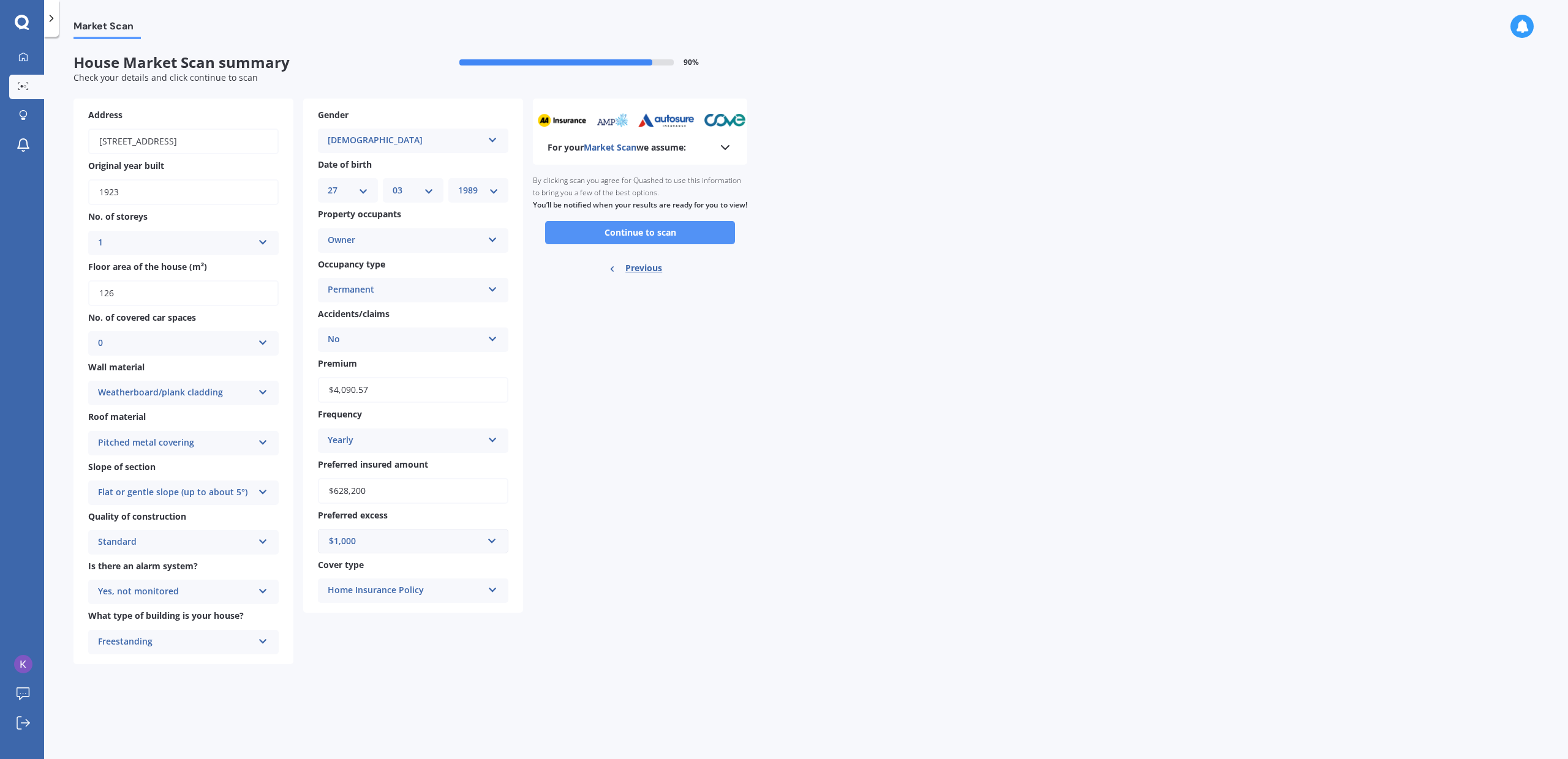
click at [663, 241] on button "Continue to scan" at bounding box center [639, 233] width 190 height 23
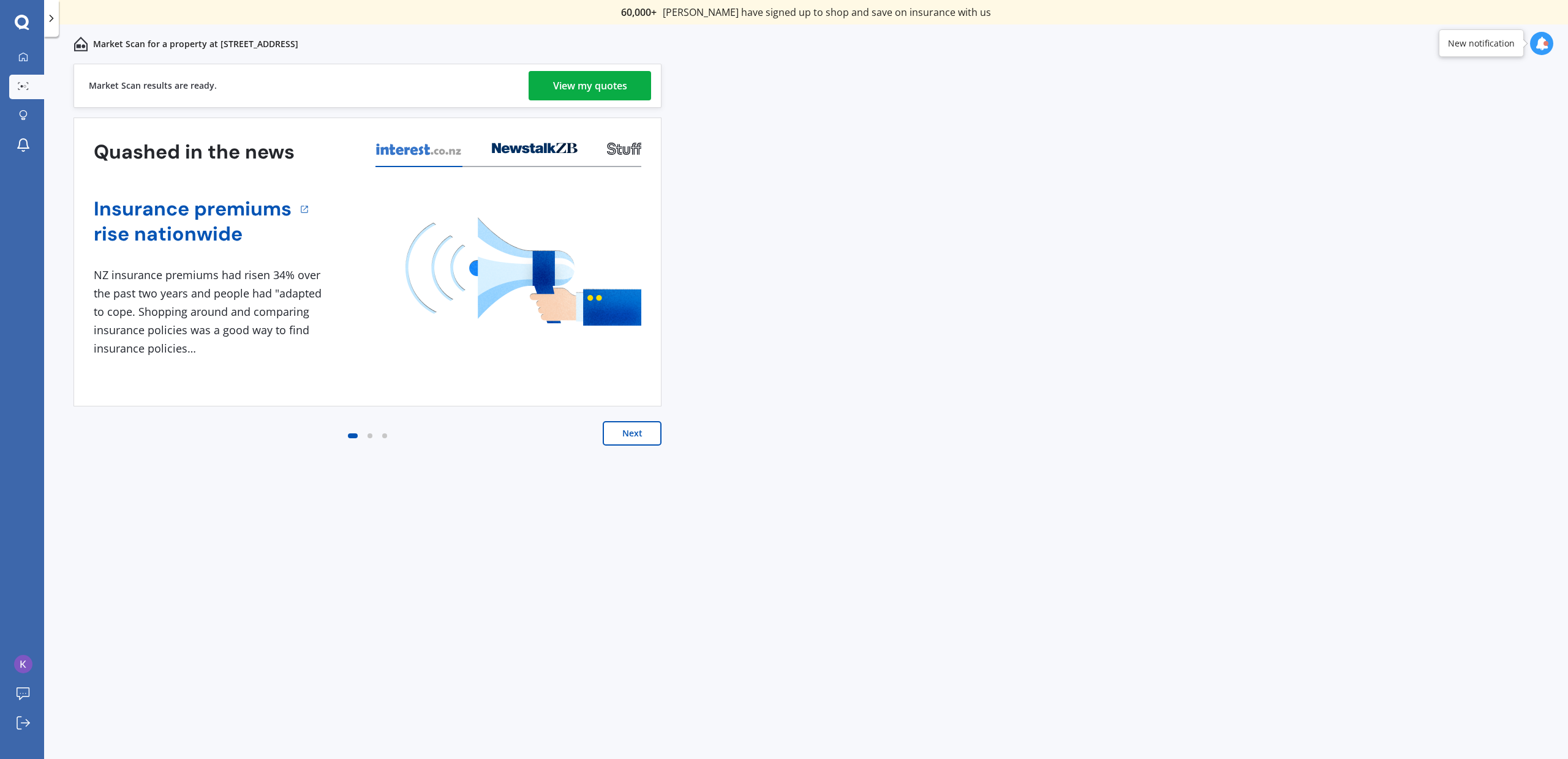
click at [602, 86] on div "View my quotes" at bounding box center [590, 86] width 74 height 30
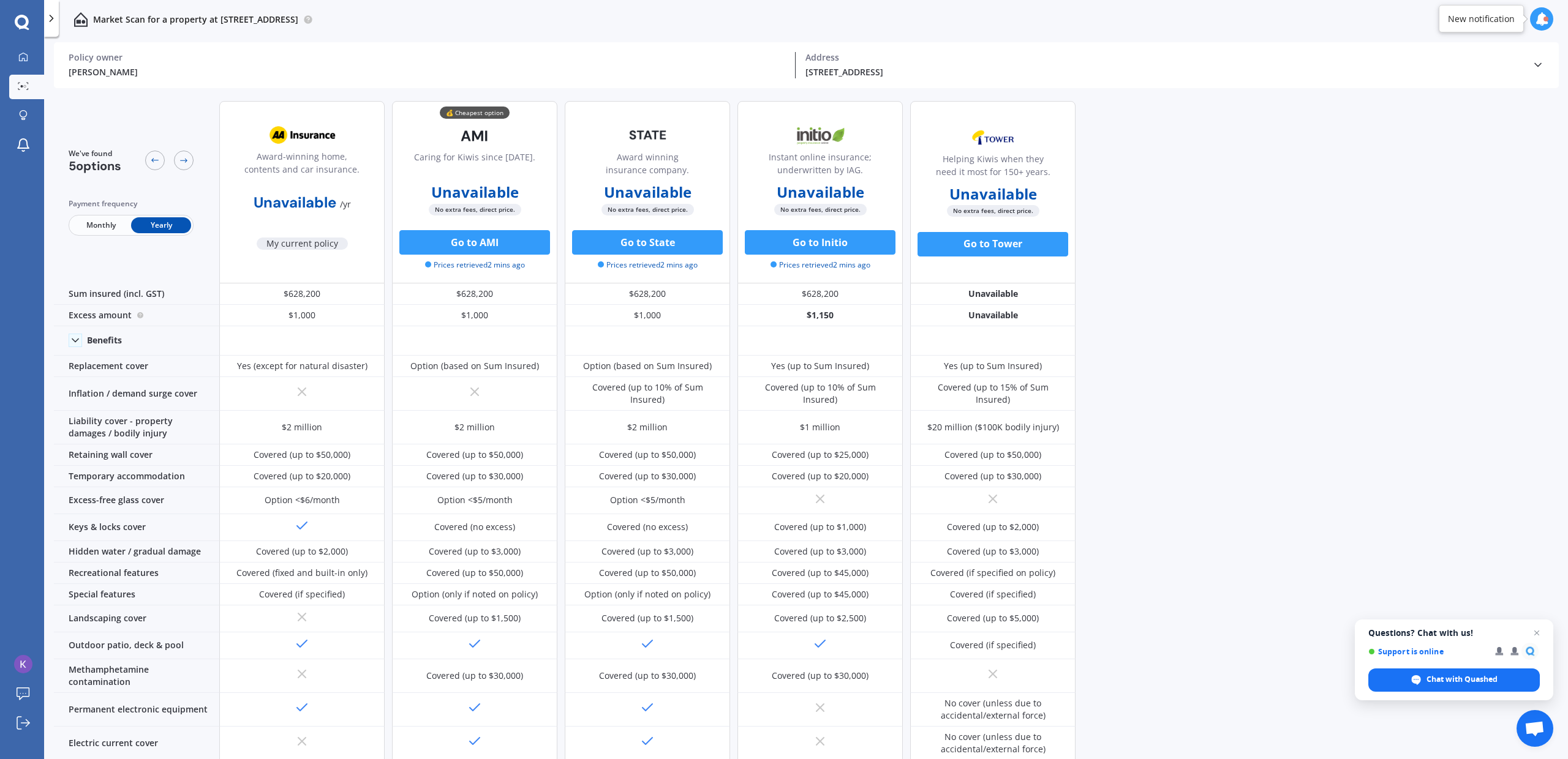
click at [815, 189] on b "Unavailable" at bounding box center [820, 192] width 87 height 12
click at [100, 218] on span "Monthly" at bounding box center [101, 226] width 60 height 16
click at [148, 224] on span "Yearly" at bounding box center [161, 226] width 60 height 16
click at [111, 223] on span "Monthly" at bounding box center [101, 226] width 60 height 16
click at [159, 223] on span "Yearly" at bounding box center [161, 226] width 60 height 16
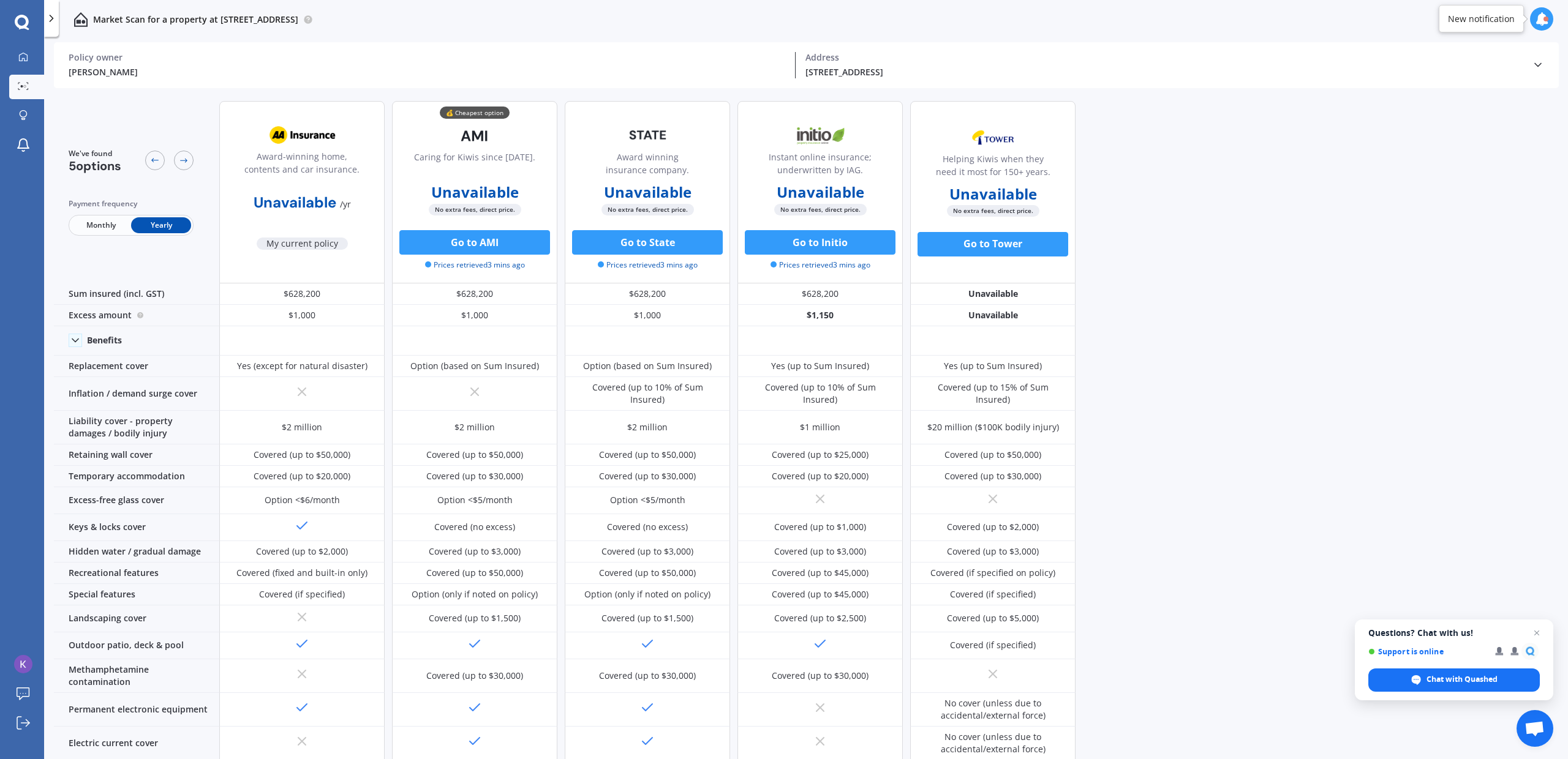
click at [110, 225] on span "Monthly" at bounding box center [101, 226] width 60 height 16
click at [27, 87] on icon at bounding box center [23, 86] width 11 height 8
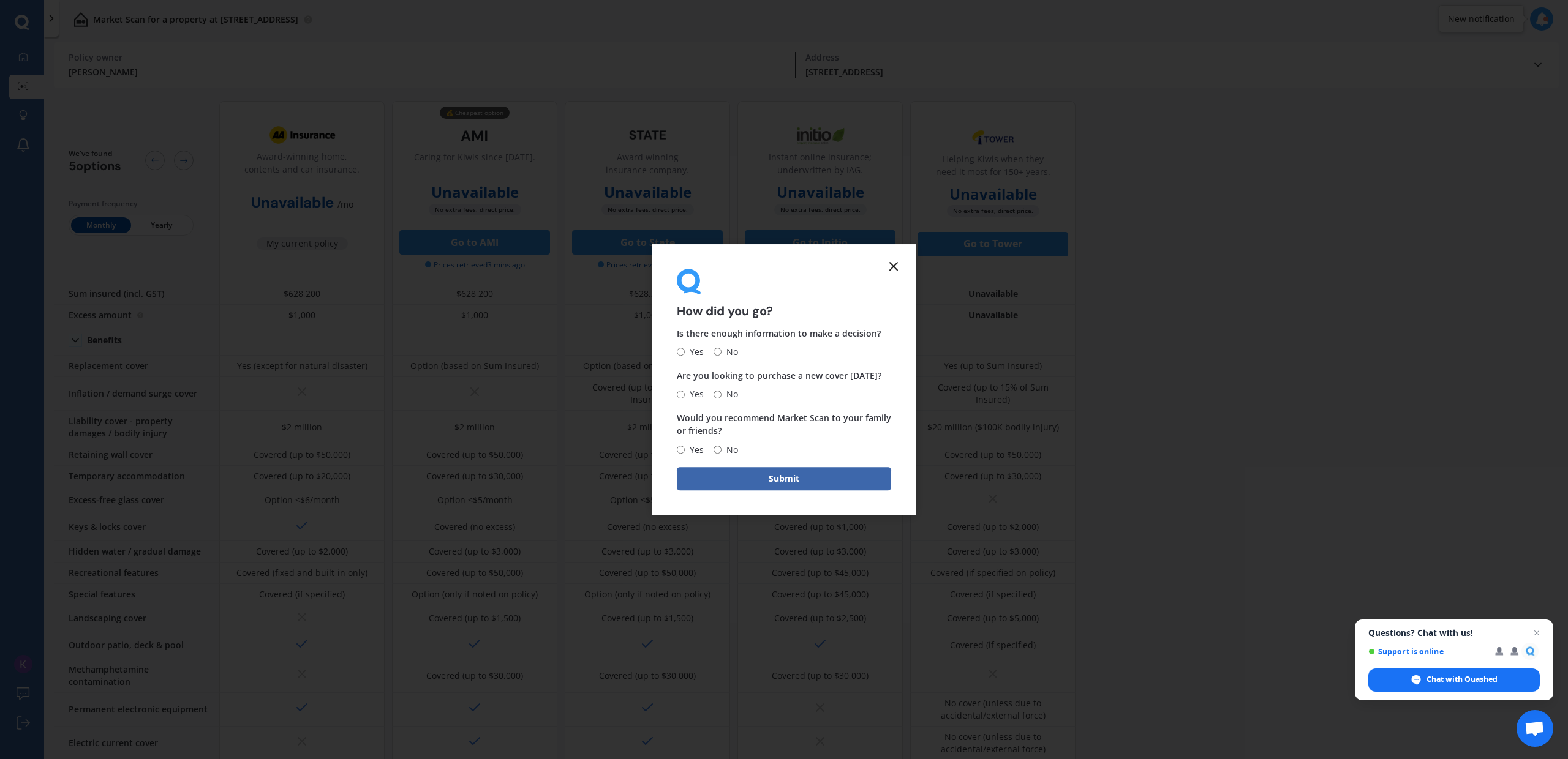
click at [901, 262] on form "How did you go? Is there enough information to make a decision? Yes No Are you …" at bounding box center [784, 380] width 263 height 271
click at [898, 271] on icon at bounding box center [893, 266] width 14 height 14
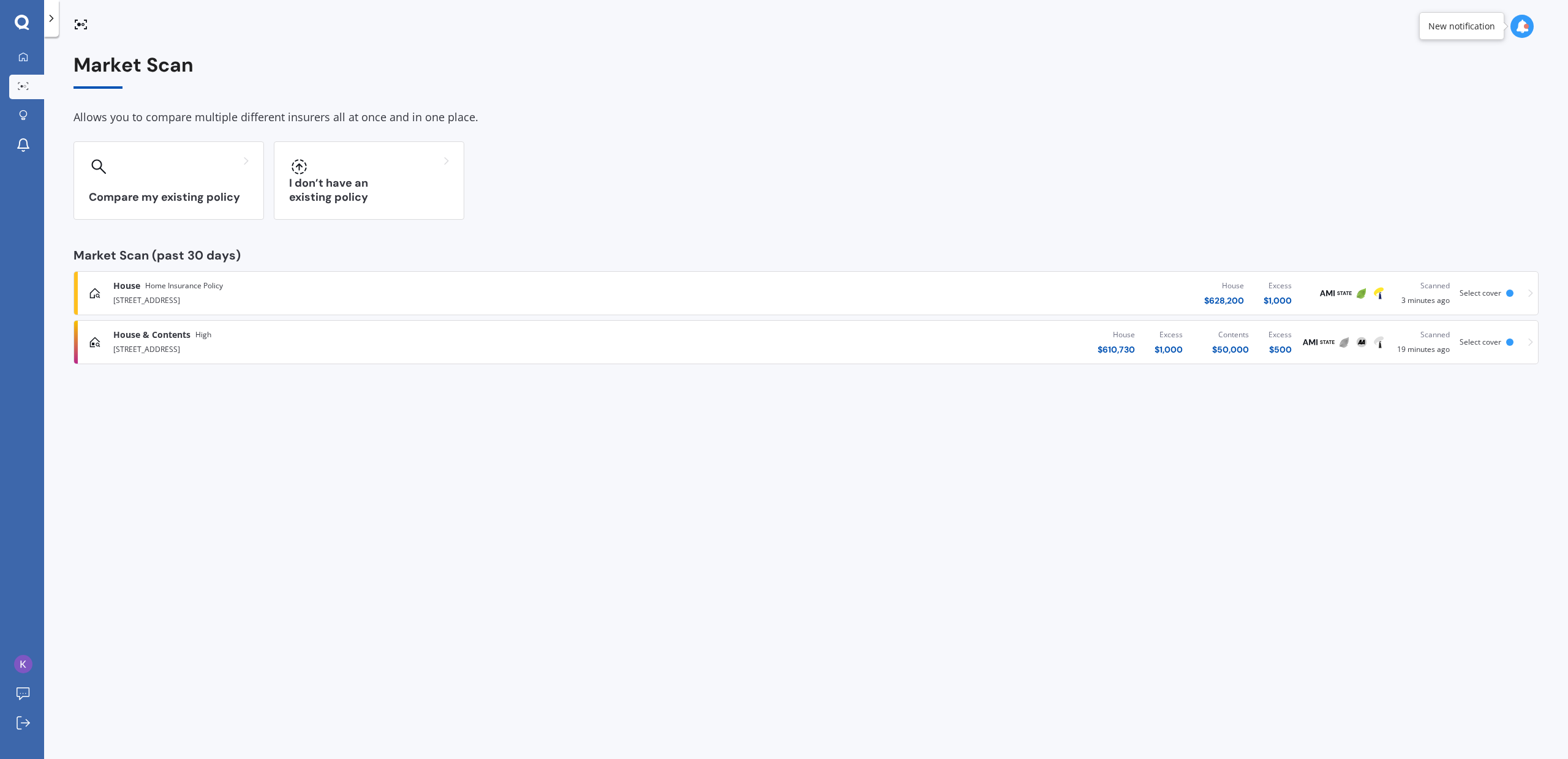
click at [896, 202] on div "Compare my existing policy I don’t have an existing policy" at bounding box center [806, 180] width 1465 height 79
click at [1008, 296] on div "House $ 628,200 Excess $ 1,000" at bounding box center [998, 293] width 606 height 37
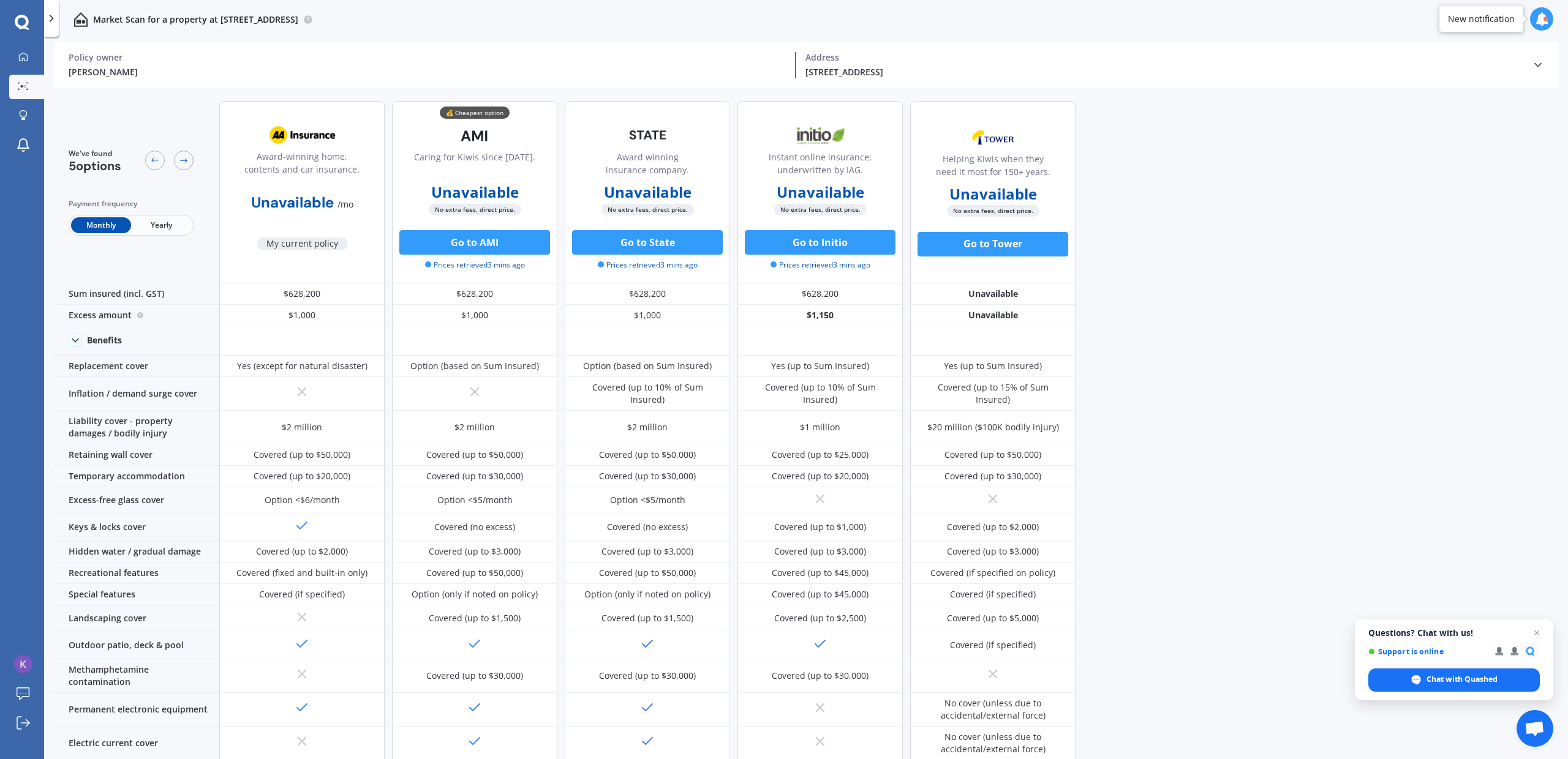
click at [249, 22] on p "Market Scan for a property at [STREET_ADDRESS]" at bounding box center [195, 19] width 205 height 12
click at [28, 76] on link "Market Scan" at bounding box center [27, 87] width 35 height 25
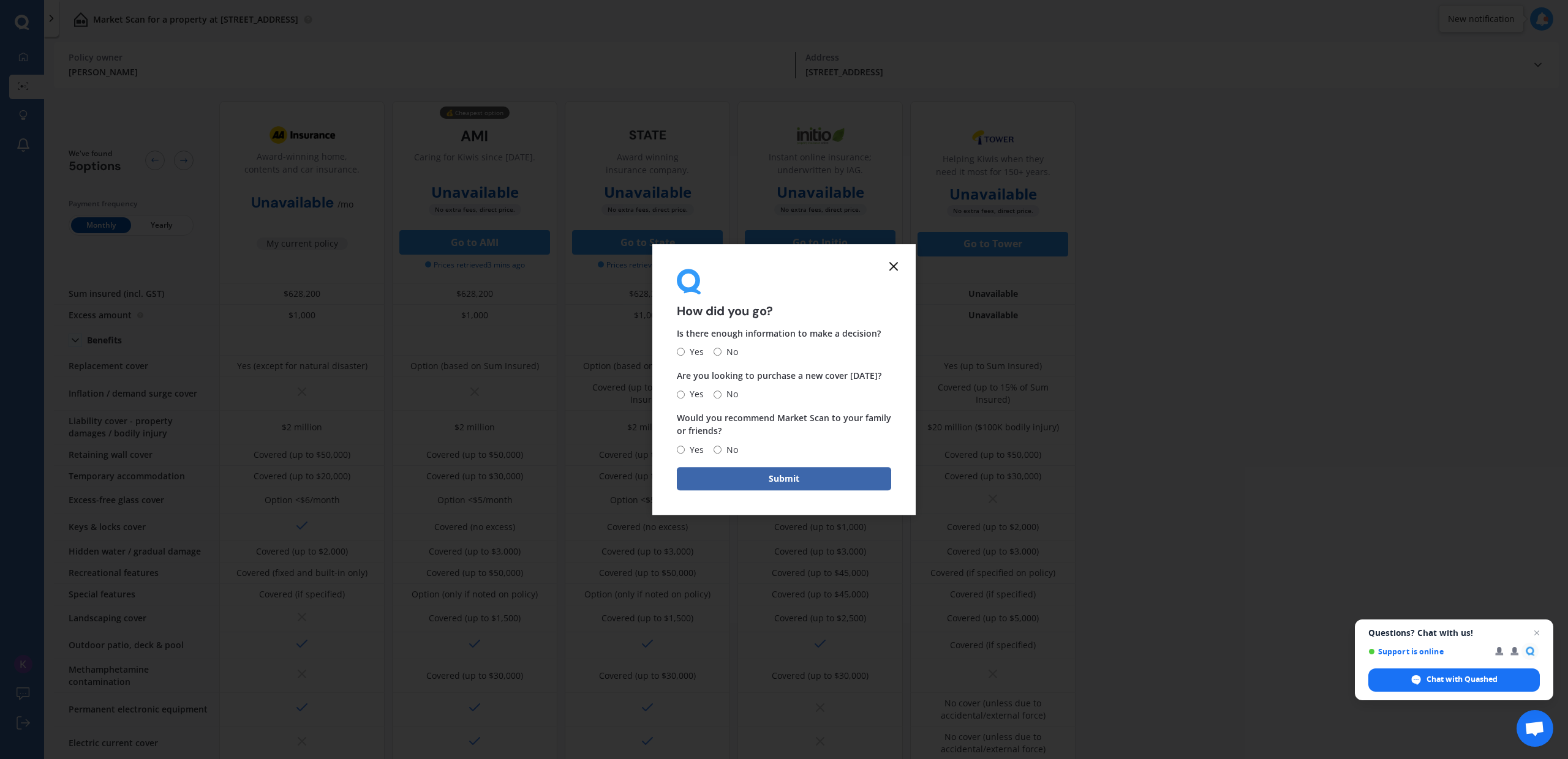
click at [896, 263] on line at bounding box center [893, 266] width 7 height 7
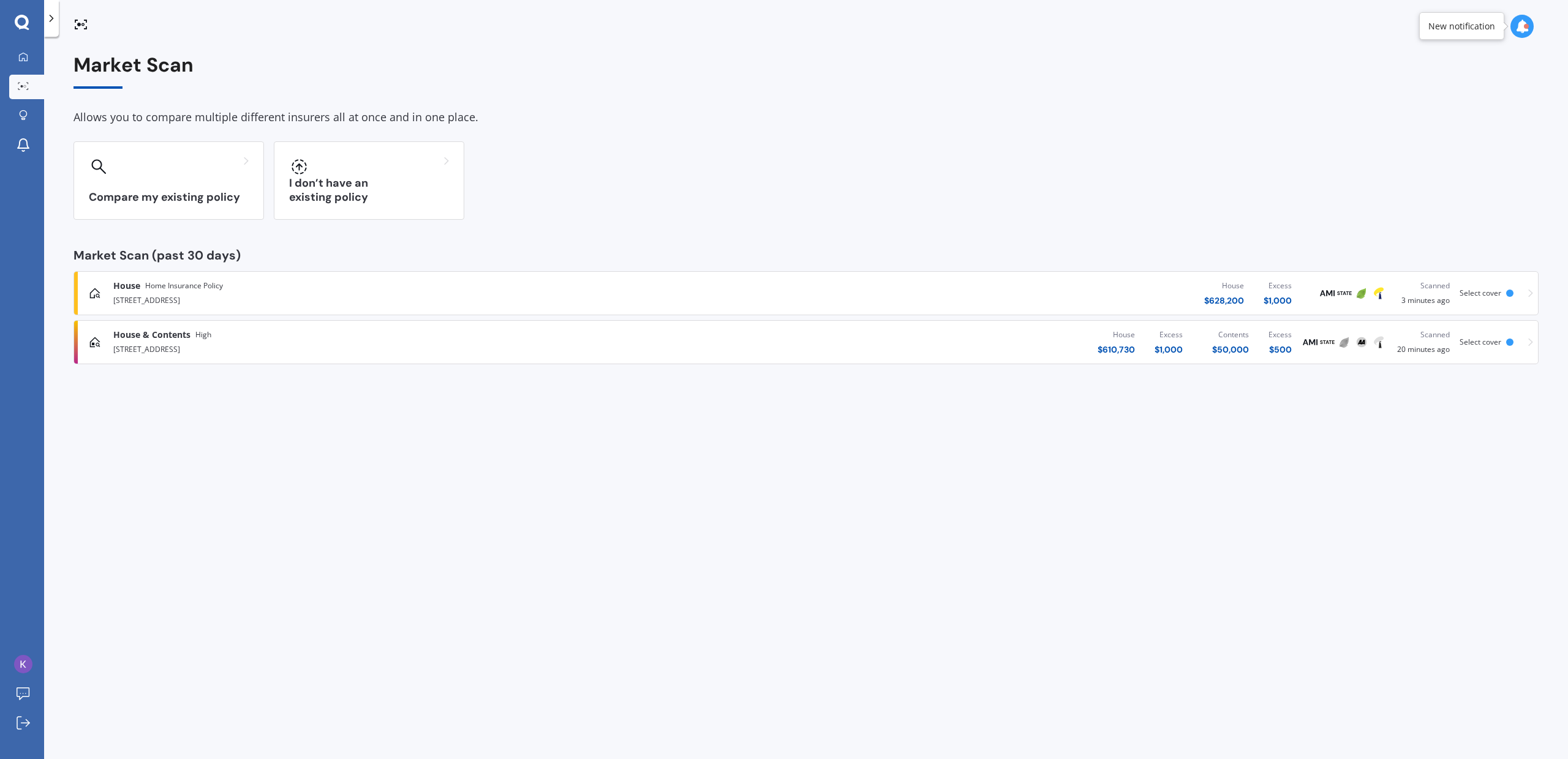
click at [330, 345] on div "[STREET_ADDRESS]" at bounding box center [404, 348] width 582 height 14
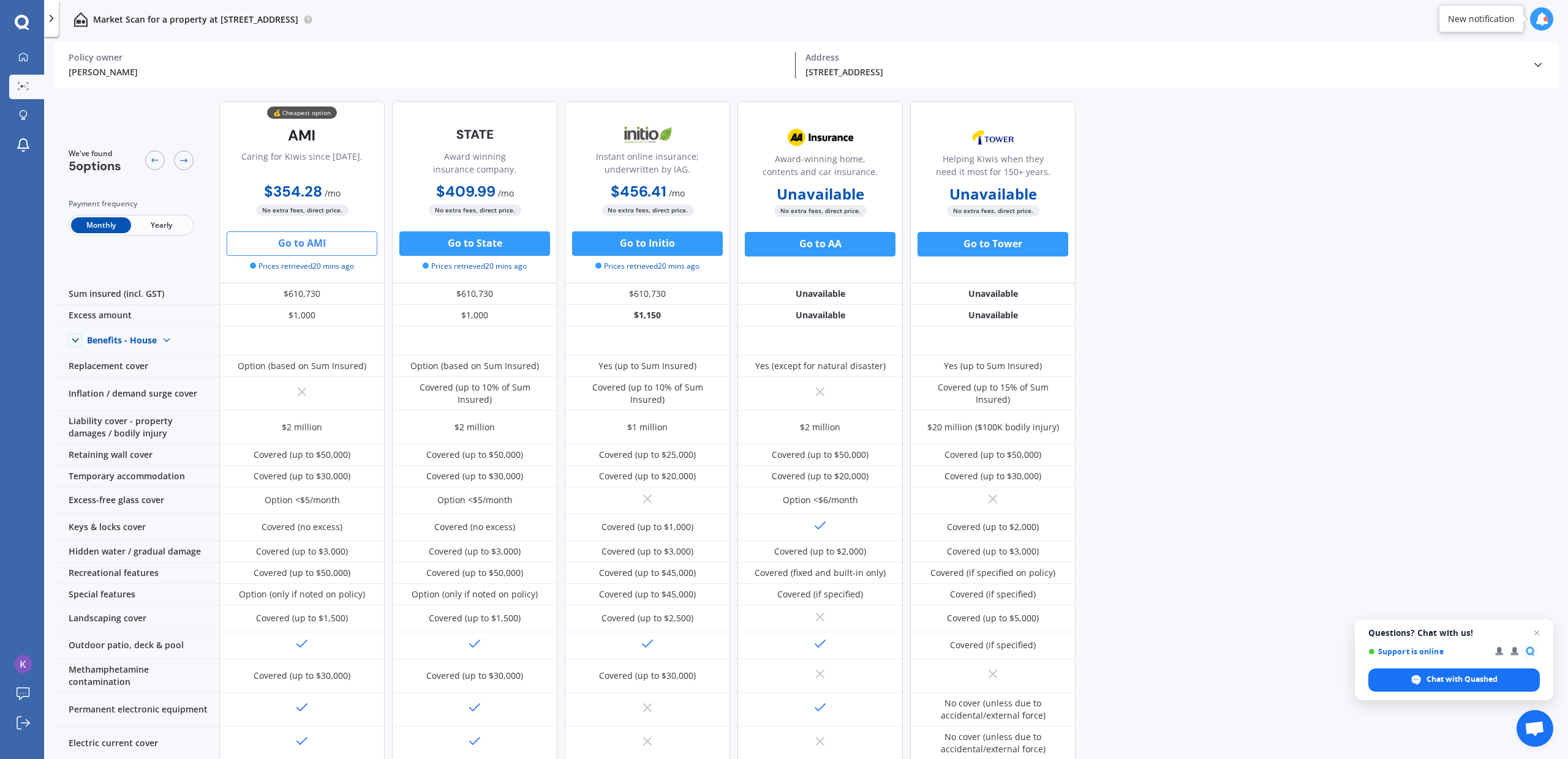
click at [144, 226] on span "Yearly" at bounding box center [161, 226] width 60 height 16
click at [20, 55] on icon at bounding box center [23, 57] width 10 height 10
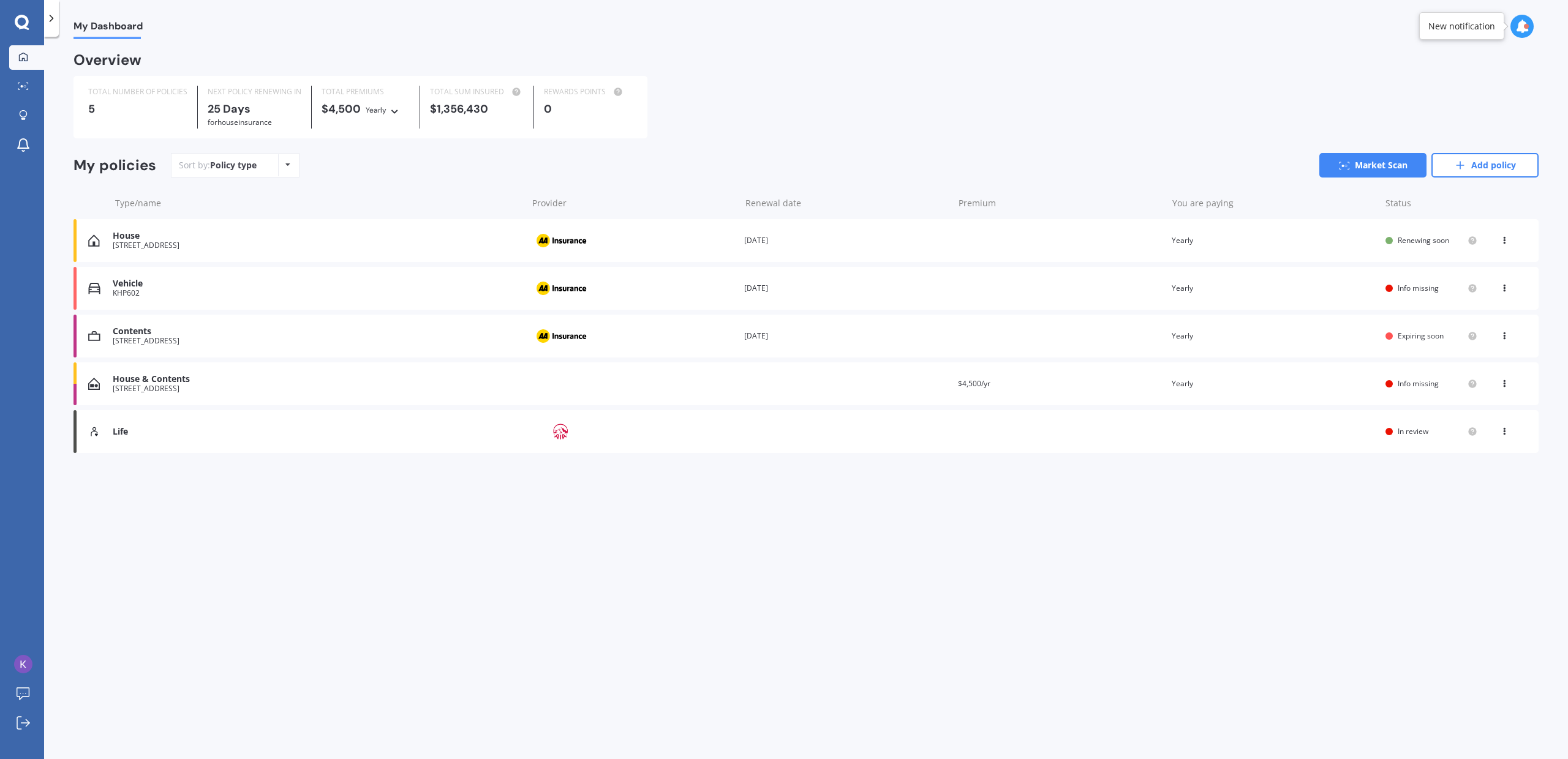
click at [1505, 394] on div "House & Contents [STREET_ADDRESS] date Premium $4,500/yr You are paying Yearly …" at bounding box center [806, 383] width 1465 height 43
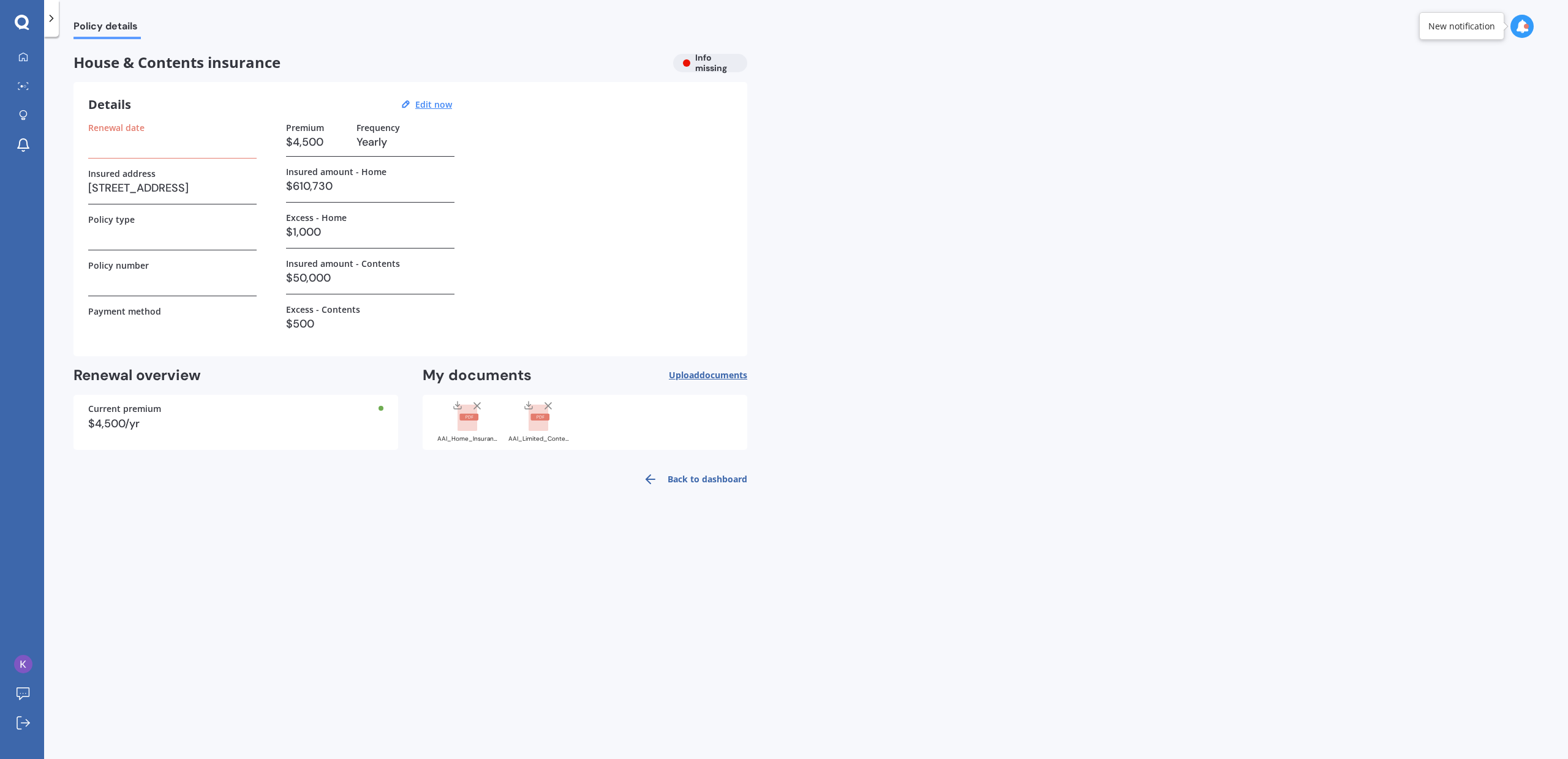
click at [701, 477] on link "Back to dashboard" at bounding box center [691, 479] width 112 height 30
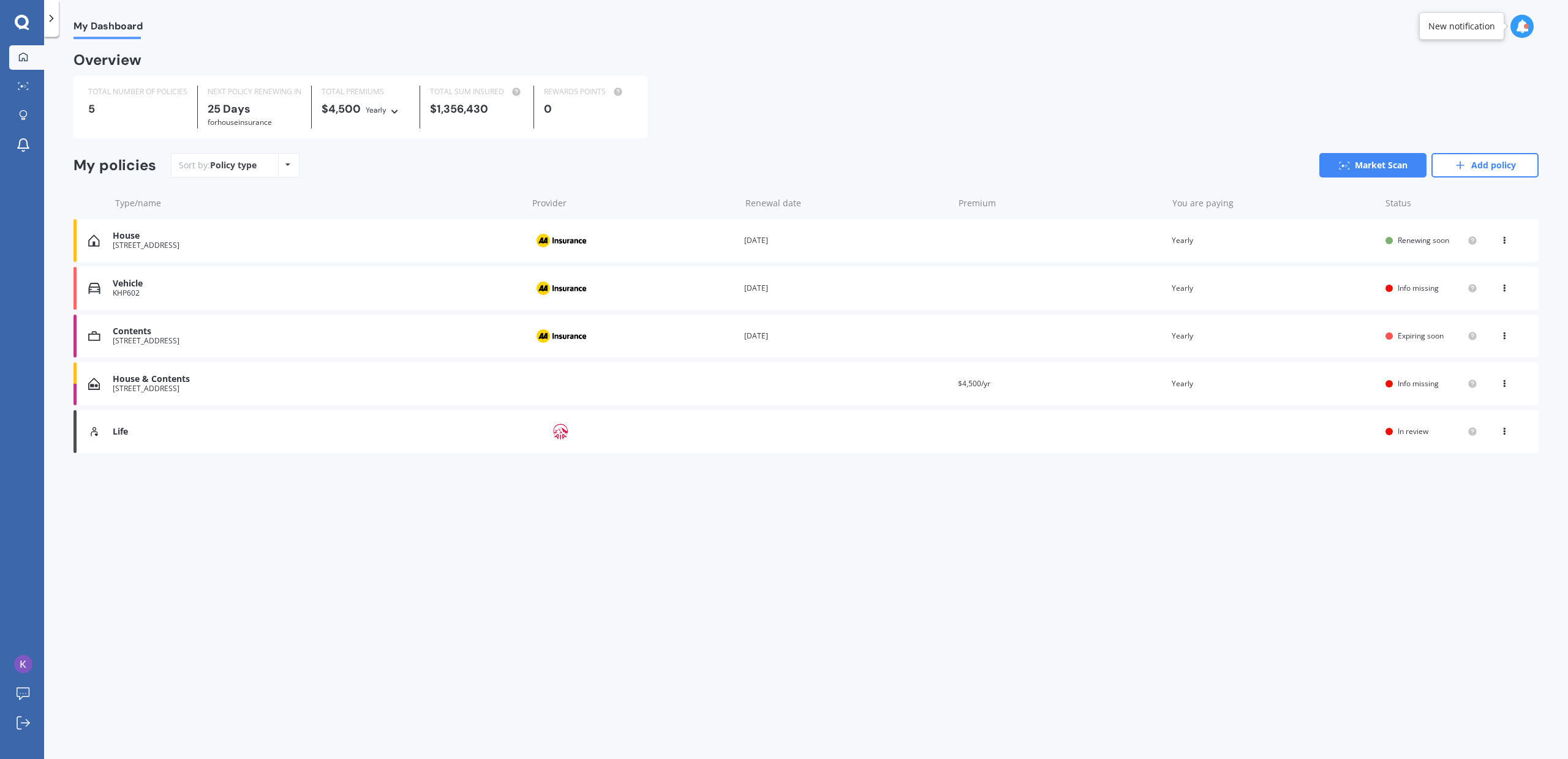
click at [1505, 385] on icon at bounding box center [1505, 381] width 9 height 7
click at [1476, 431] on div "Delete" at bounding box center [1477, 432] width 121 height 25
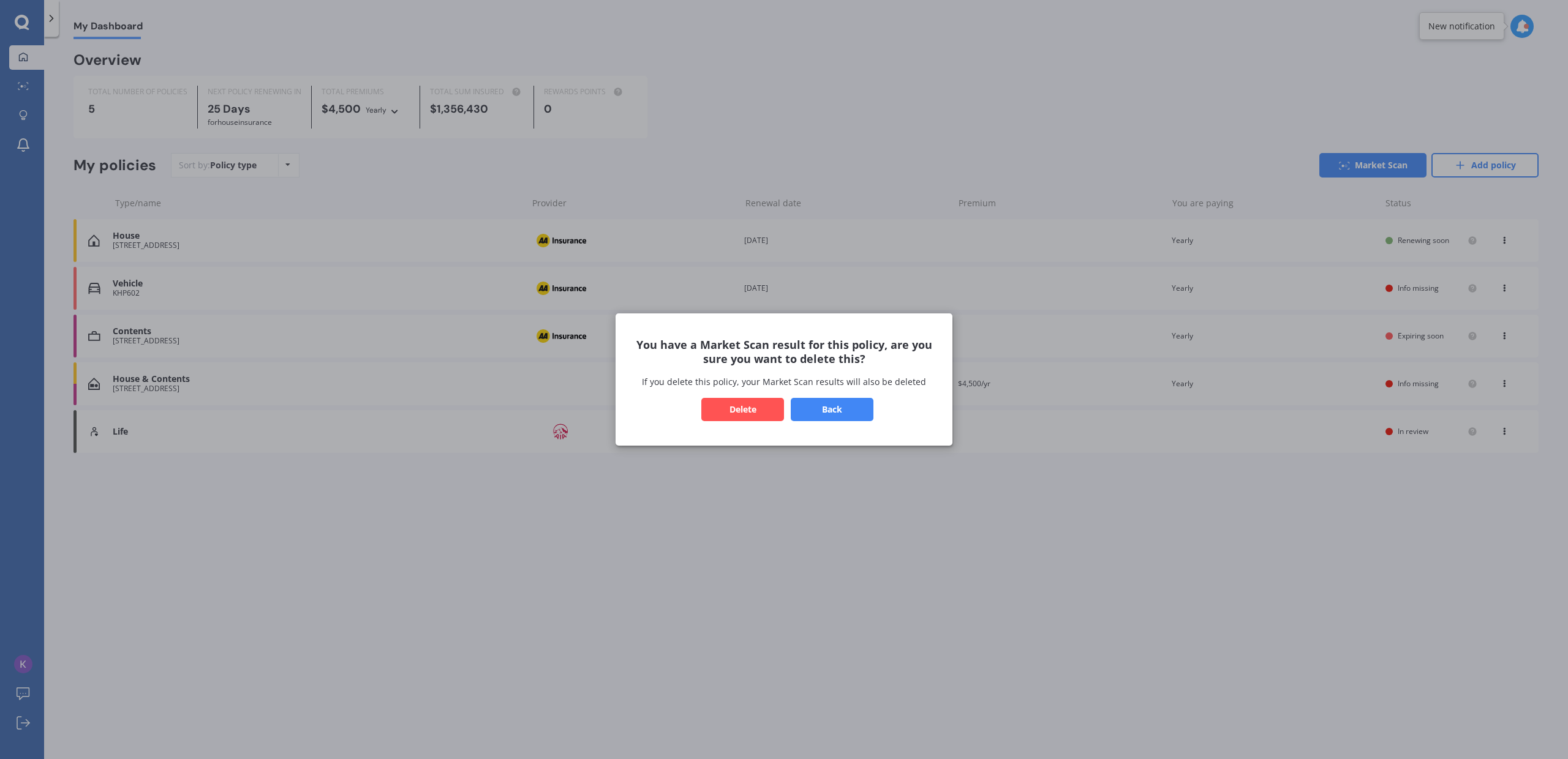
click at [818, 407] on button "Back" at bounding box center [832, 409] width 83 height 23
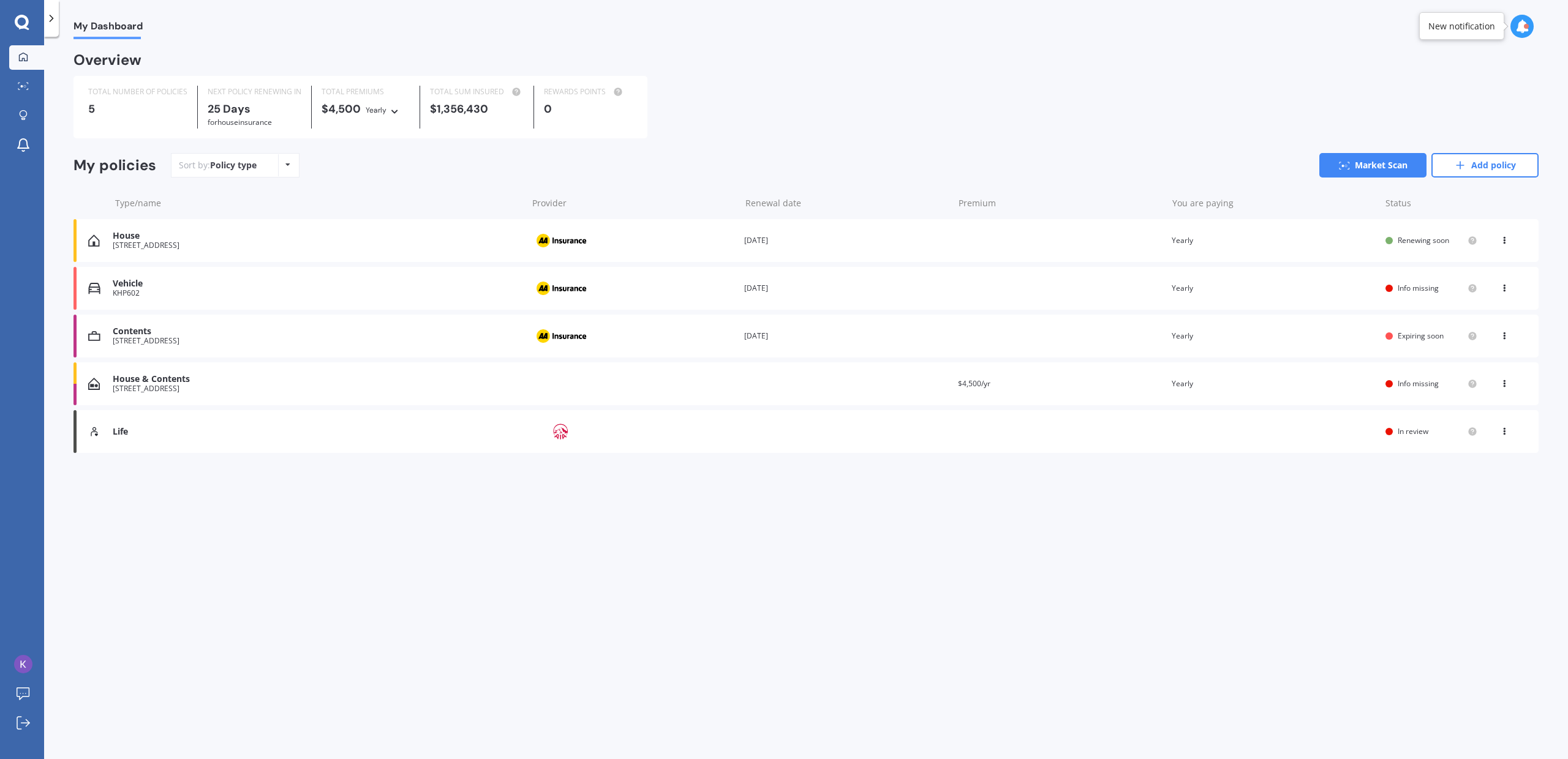
click at [1235, 340] on div "You are paying Yearly" at bounding box center [1273, 336] width 204 height 12
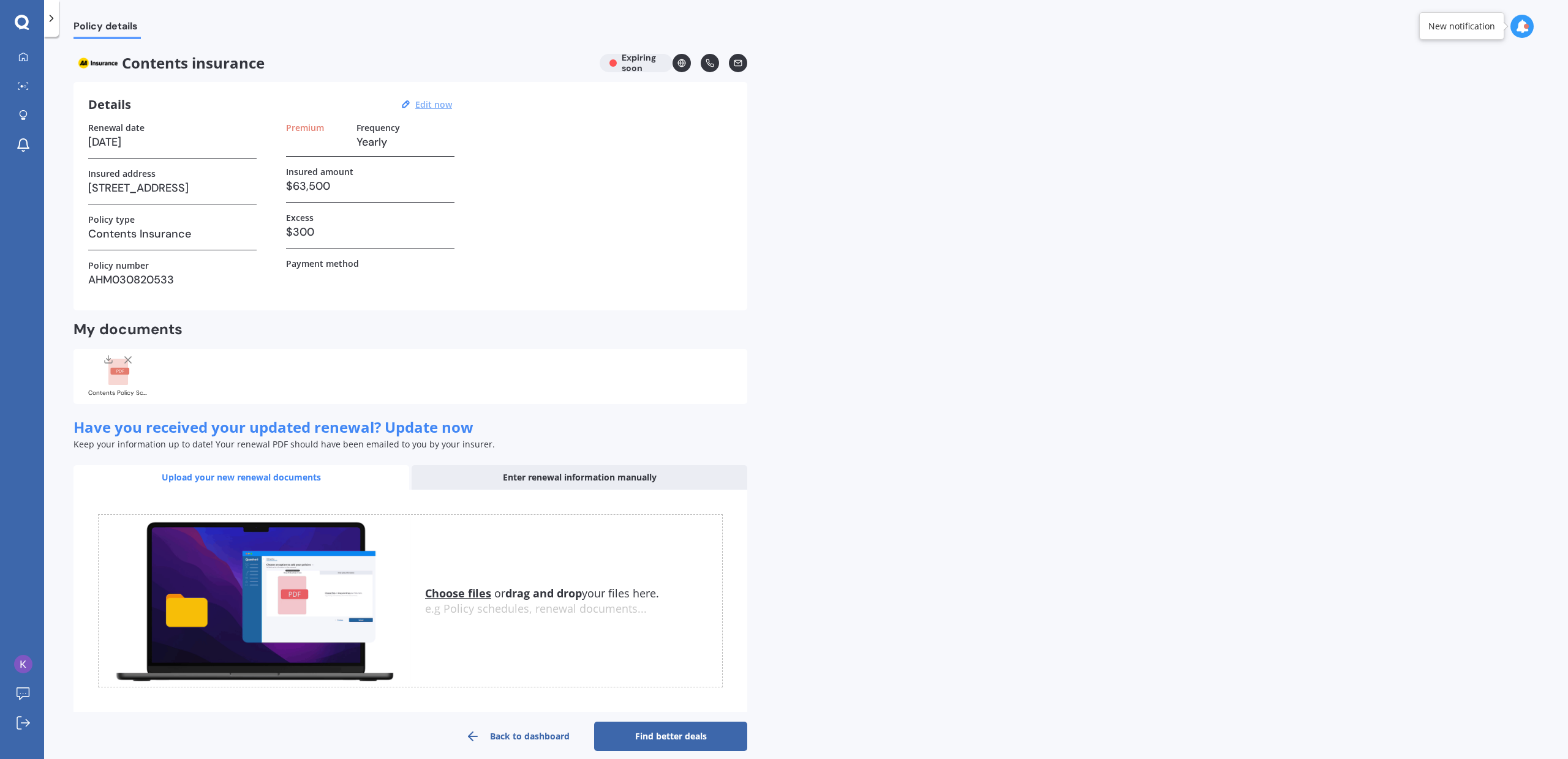
click at [444, 99] on u "Edit now" at bounding box center [433, 105] width 37 height 12
select select "18"
select select "09"
select select "2025"
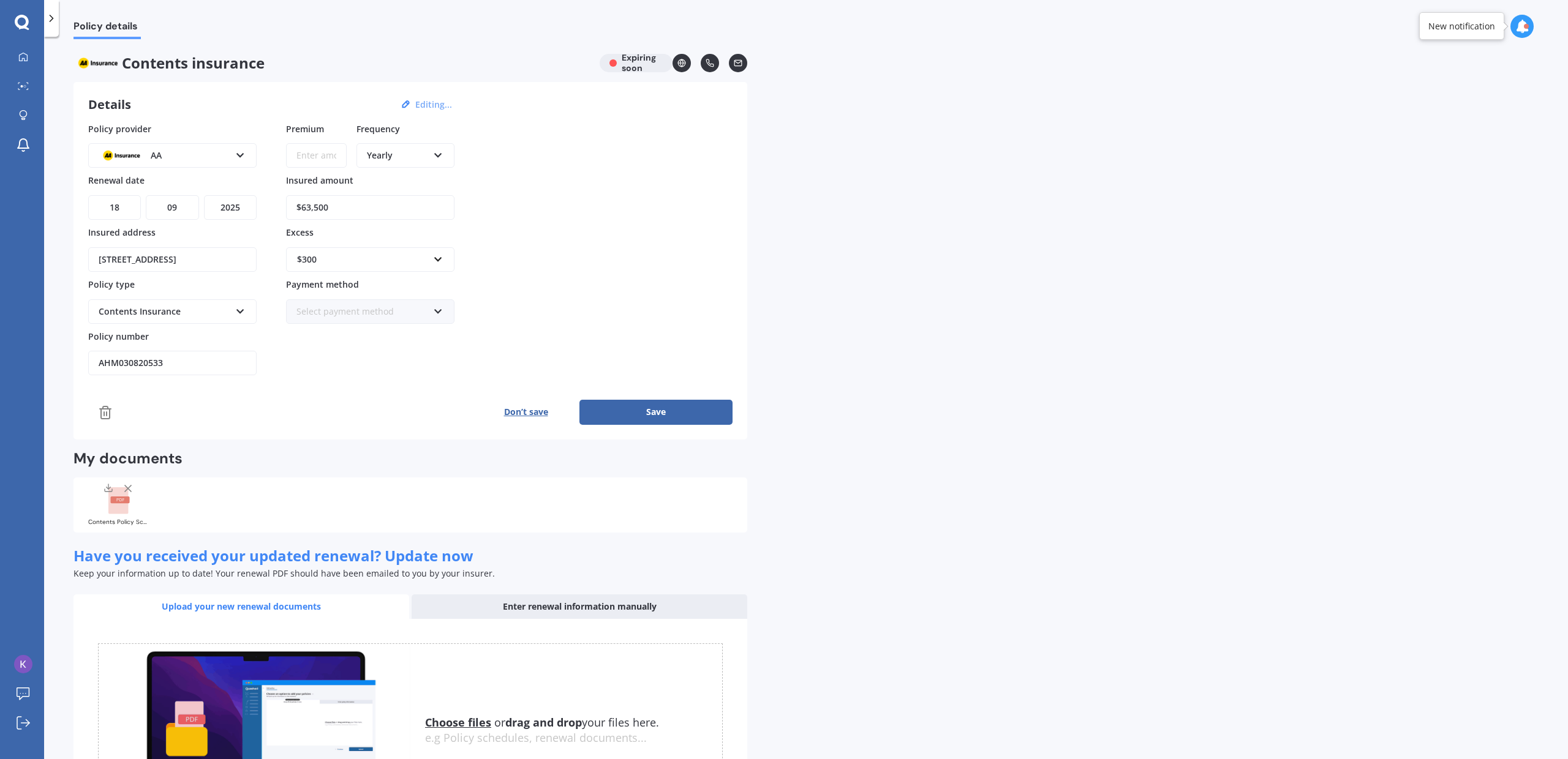
click at [330, 146] on input "Premium" at bounding box center [316, 156] width 61 height 25
click at [11, 53] on link "My Dashboard" at bounding box center [27, 58] width 35 height 25
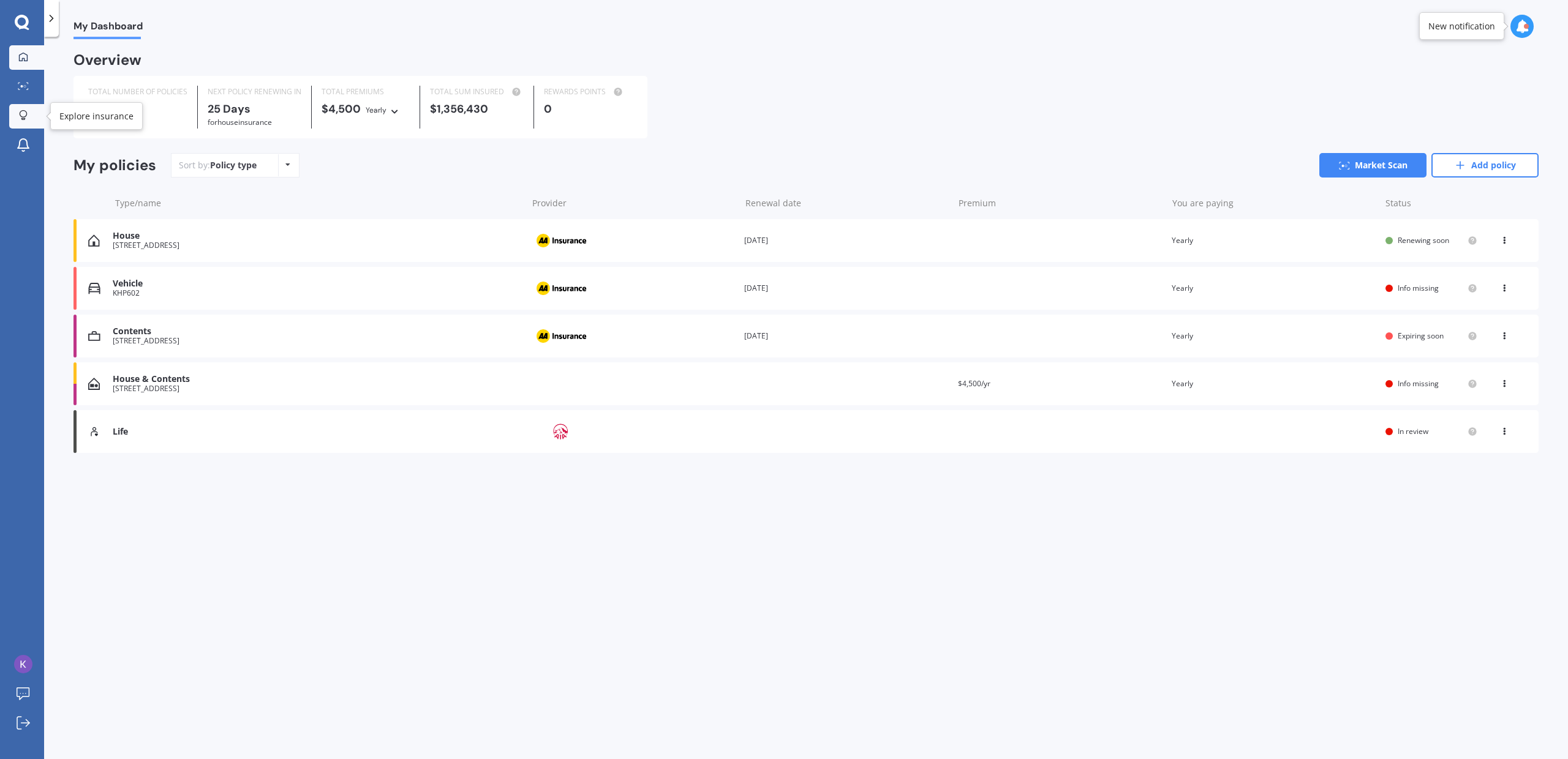
click at [27, 120] on div at bounding box center [23, 116] width 18 height 12
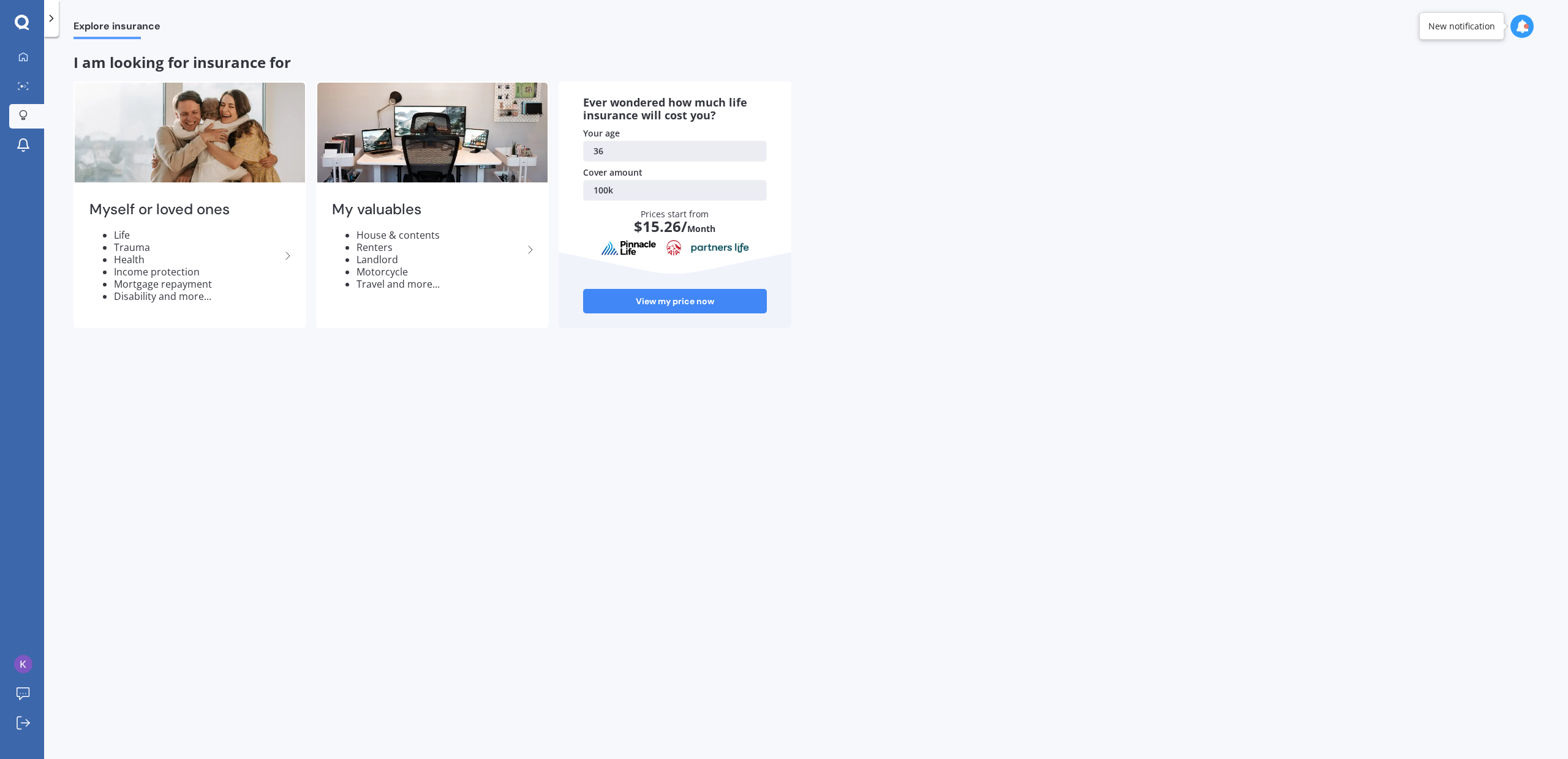
click at [636, 188] on link "100k" at bounding box center [675, 190] width 184 height 21
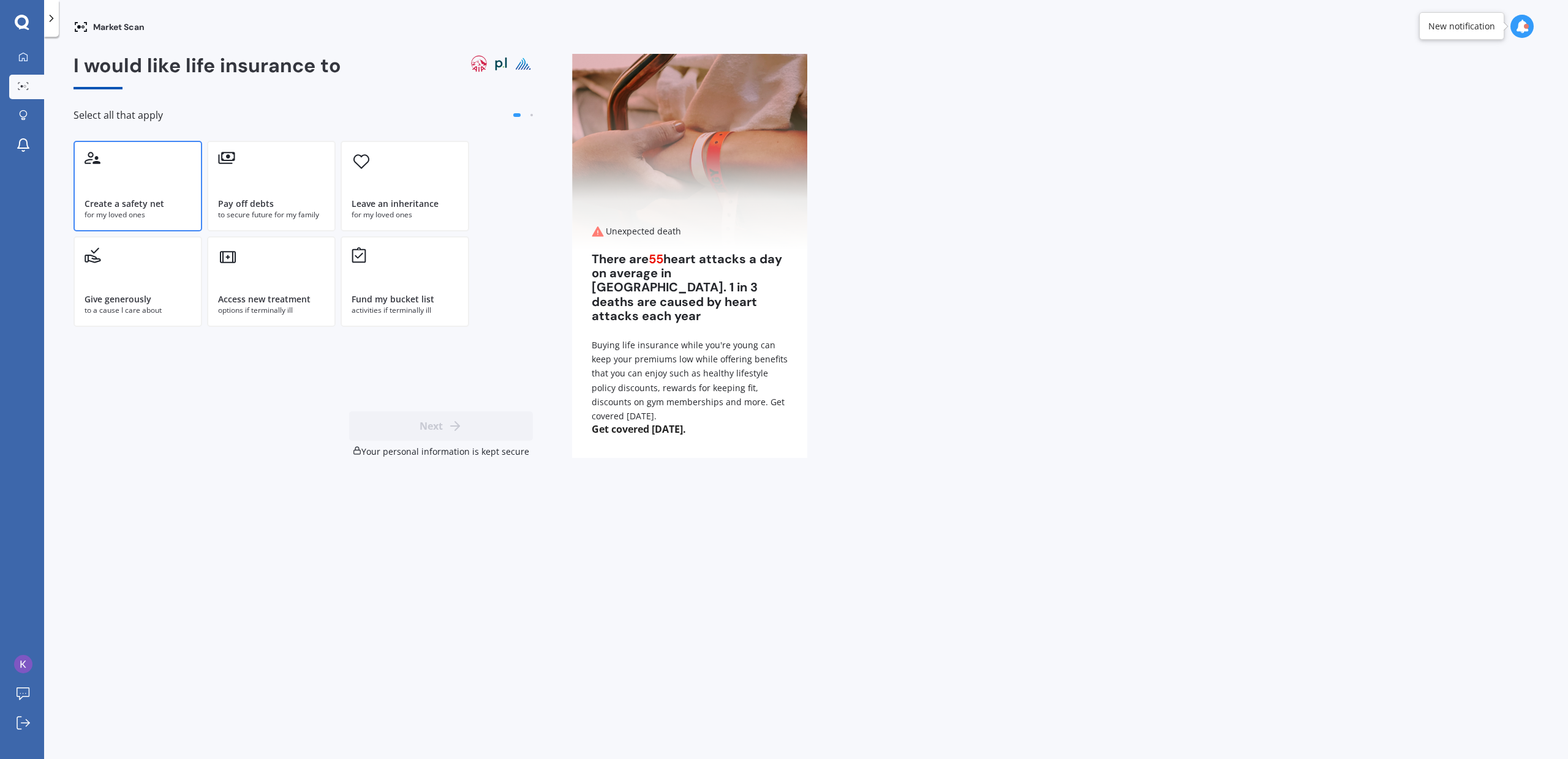
click at [170, 182] on div "Create a safety net for my loved ones" at bounding box center [138, 186] width 128 height 91
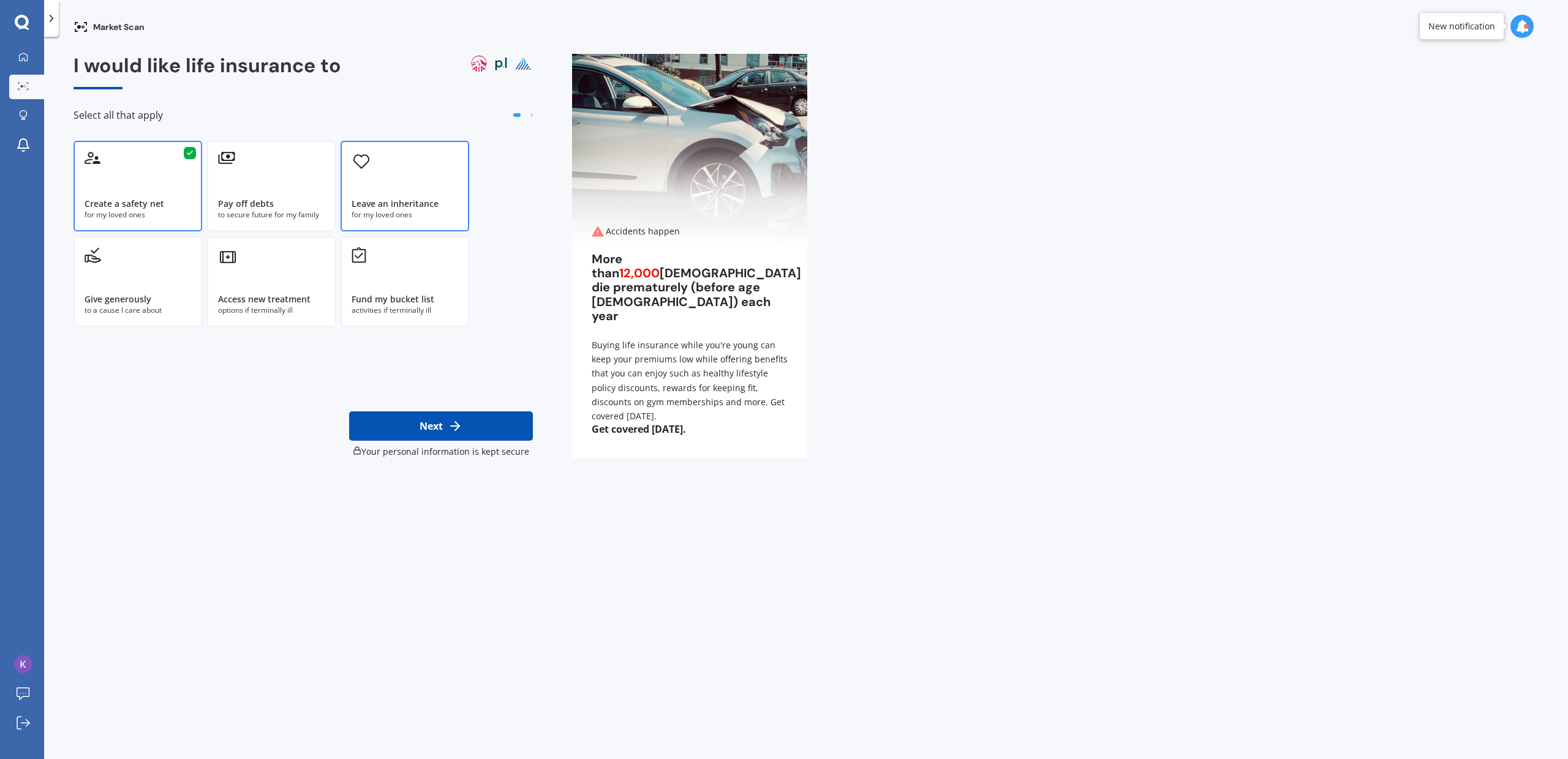
click at [401, 216] on div "for my loved ones" at bounding box center [405, 215] width 107 height 11
click at [434, 422] on button "Next" at bounding box center [440, 426] width 184 height 30
select select "27"
select select "03"
select select "1989"
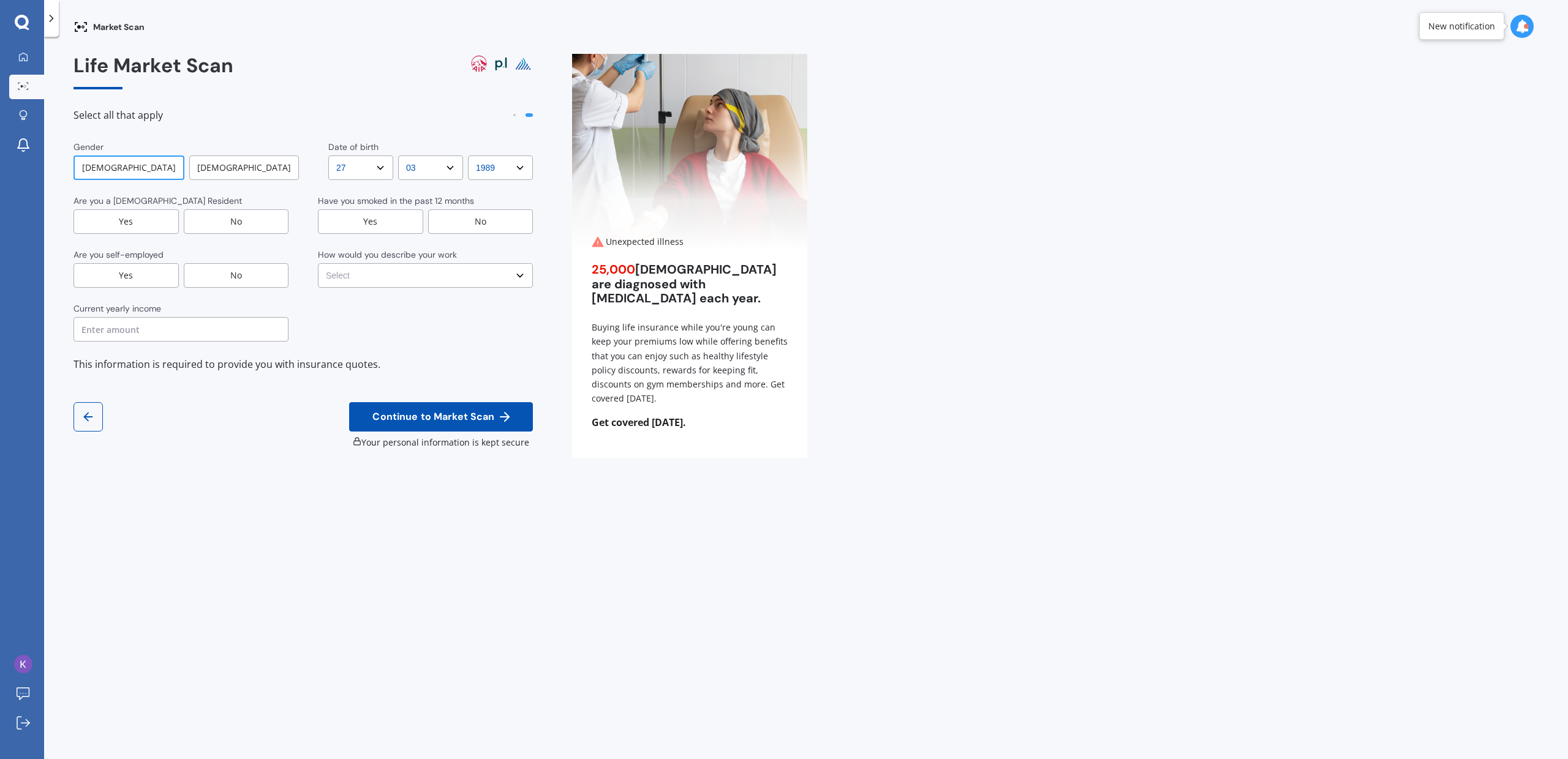
click at [167, 223] on div "Yes" at bounding box center [126, 222] width 105 height 25
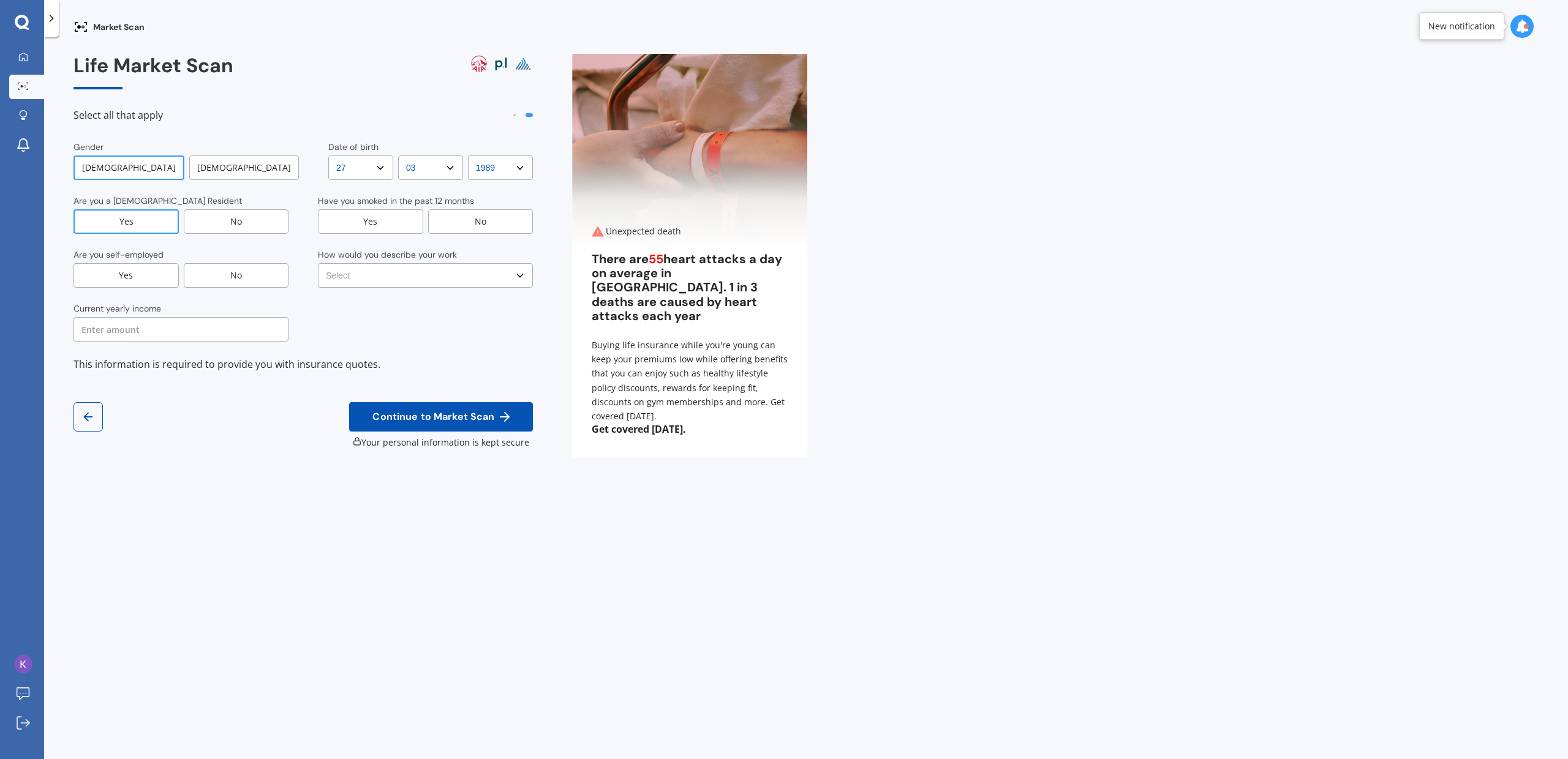
click at [477, 220] on div "No" at bounding box center [481, 222] width 105 height 25
click at [213, 274] on div "No" at bounding box center [236, 275] width 105 height 25
click at [403, 281] on select "Select No manual work e.g. lawyer, consultant, engineer Light manual work [PERS…" at bounding box center [425, 275] width 215 height 25
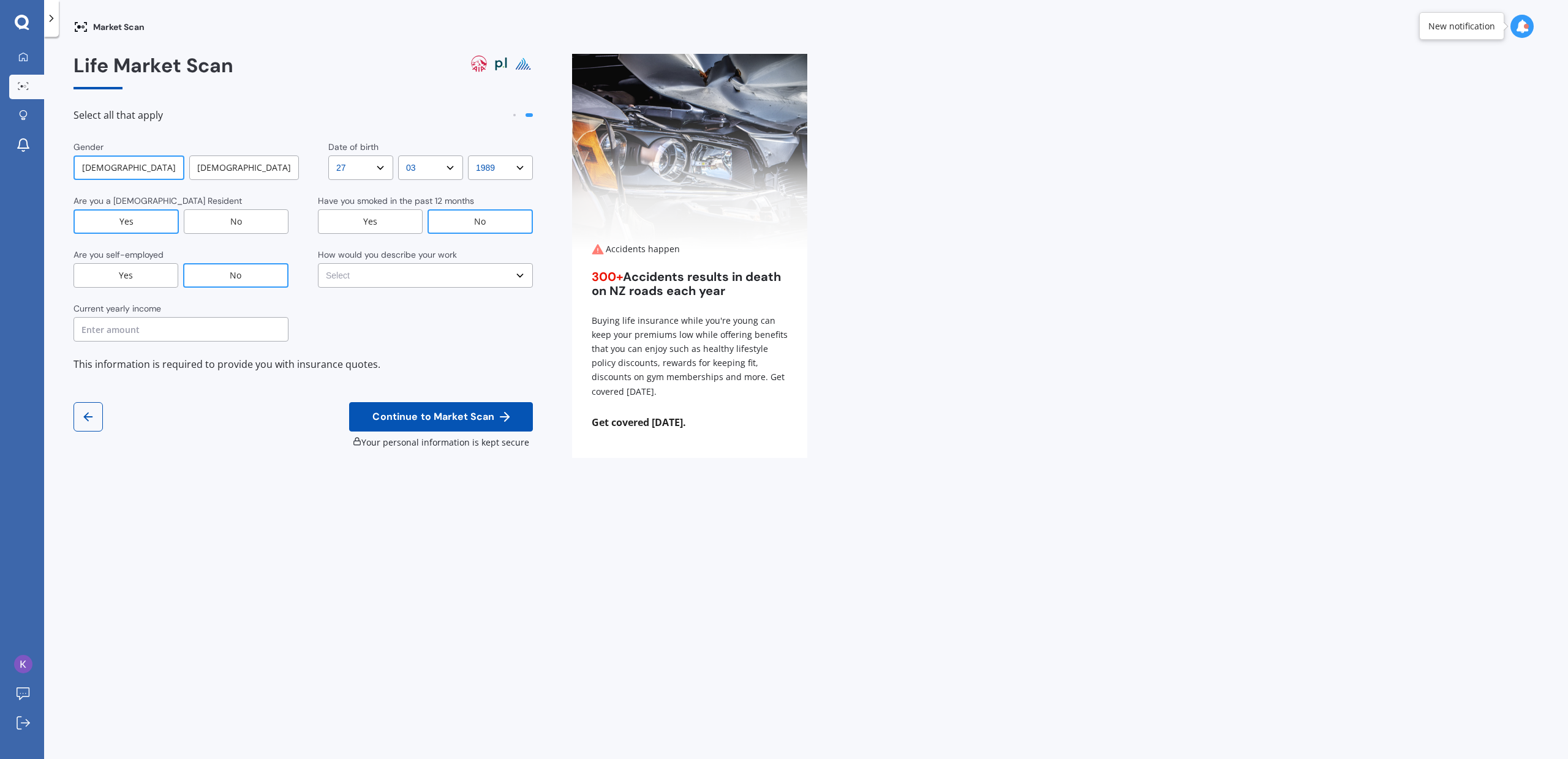
select select "No manual work e.g. lawyer, consultant, engineer"
click at [318, 263] on select "Select No manual work e.g. lawyer, consultant, engineer Light manual work [PERS…" at bounding box center [425, 275] width 215 height 25
click at [209, 329] on input "text" at bounding box center [181, 329] width 215 height 25
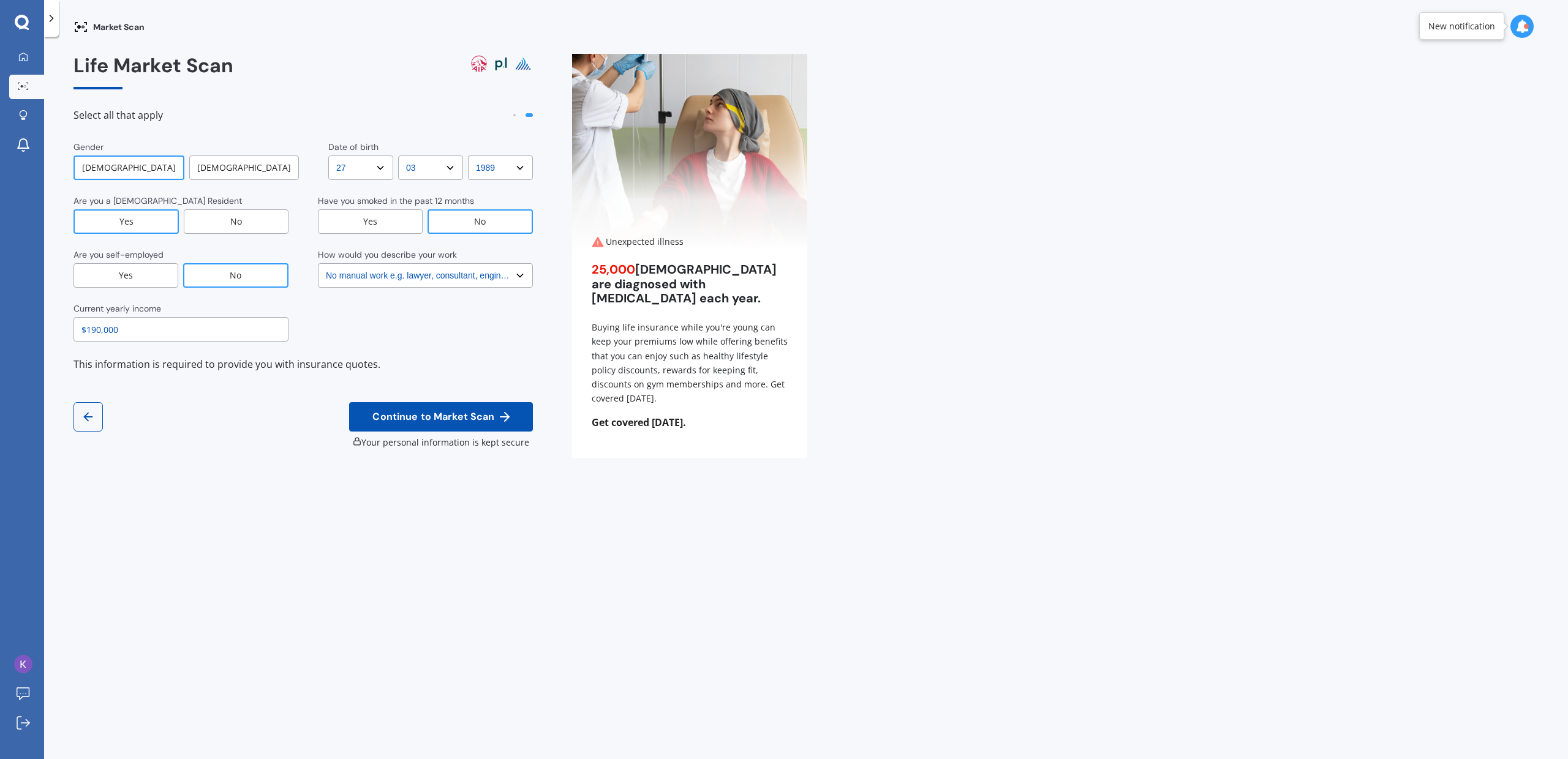
type input "$190,000"
click at [446, 424] on button "Continue to Market Scan" at bounding box center [440, 417] width 184 height 30
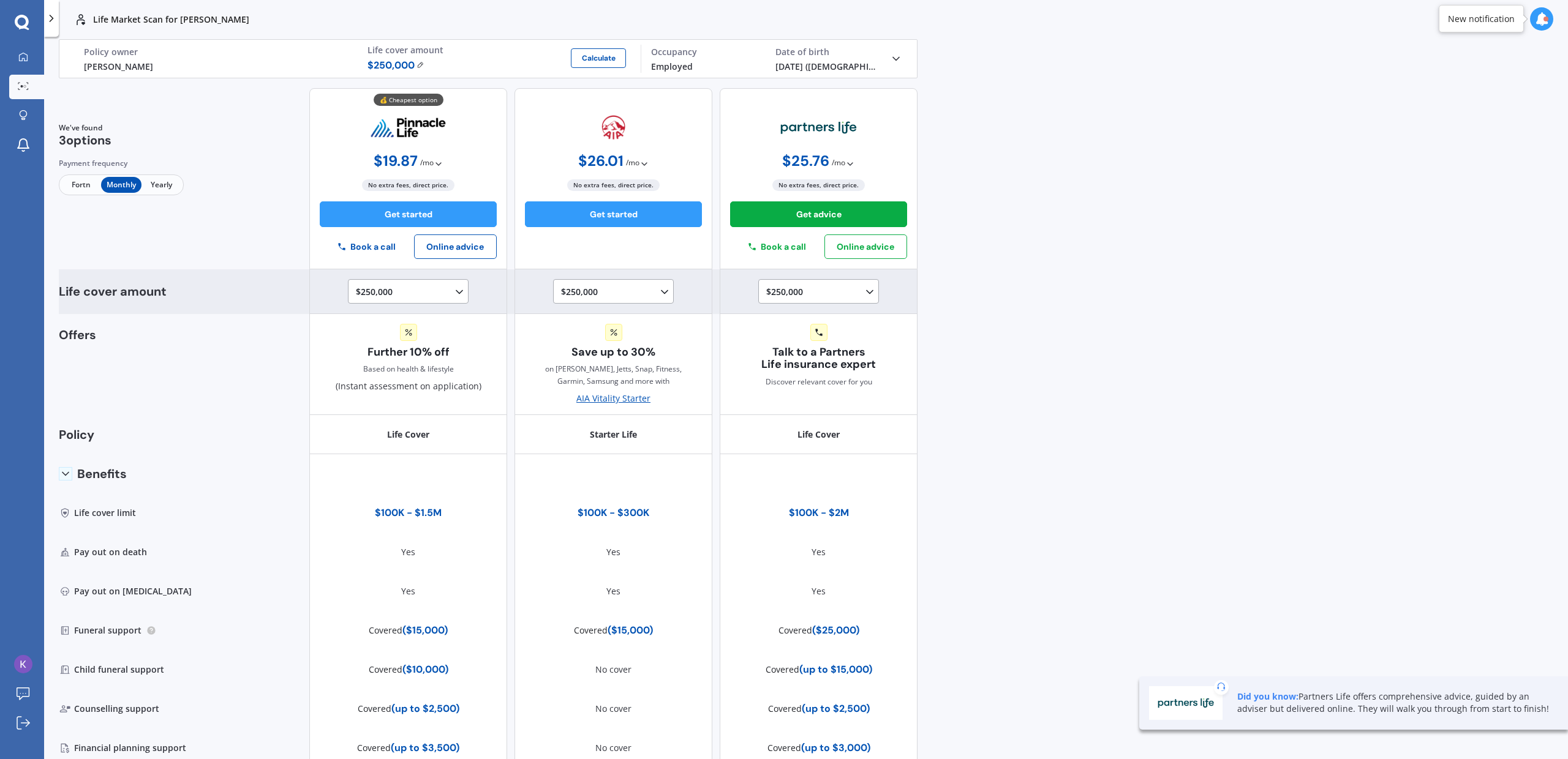
click at [429, 295] on div "$250,000 $100,000 $150,000 $200,000 $250,000 $300,000 $350,000 $400,000 $500,00…" at bounding box center [411, 292] width 110 height 14
click at [408, 366] on div "$1,000,000" at bounding box center [410, 373] width 108 height 22
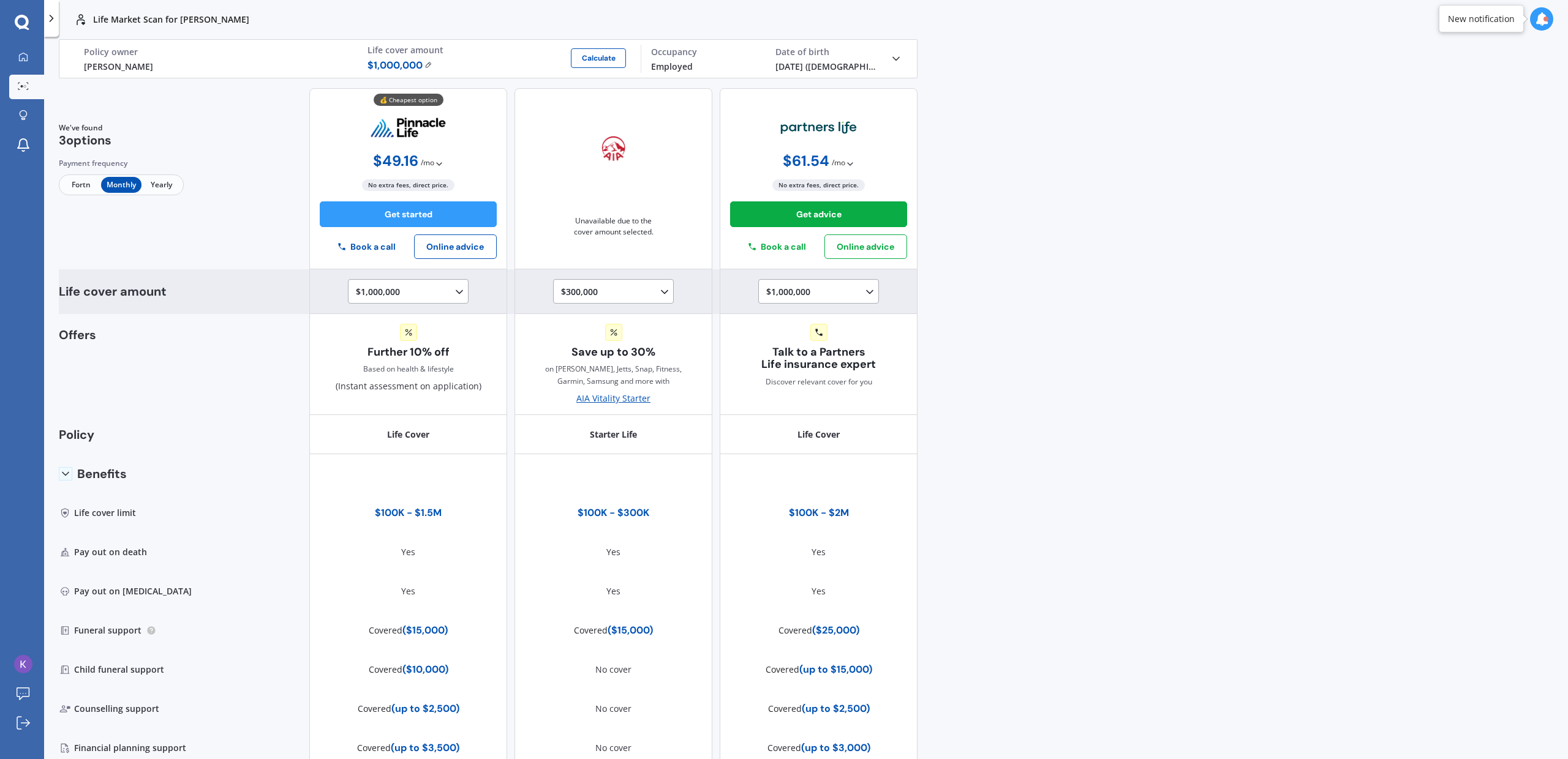
click at [619, 289] on div "$300,000 $100,000 $150,000 $200,000 $250,000 $300,000" at bounding box center [616, 292] width 110 height 14
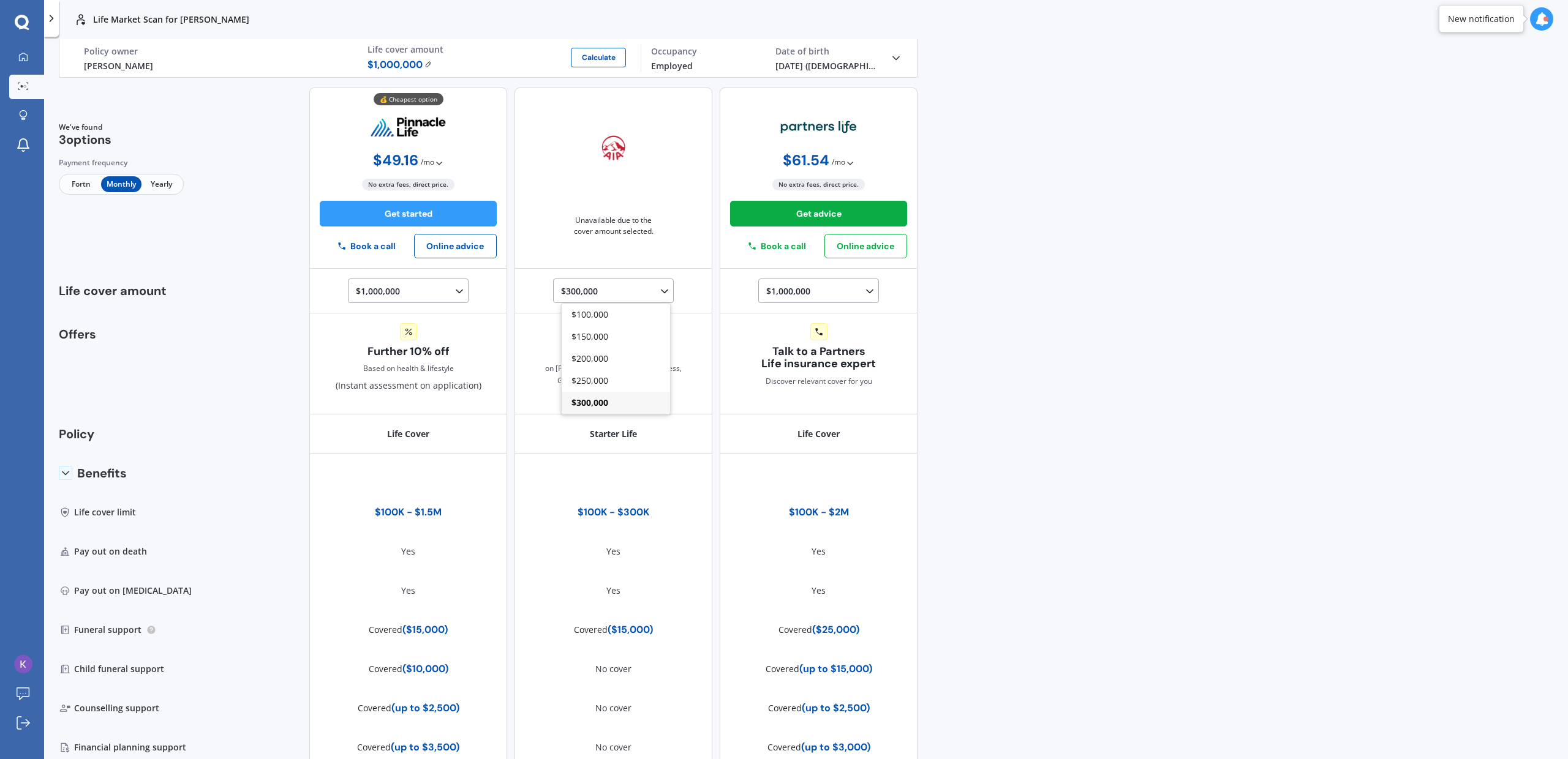
scroll to position [0, 0]
click at [1110, 316] on div "Life Market Scan for [PERSON_NAME] Life Market Scan for [PERSON_NAME] Life [PER…" at bounding box center [806, 379] width 1524 height 759
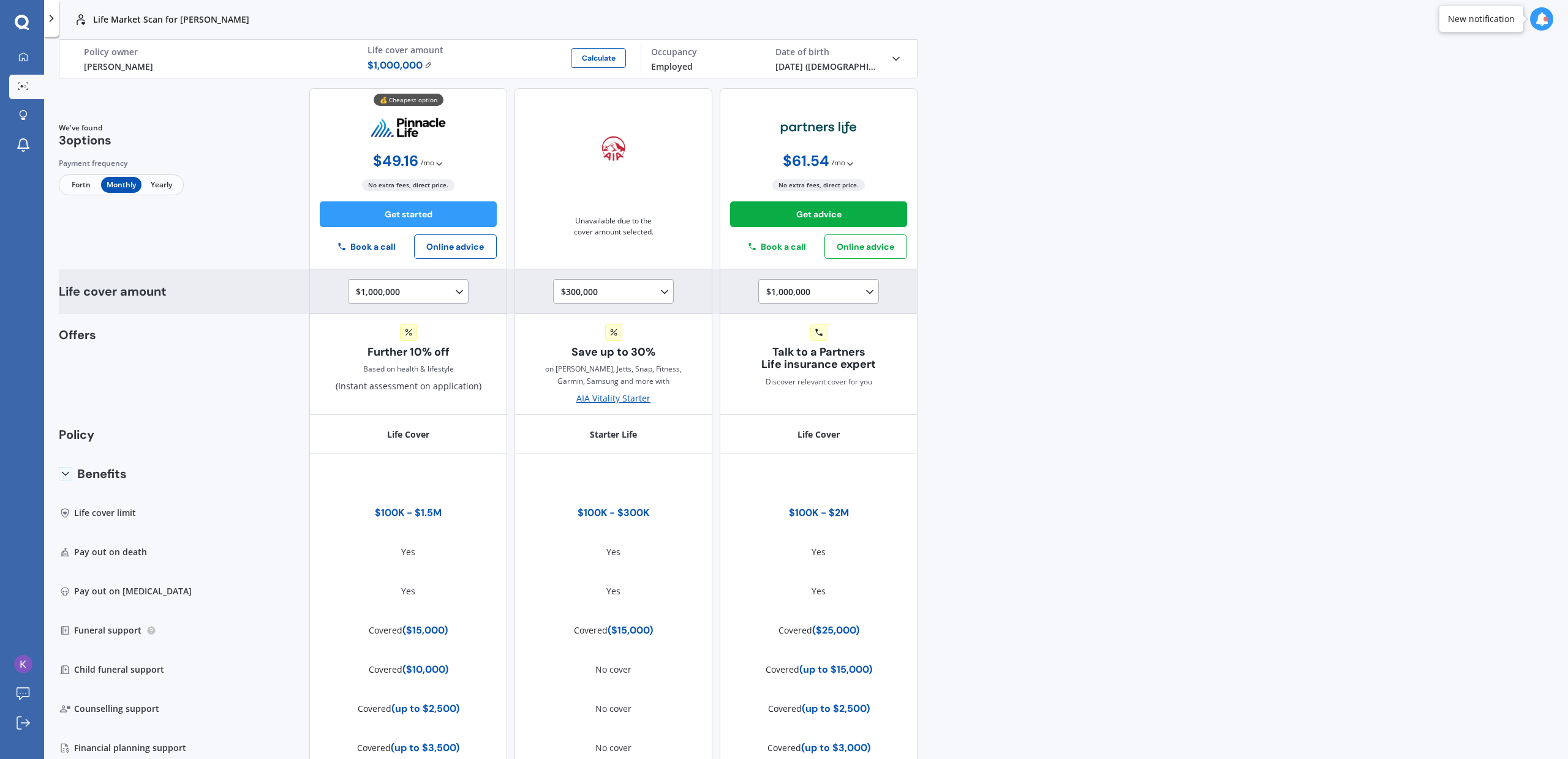
click at [611, 294] on div "$300,000 $100,000 $150,000 $200,000 $250,000 $300,000" at bounding box center [616, 292] width 110 height 14
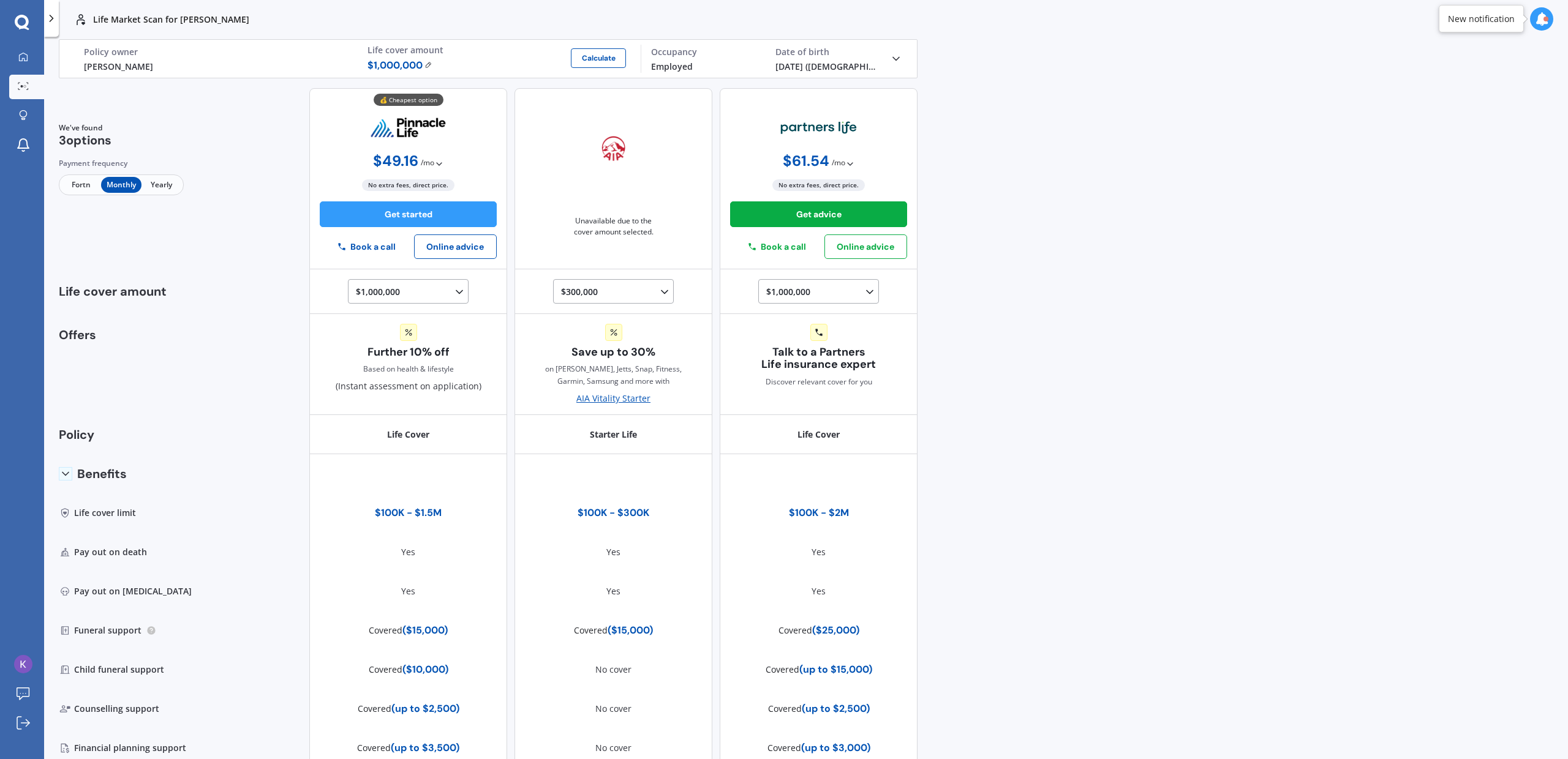
drag, startPoint x: 1084, startPoint y: 278, endPoint x: 1068, endPoint y: 275, distance: 16.3
click at [1083, 278] on div "Life Market Scan for [PERSON_NAME] Life Market Scan for [PERSON_NAME] Life [PER…" at bounding box center [806, 379] width 1524 height 759
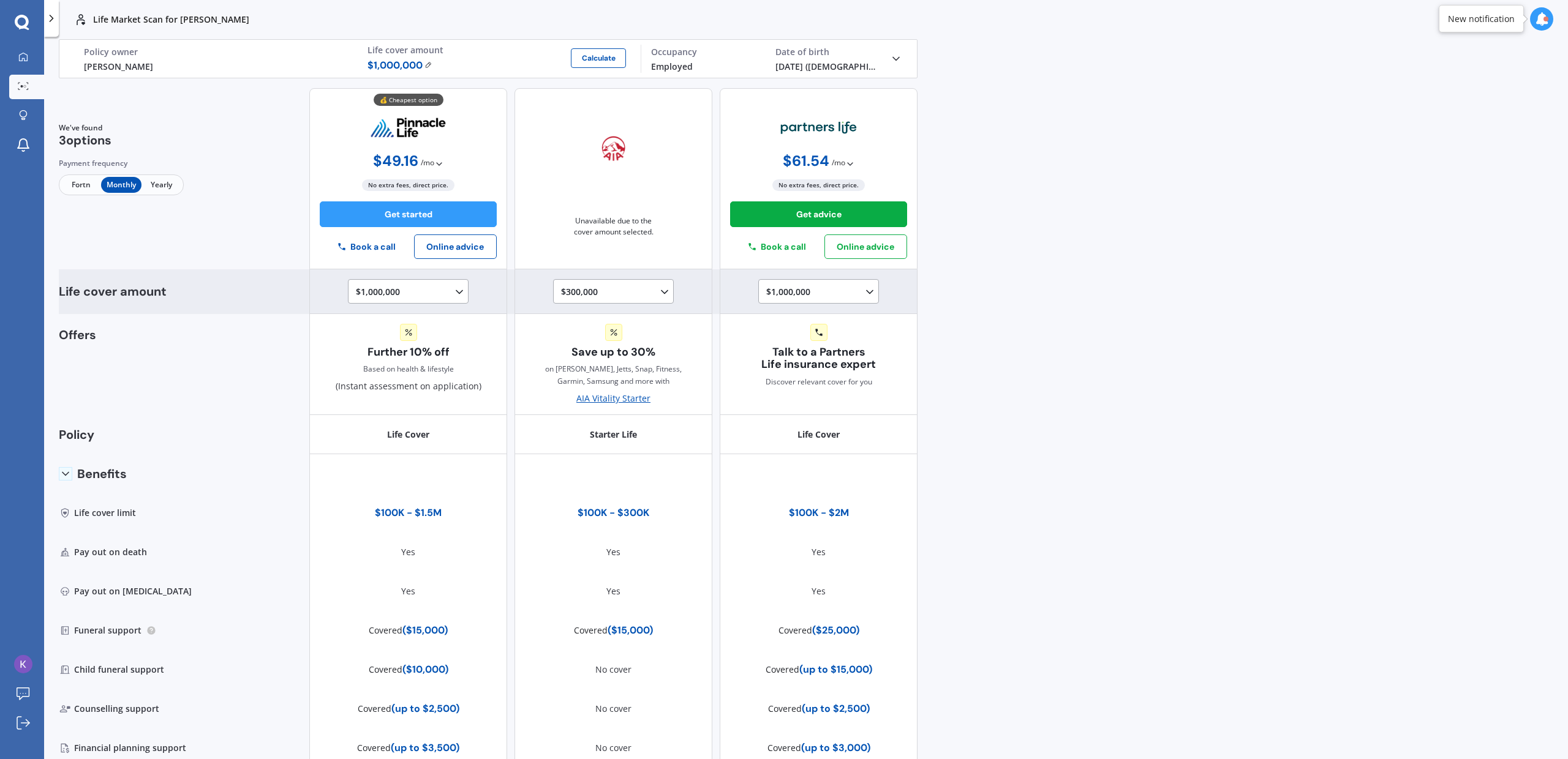
click at [626, 297] on div "$300,000 $100,000 $150,000 $200,000 $250,000 $300,000" at bounding box center [616, 292] width 110 height 14
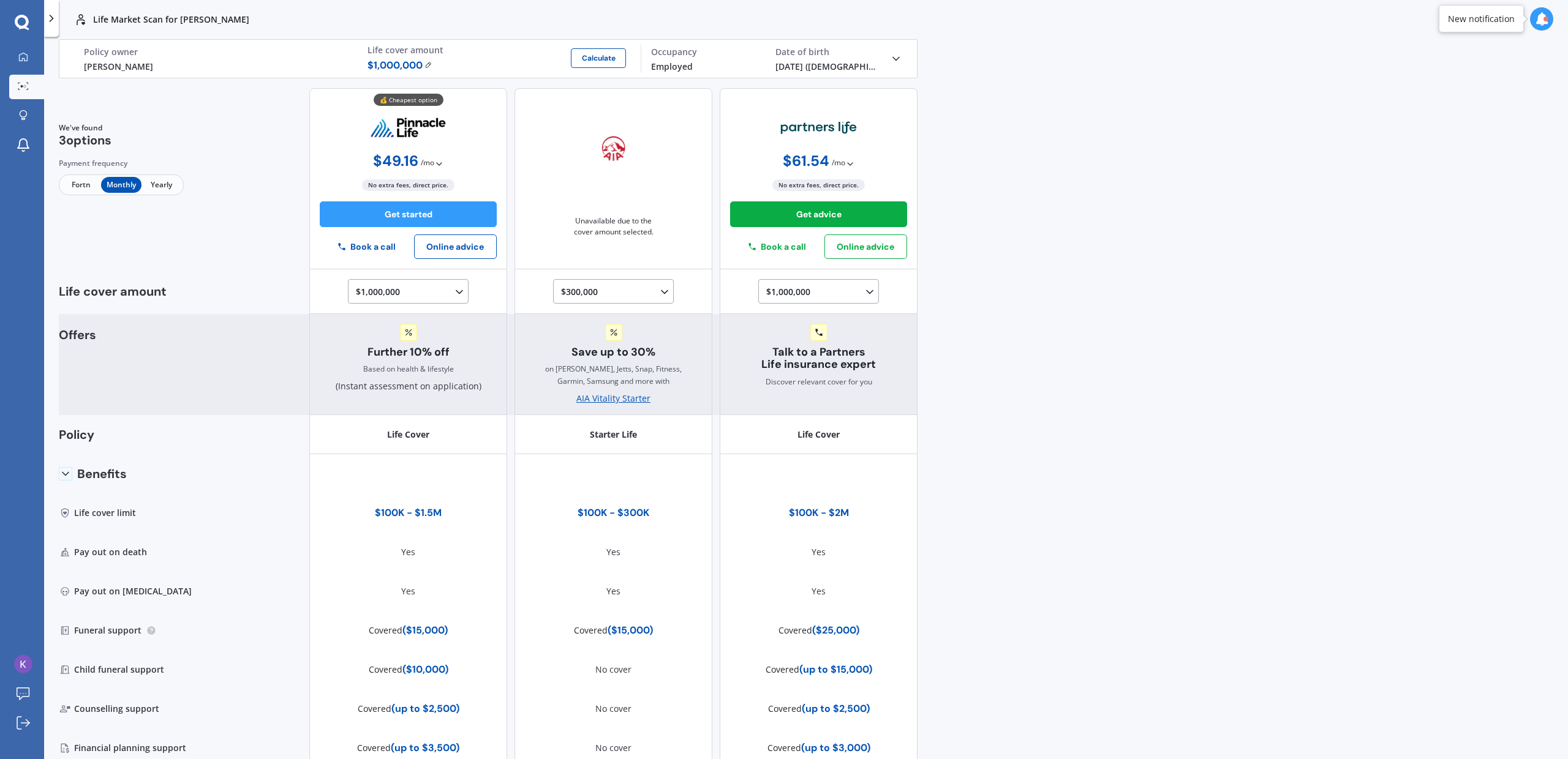
click at [242, 395] on div "Offers Further 10% off Based on health & lifestyle (Instant assessment on appli…" at bounding box center [488, 365] width 859 height 102
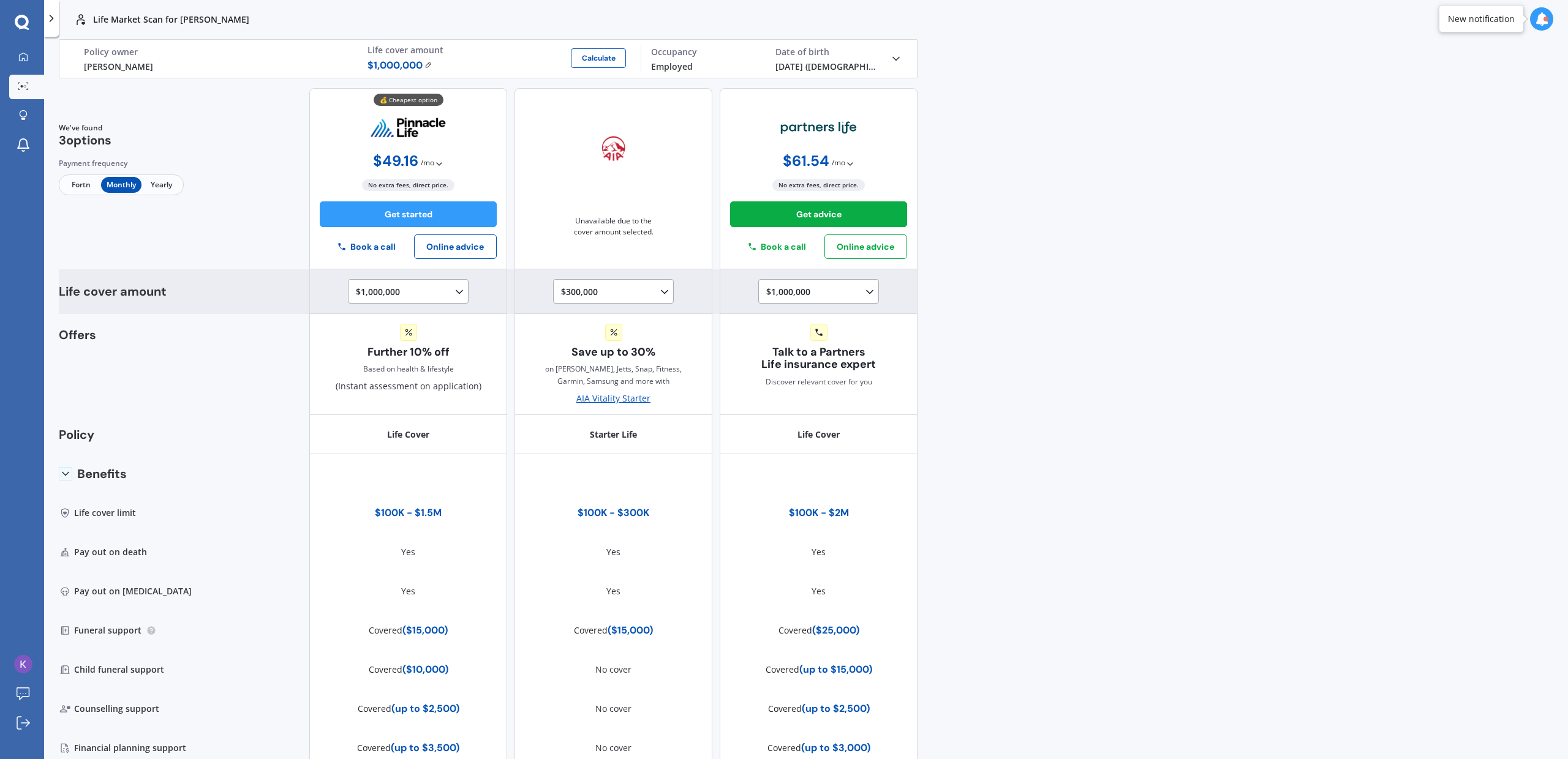
click at [617, 290] on div "$300,000 $100,000 $150,000 $200,000 $250,000 $300,000" at bounding box center [616, 292] width 110 height 14
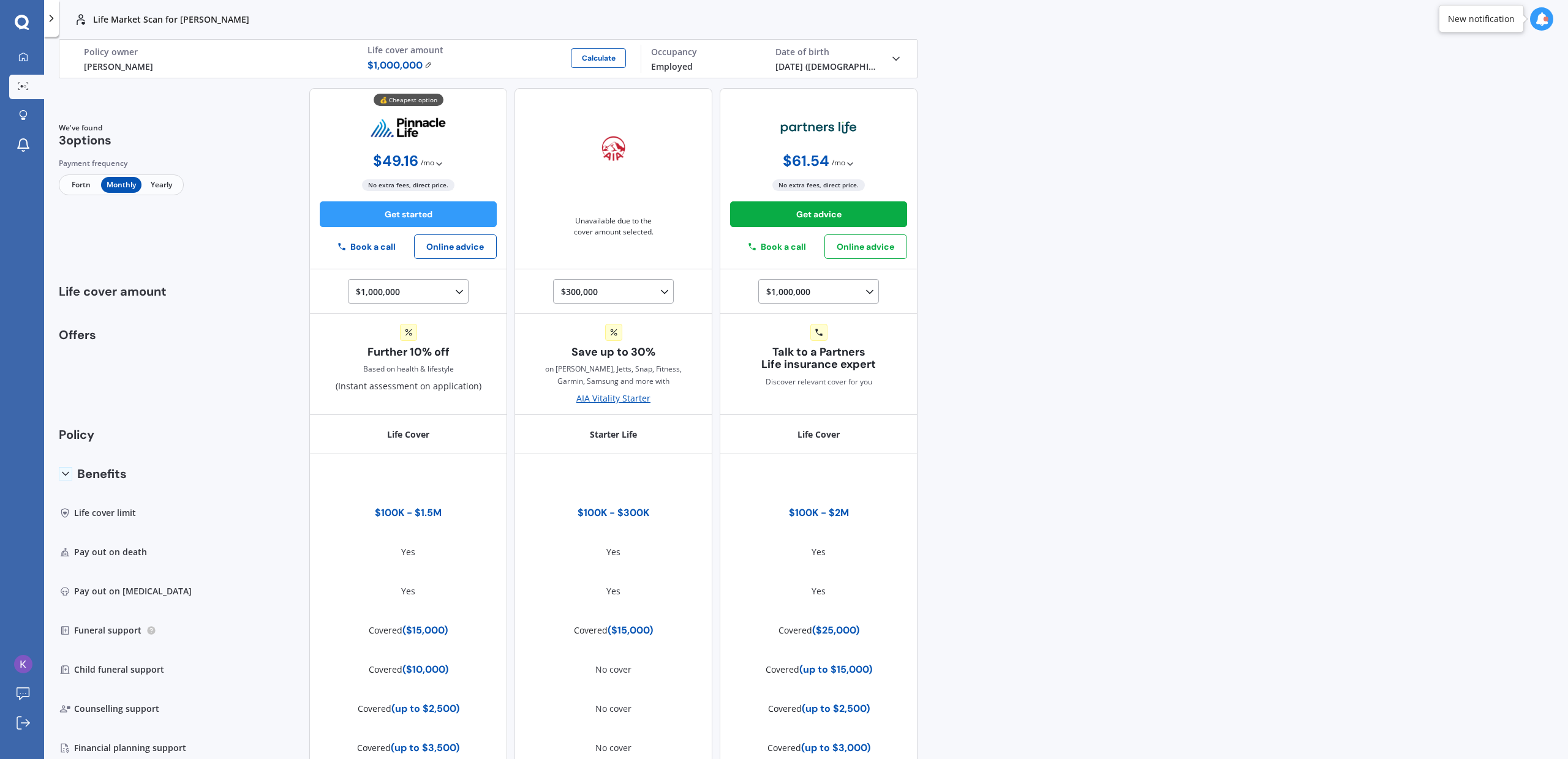
click at [157, 185] on span "Yearly" at bounding box center [161, 185] width 40 height 16
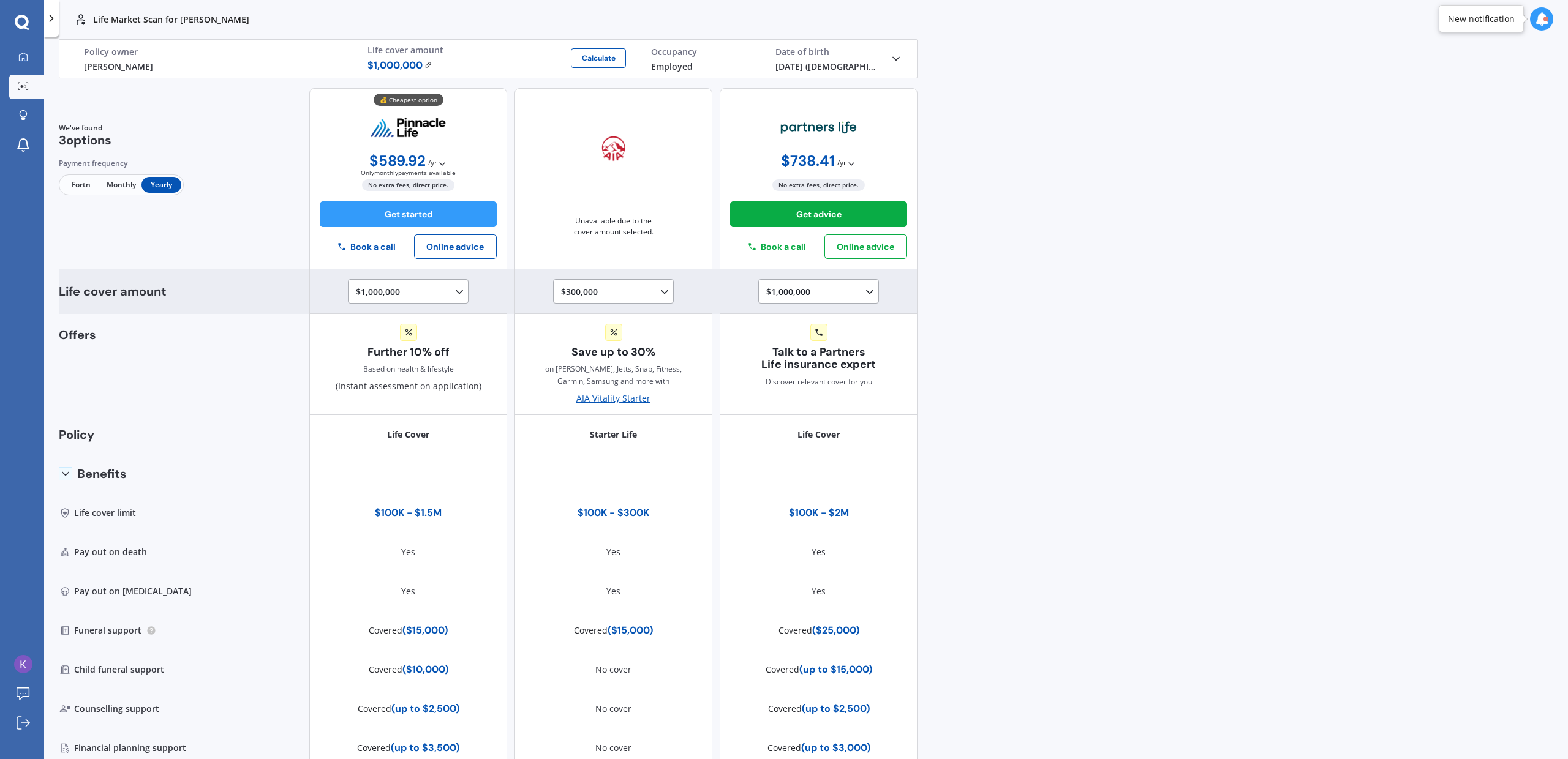
click at [616, 288] on div "$300,000 $100,000 $150,000 $200,000 $250,000 $300,000" at bounding box center [616, 292] width 110 height 14
click at [588, 396] on div "$300,000" at bounding box center [616, 404] width 108 height 22
click at [428, 294] on div "$1,000,000 $100,000 $150,000 $200,000 $250,000 $300,000 $350,000 $400,000 $500,…" at bounding box center [411, 292] width 110 height 14
click at [398, 316] on div "$300,000" at bounding box center [410, 311] width 108 height 22
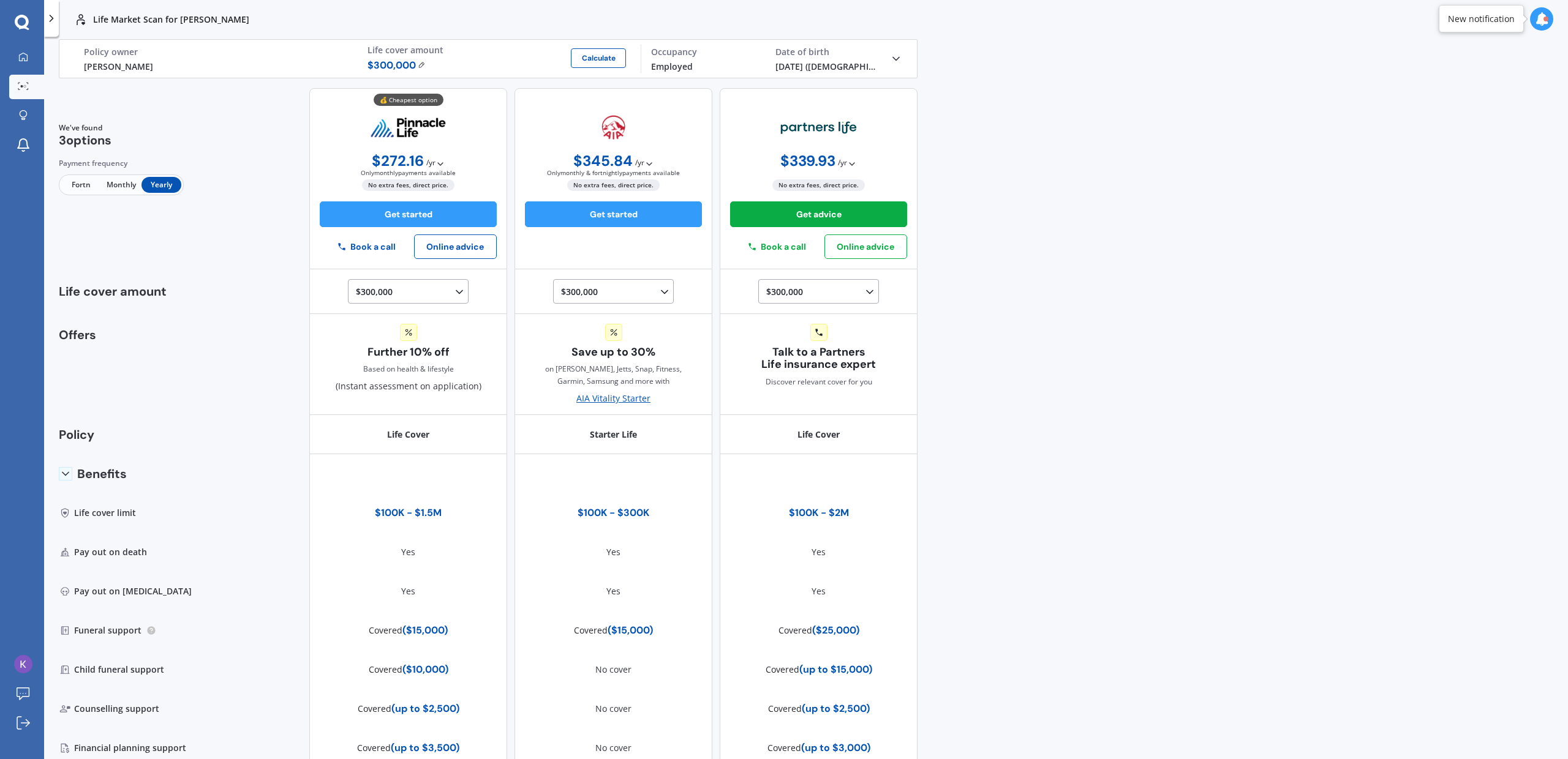
click at [120, 185] on span "Monthly" at bounding box center [120, 185] width 40 height 16
click at [417, 64] on img at bounding box center [421, 65] width 8 height 7
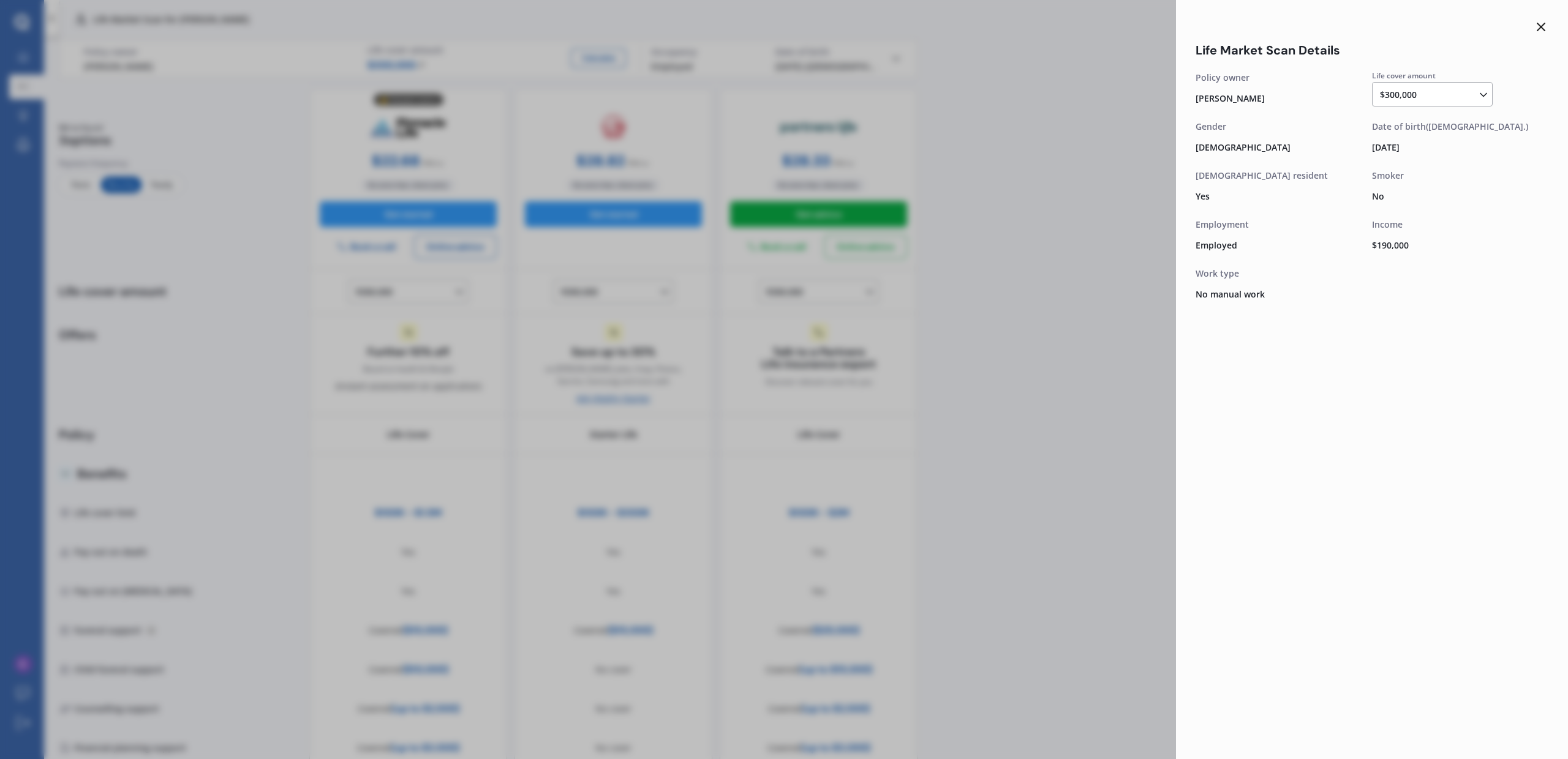
click at [1432, 93] on div "$300,000 $100,000 $150,000 $200,000 $250,000 $300,000 $350,000 $400,000 $500,00…" at bounding box center [1435, 94] width 110 height 14
click at [1432, 143] on span "$1,000,000" at bounding box center [1412, 144] width 44 height 12
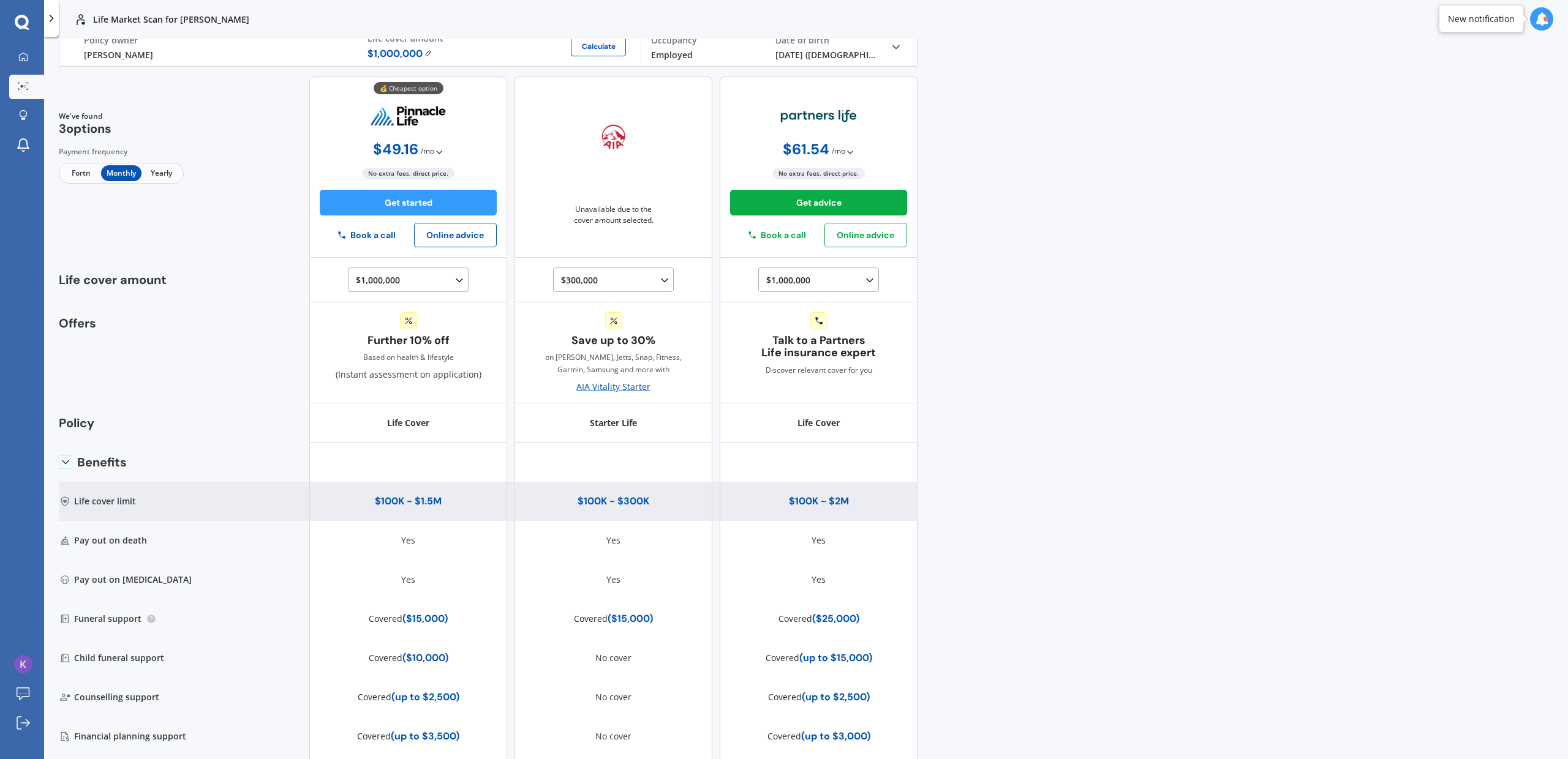
scroll to position [0, 0]
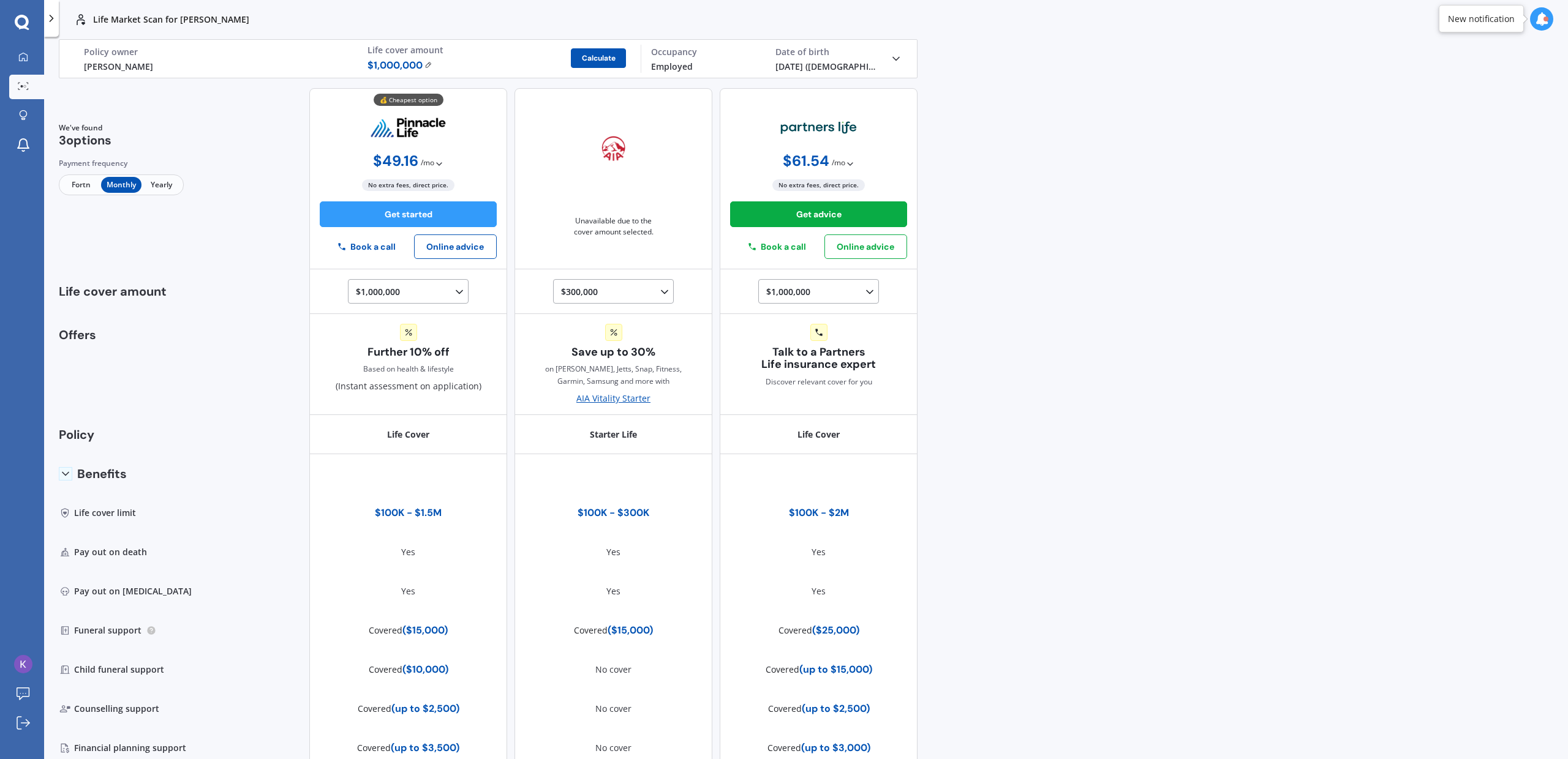
click at [605, 60] on button "Calculate" at bounding box center [598, 58] width 55 height 19
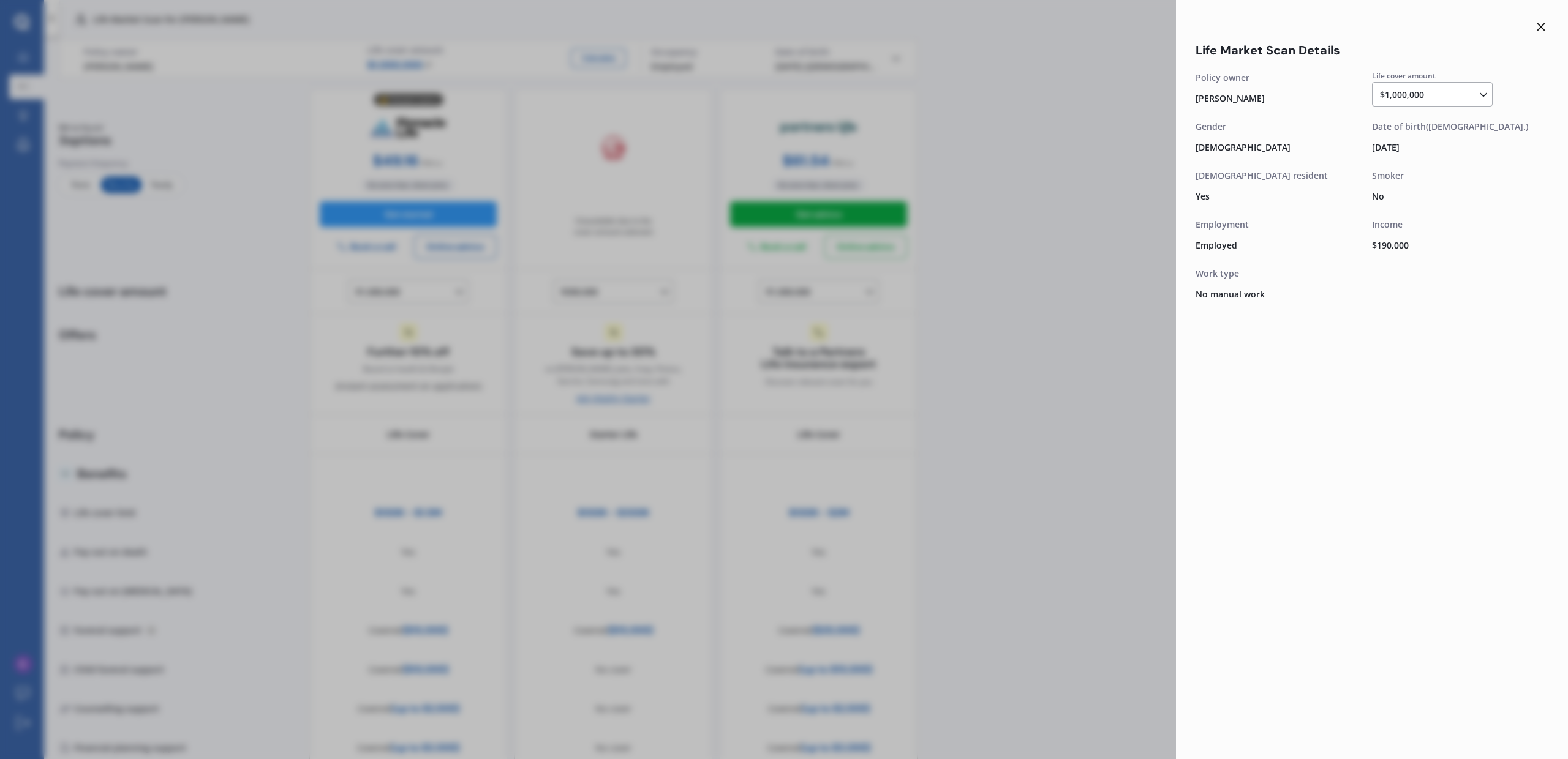
click at [1542, 27] on icon at bounding box center [1541, 27] width 14 height 14
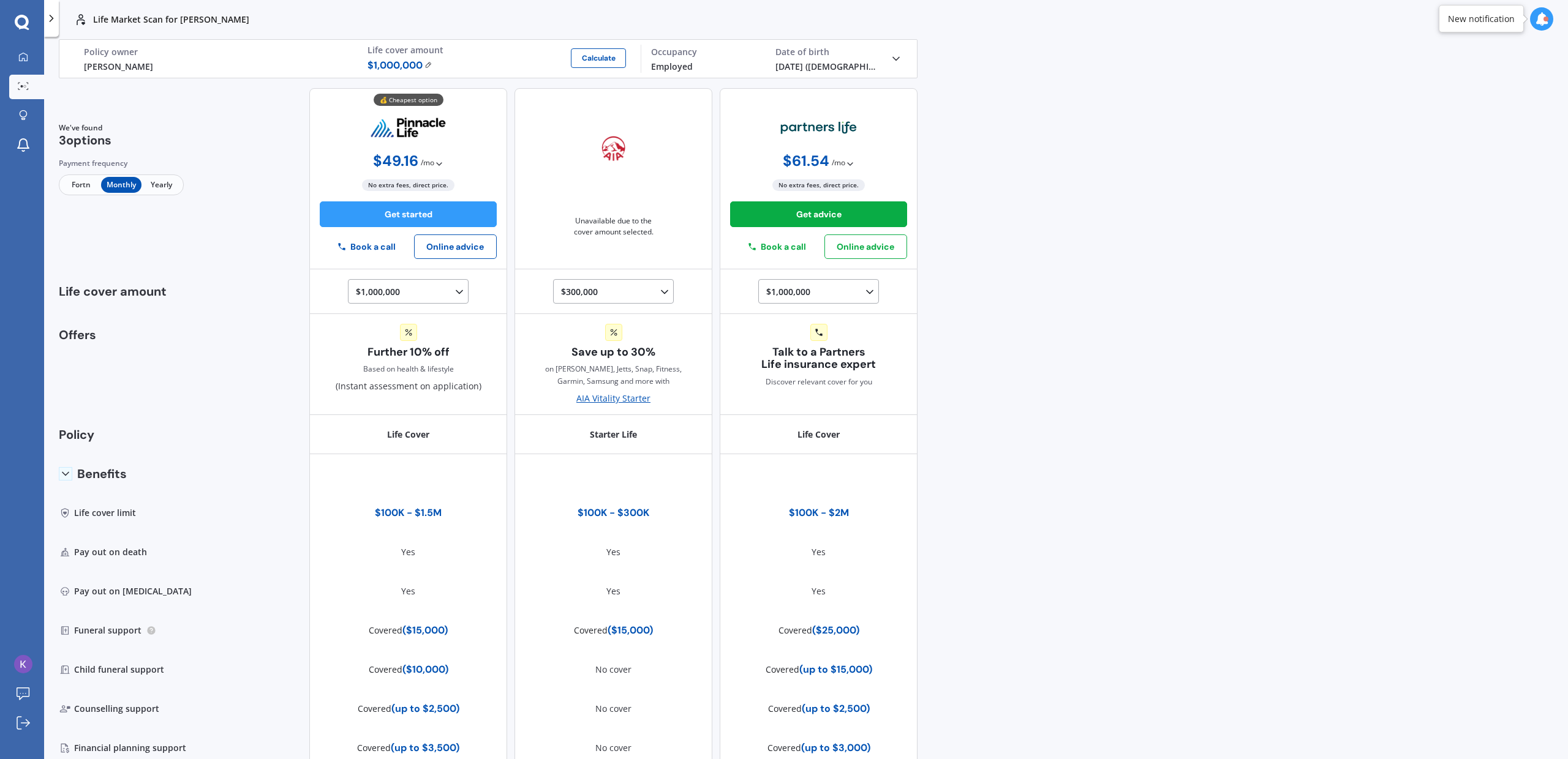
click at [892, 55] on icon at bounding box center [895, 58] width 12 height 12
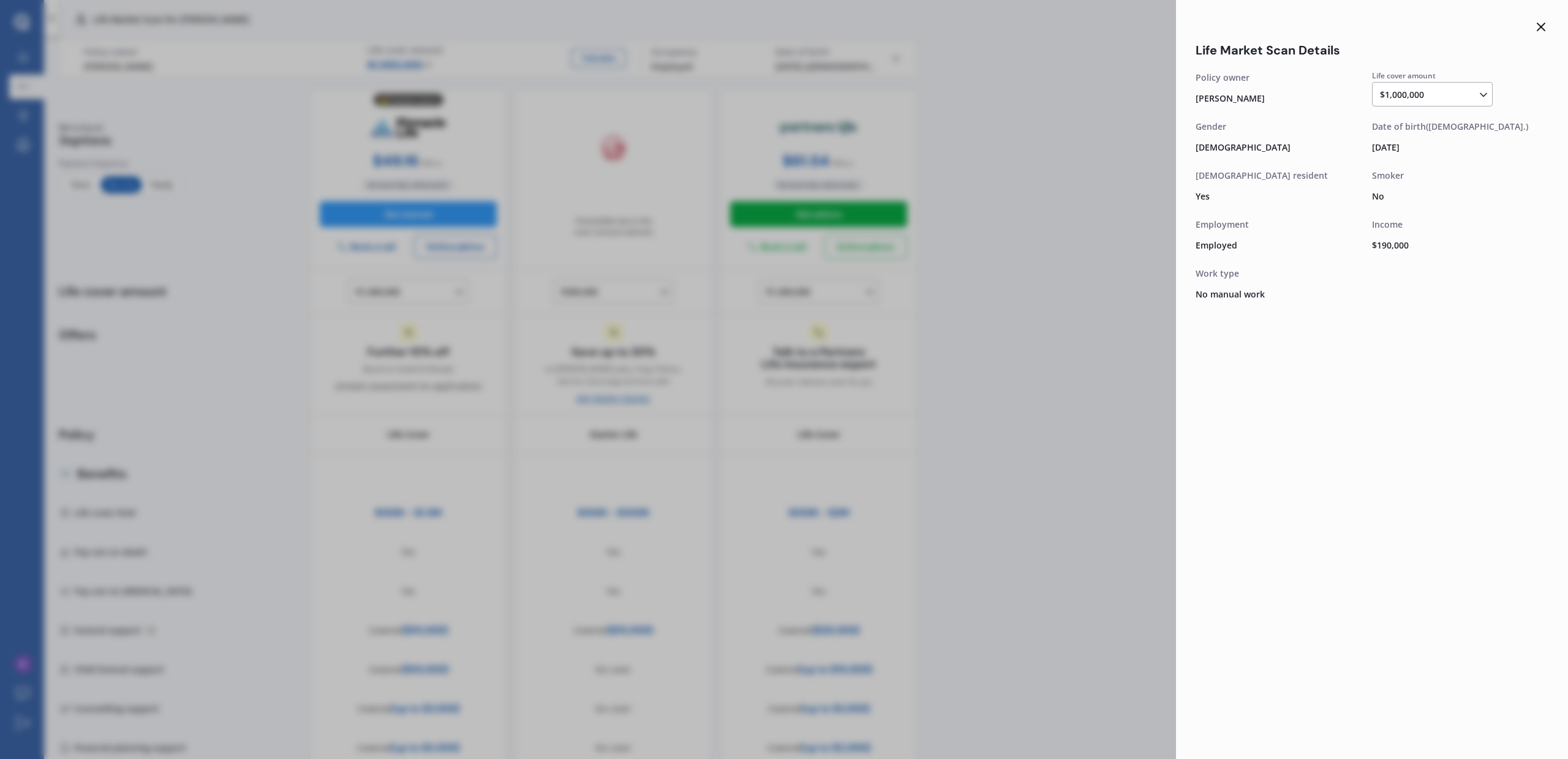
click at [1542, 24] on line at bounding box center [1541, 27] width 7 height 7
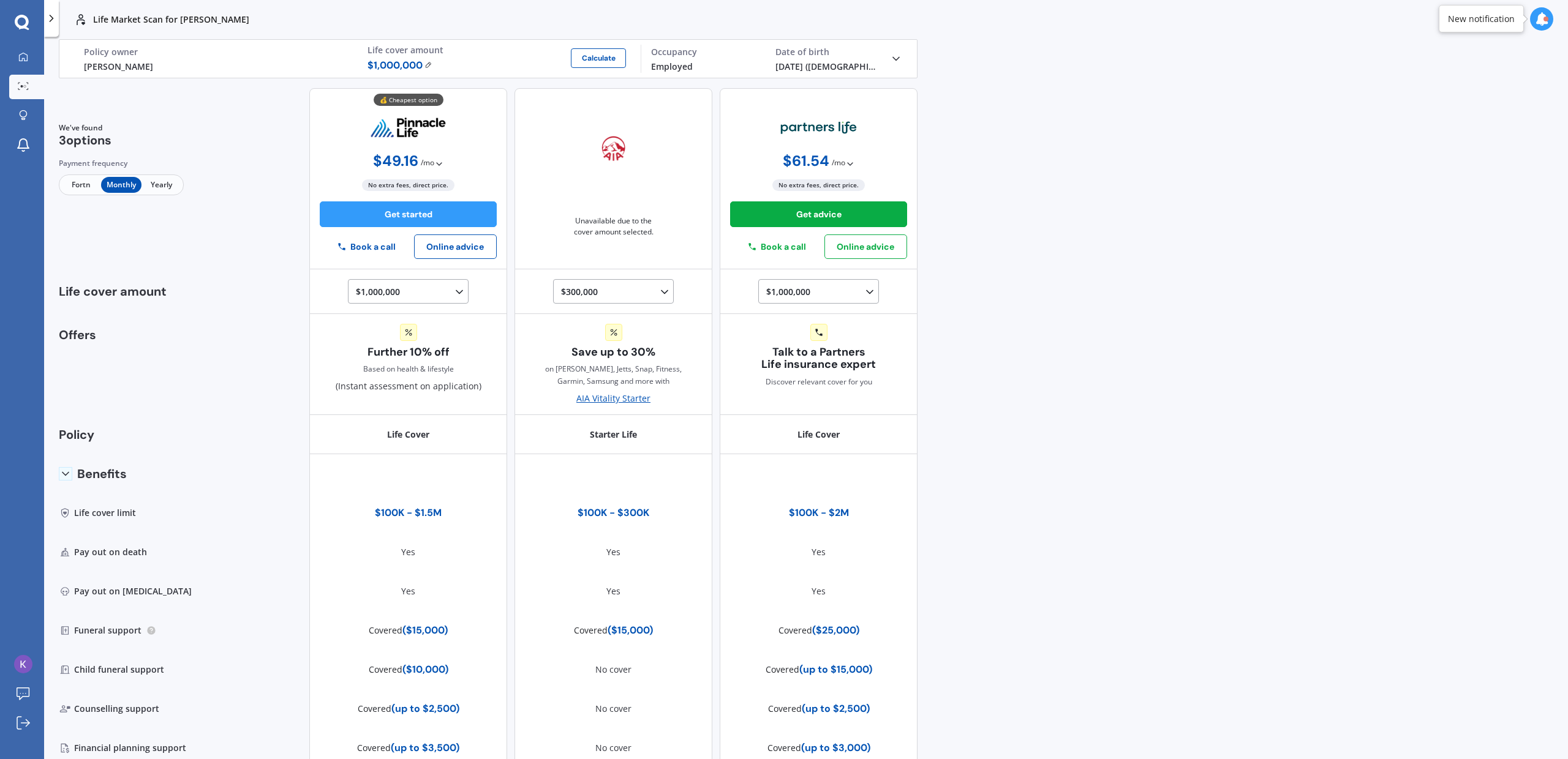
click at [836, 164] on span "/ mo" at bounding box center [838, 162] width 14 height 12
click at [818, 185] on b "$ 738.41 / yr" at bounding box center [815, 188] width 44 height 12
click at [837, 166] on span "/ yr" at bounding box center [841, 162] width 9 height 12
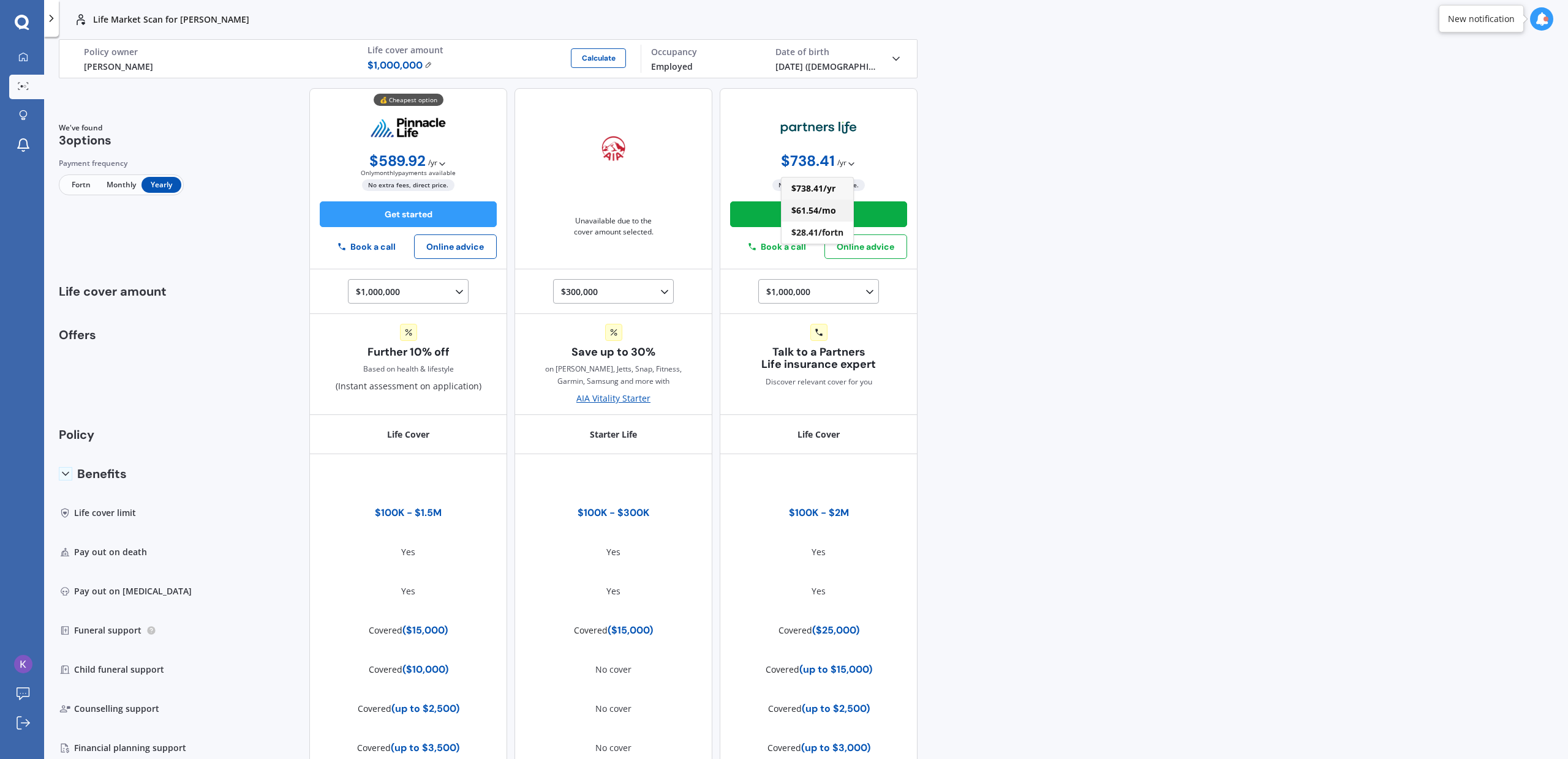
click at [813, 211] on b "$ 61.54 / mo" at bounding box center [814, 210] width 45 height 12
click at [428, 165] on span "/ mo" at bounding box center [428, 162] width 14 height 12
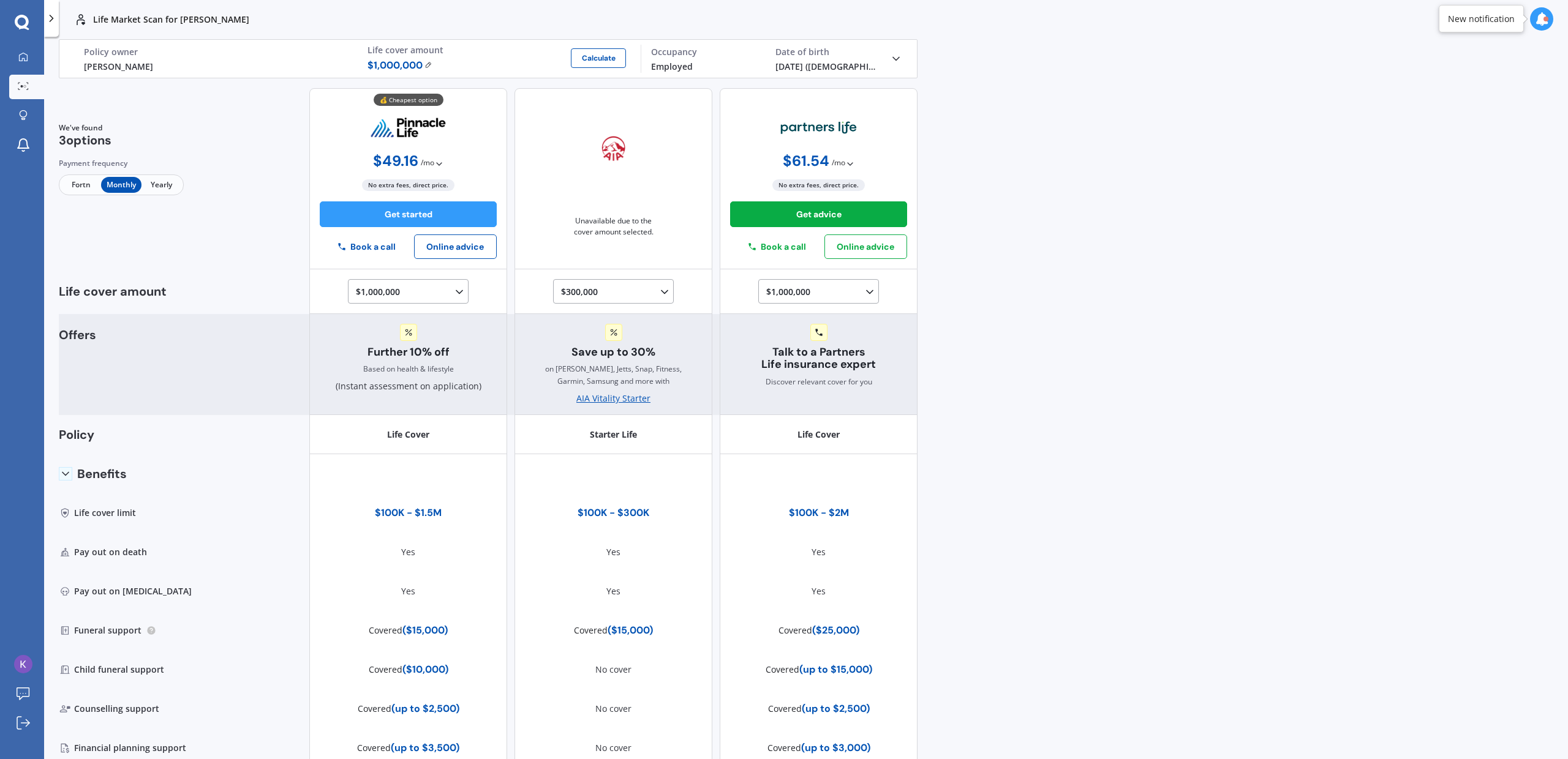
click at [420, 379] on div "Further 10% off Based on health & lifestyle (Instant assessment on application)" at bounding box center [409, 358] width 146 height 69
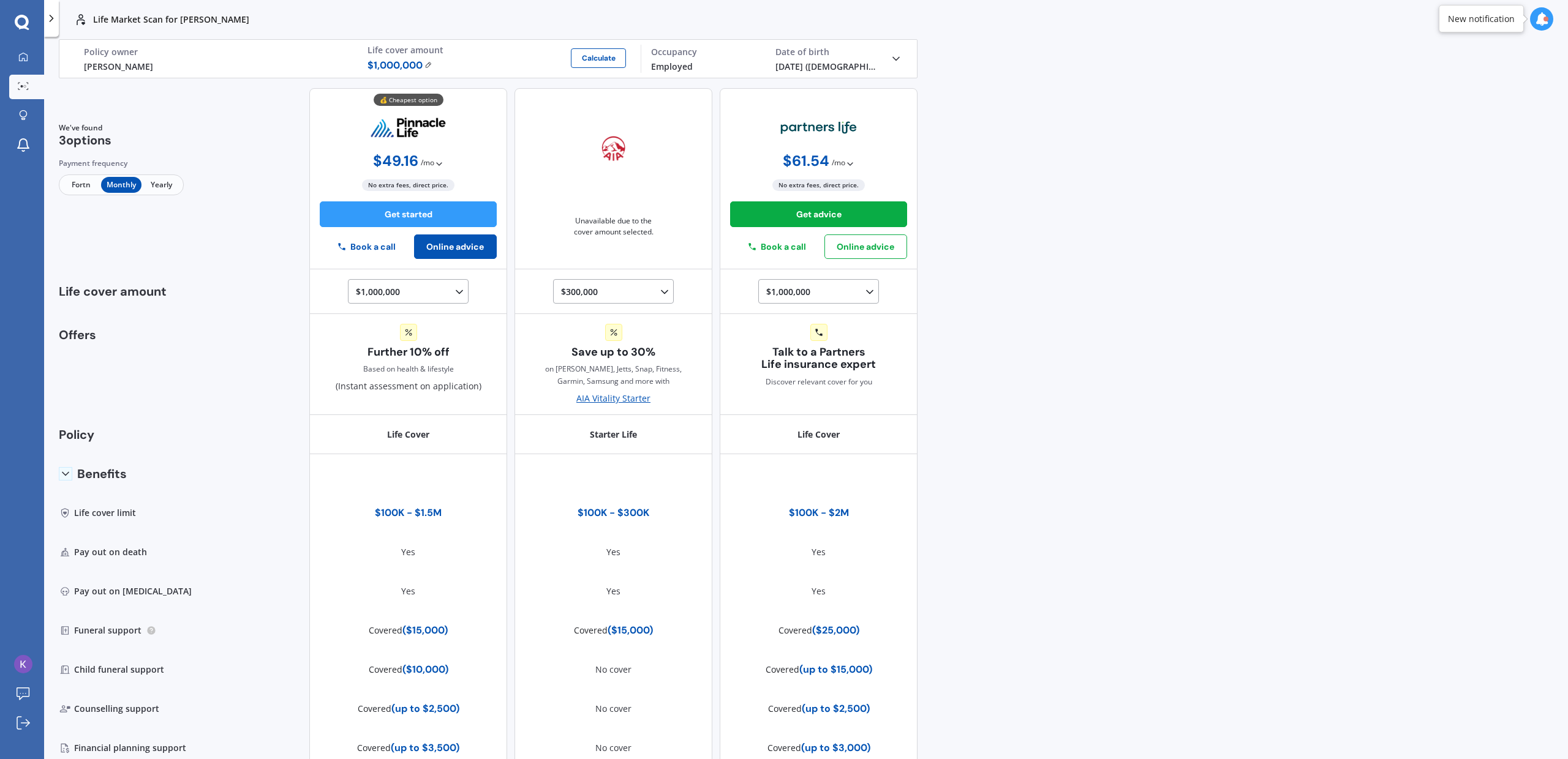
click at [432, 251] on button "Online advice" at bounding box center [455, 247] width 83 height 25
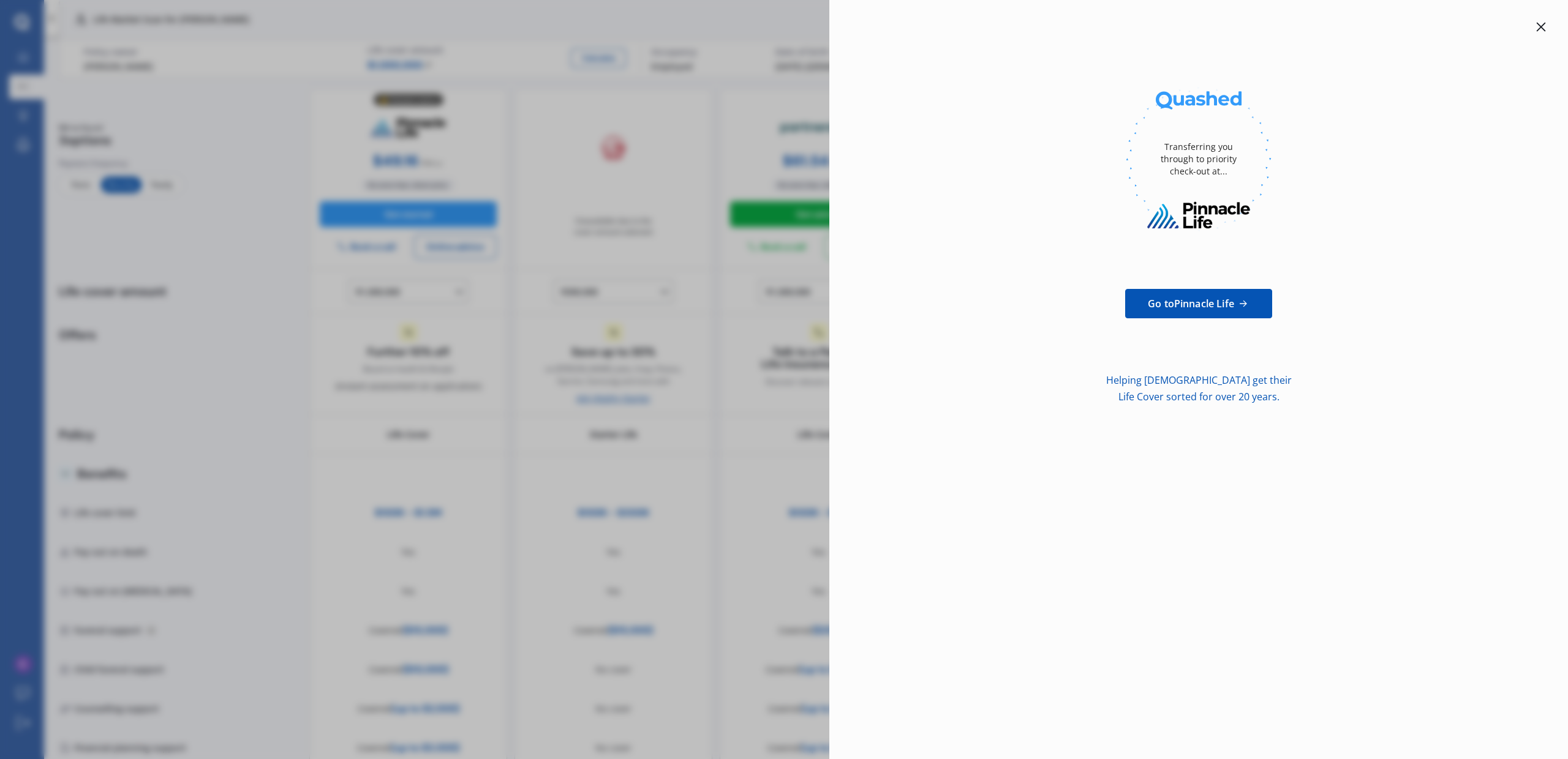
drag, startPoint x: 1125, startPoint y: 129, endPoint x: 1190, endPoint y: 126, distance: 65.1
click at [1126, 129] on div at bounding box center [1199, 159] width 147 height 147
click at [1548, 21] on div at bounding box center [1541, 27] width 14 height 14
